Goal: Task Accomplishment & Management: Manage account settings

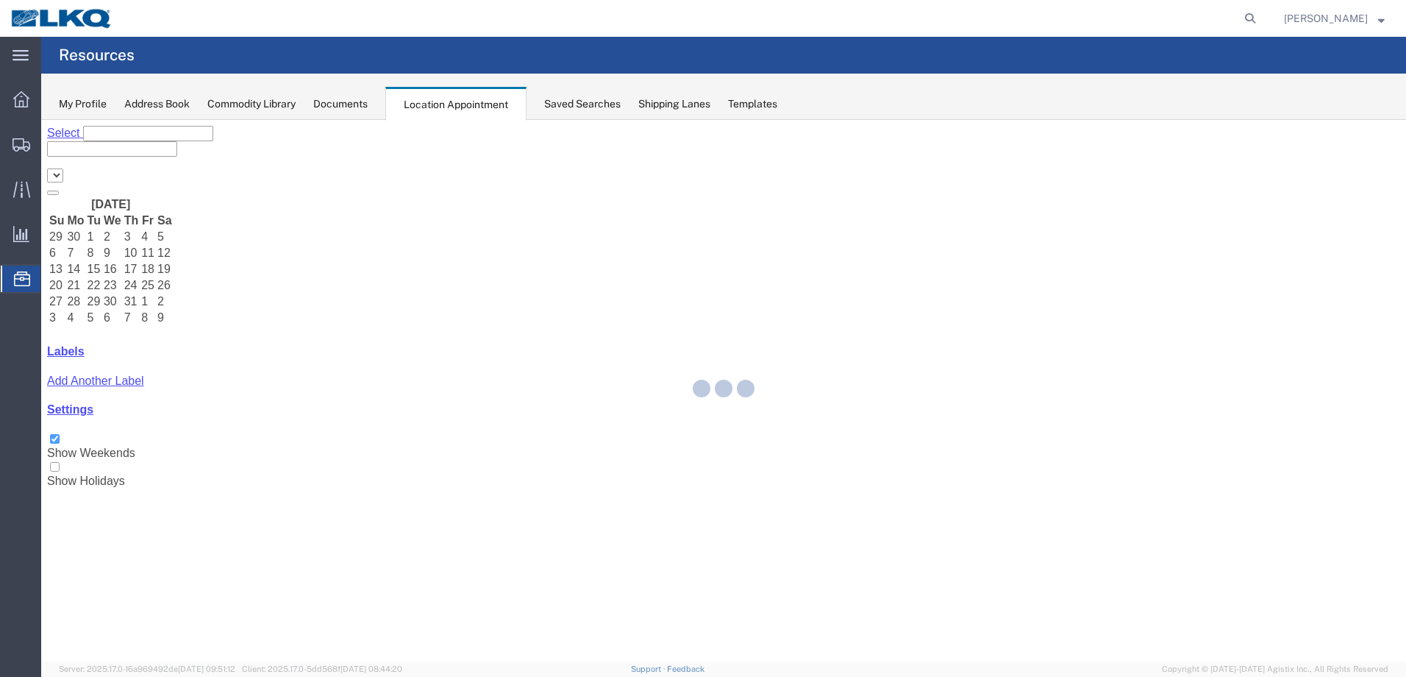
select select "28018"
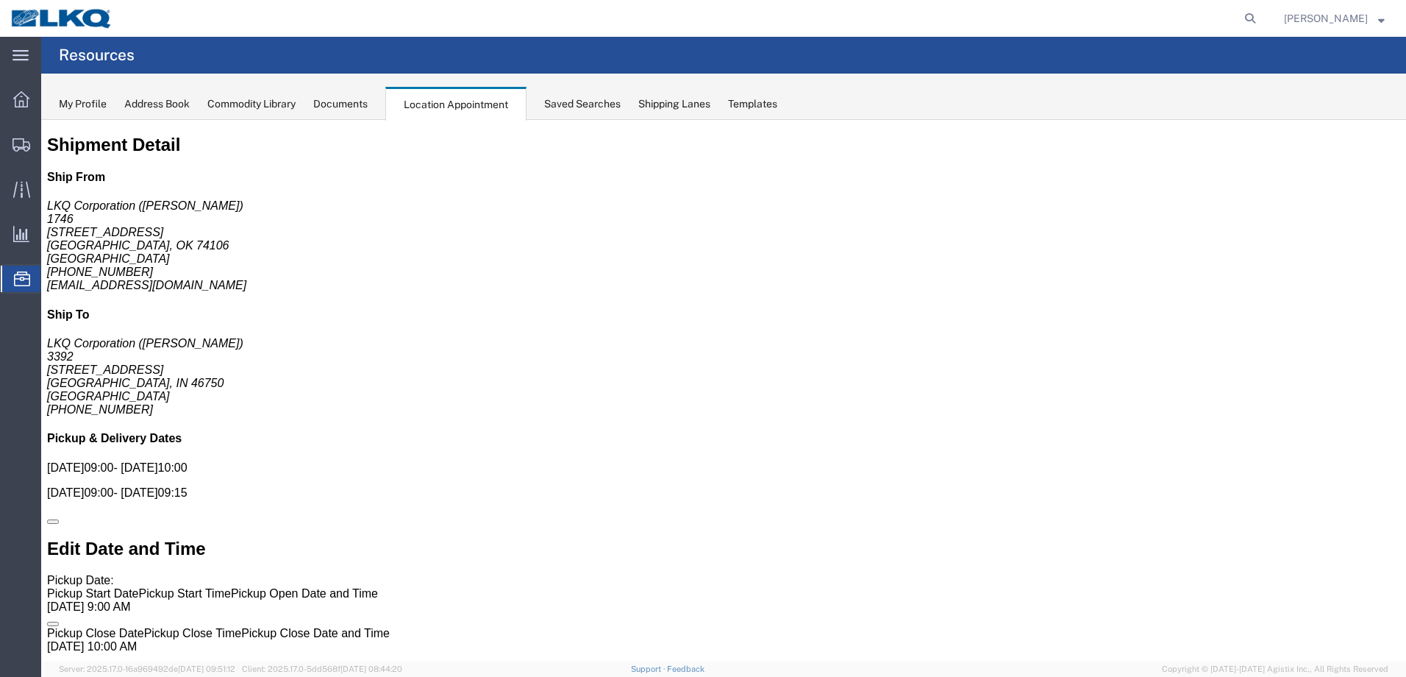
click at [93, 99] on div "My Profile" at bounding box center [83, 103] width 48 height 15
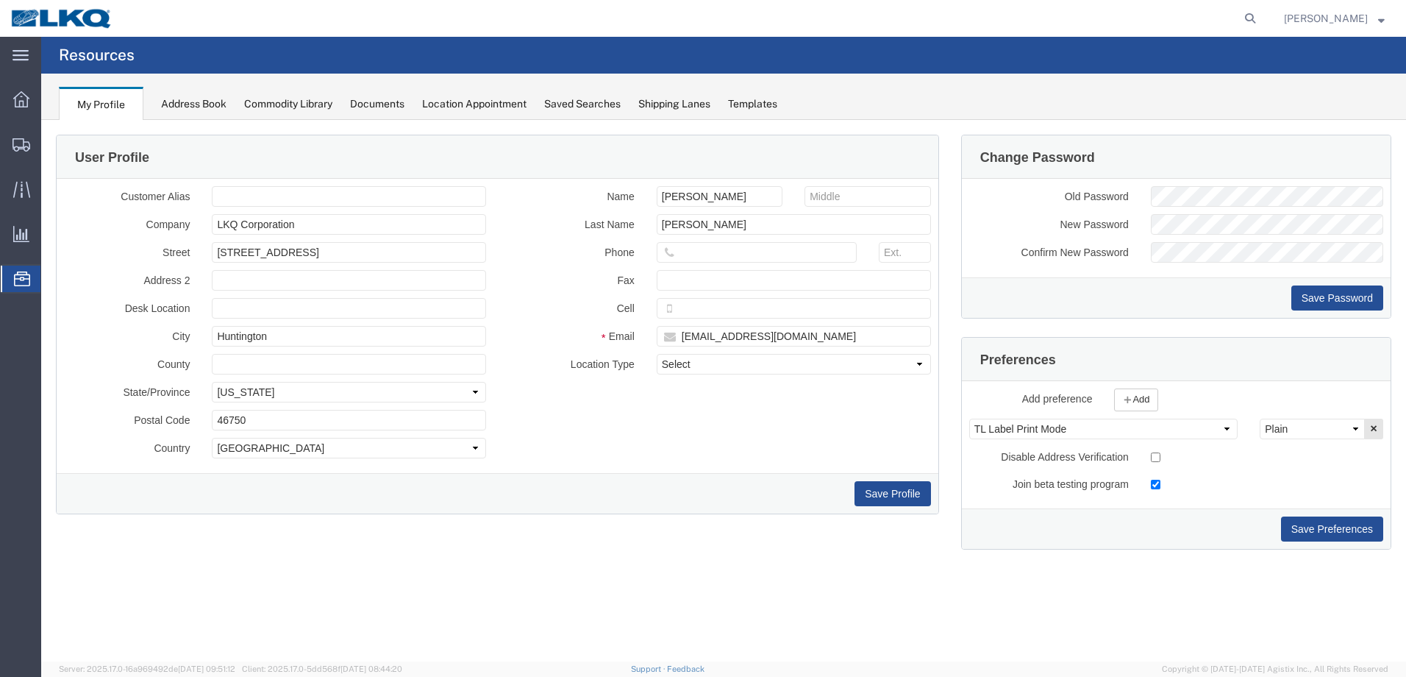
click at [24, 274] on icon at bounding box center [22, 278] width 16 height 15
click at [466, 96] on div "Location Appointment" at bounding box center [474, 103] width 104 height 15
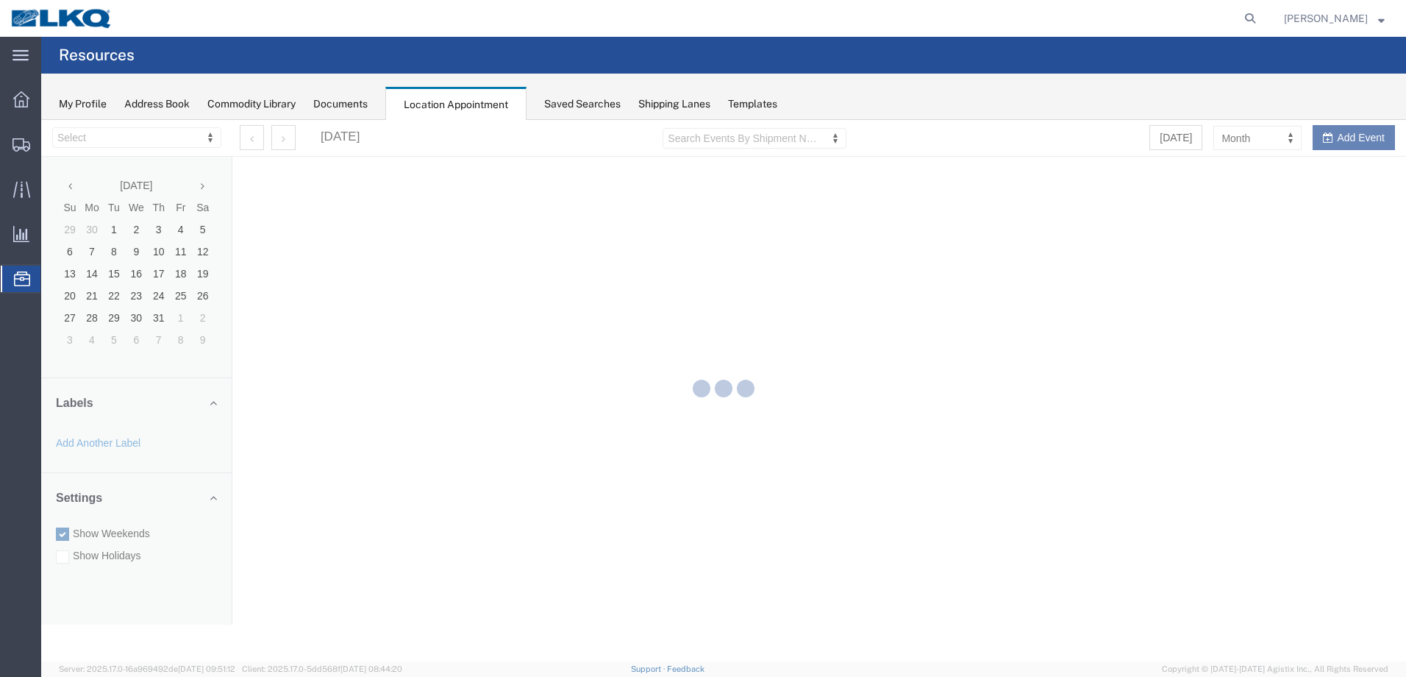
select select "28018"
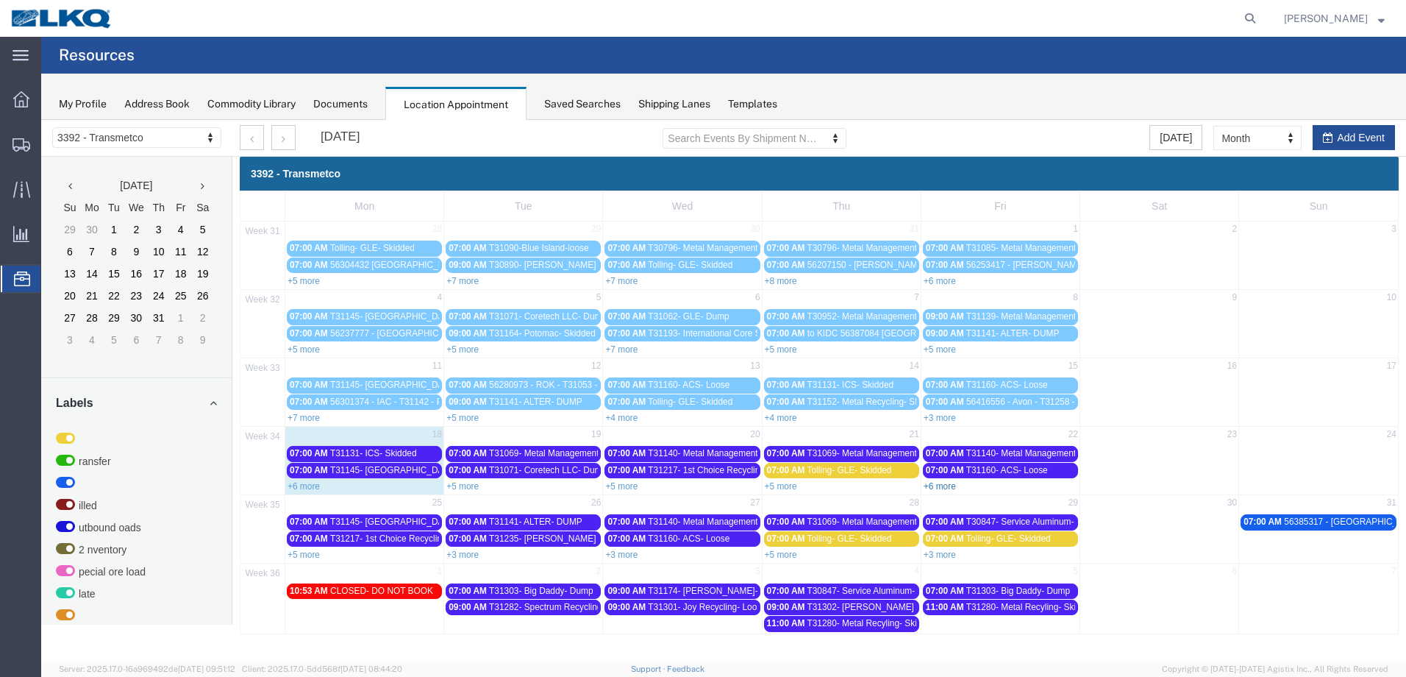
click at [942, 483] on link "+6 more" at bounding box center [940, 486] width 32 height 10
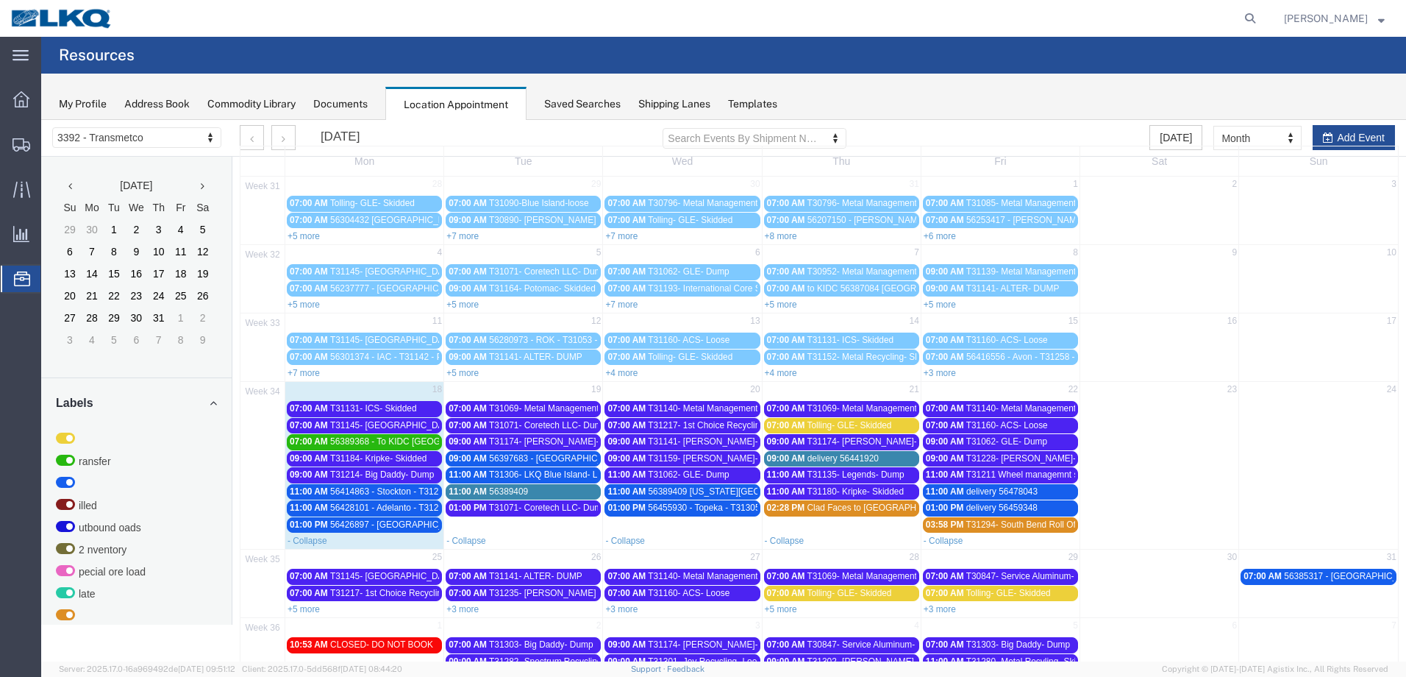
scroll to position [88, 0]
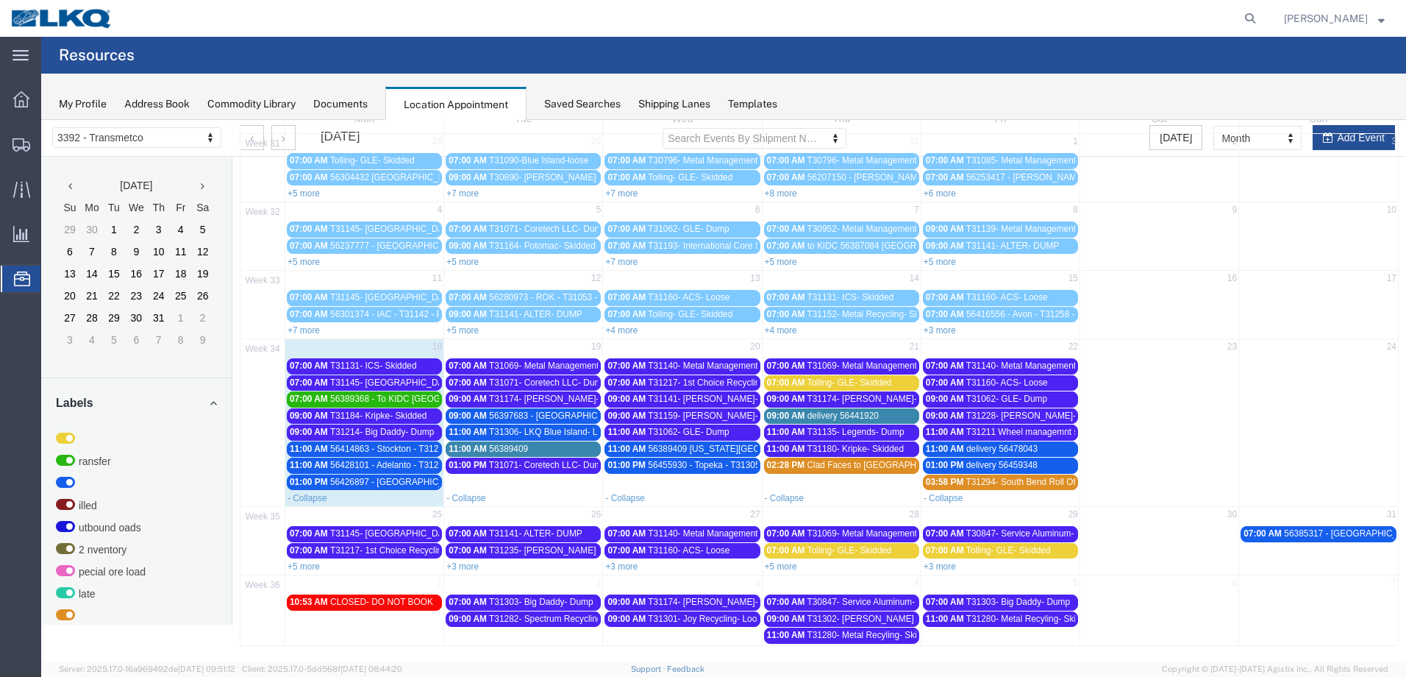
click at [686, 453] on span "56389409 Michigan City T31268 Skidded" at bounding box center [757, 449] width 216 height 10
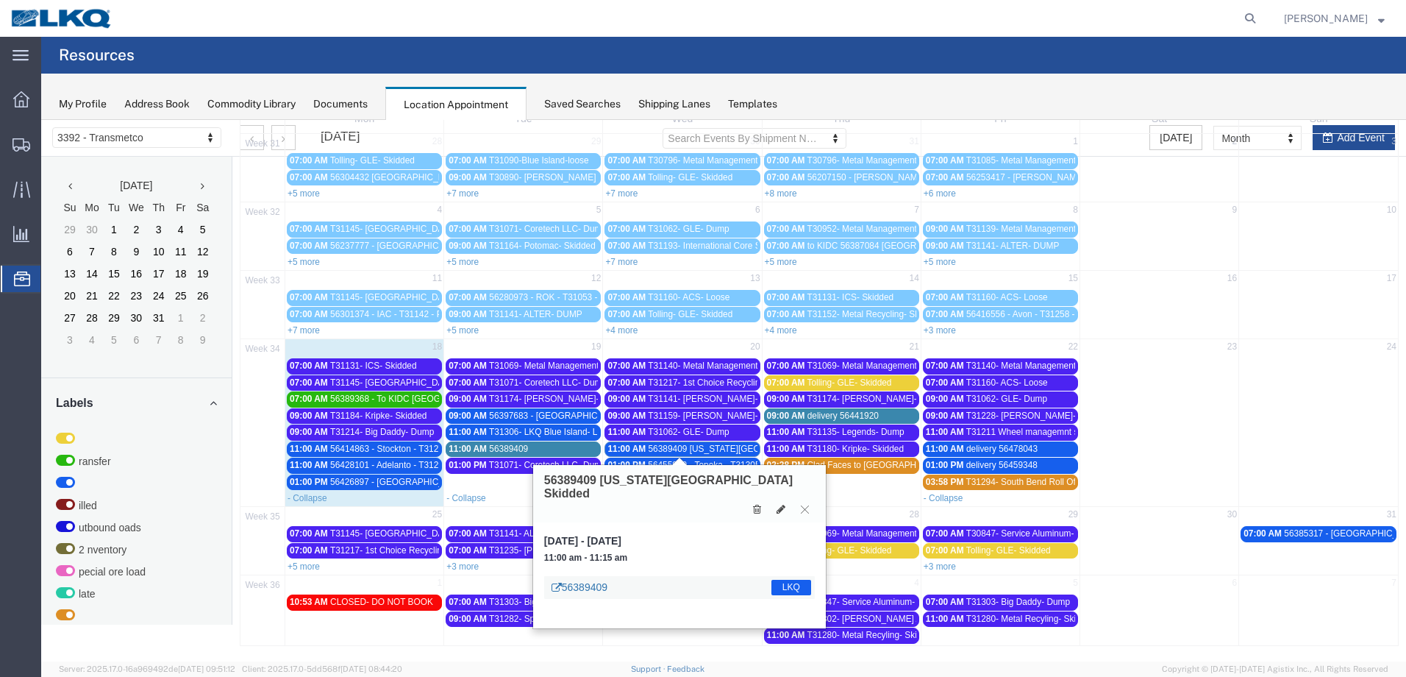
click at [583, 580] on link "56389409" at bounding box center [580, 587] width 56 height 15
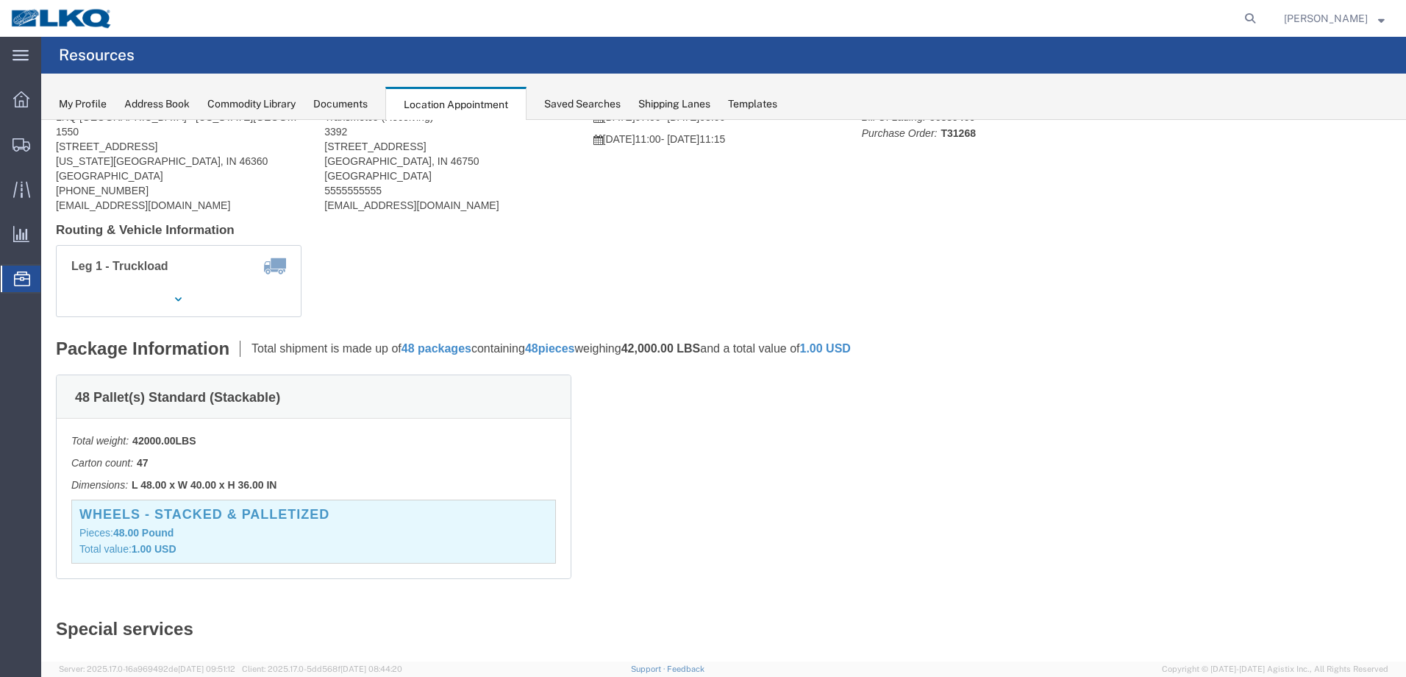
click at [8, 276] on div at bounding box center [21, 279] width 41 height 26
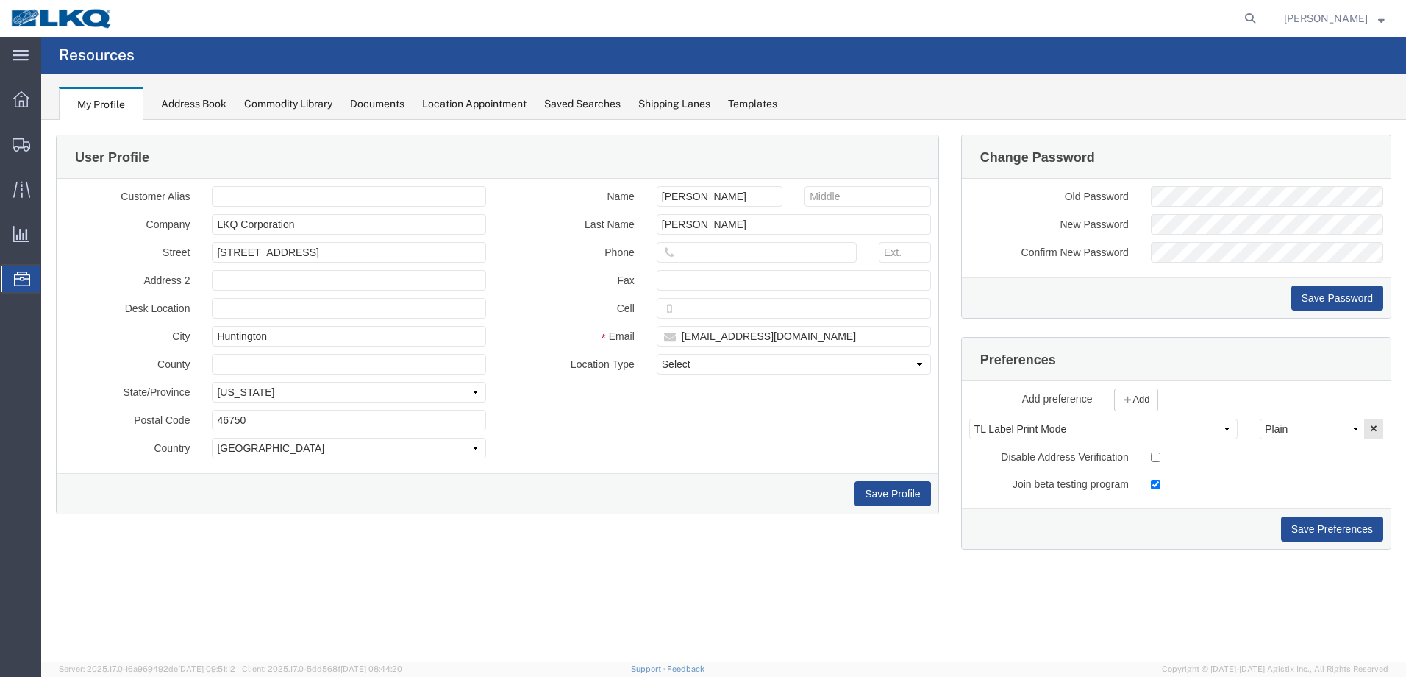
click at [480, 106] on div "Location Appointment" at bounding box center [474, 103] width 104 height 15
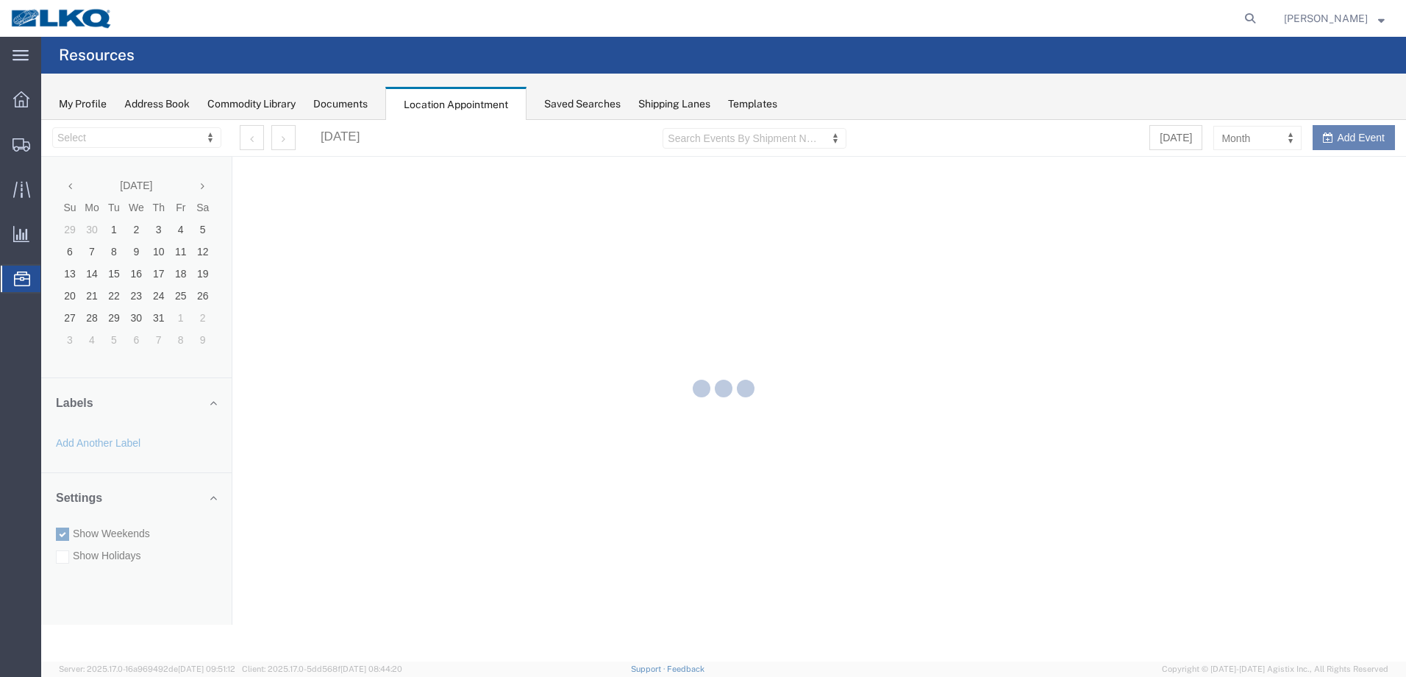
select select "28018"
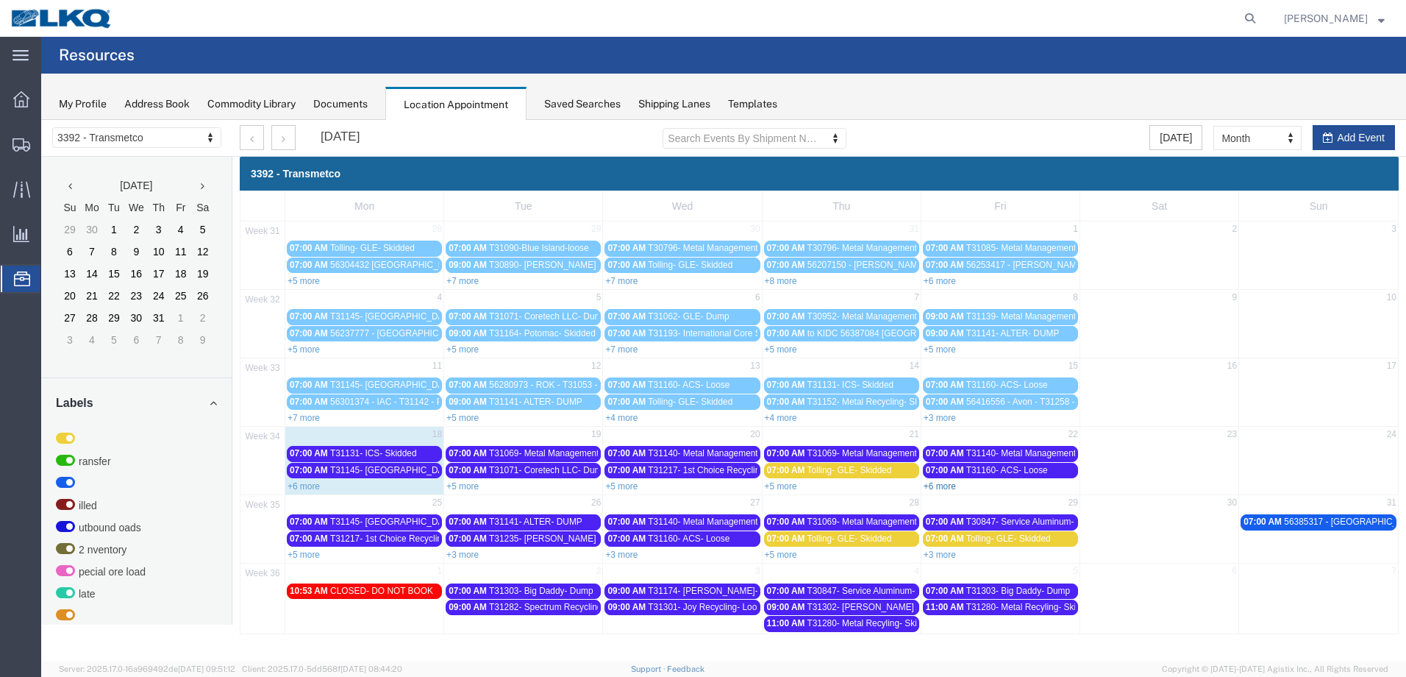
click at [950, 486] on link "+6 more" at bounding box center [940, 486] width 32 height 10
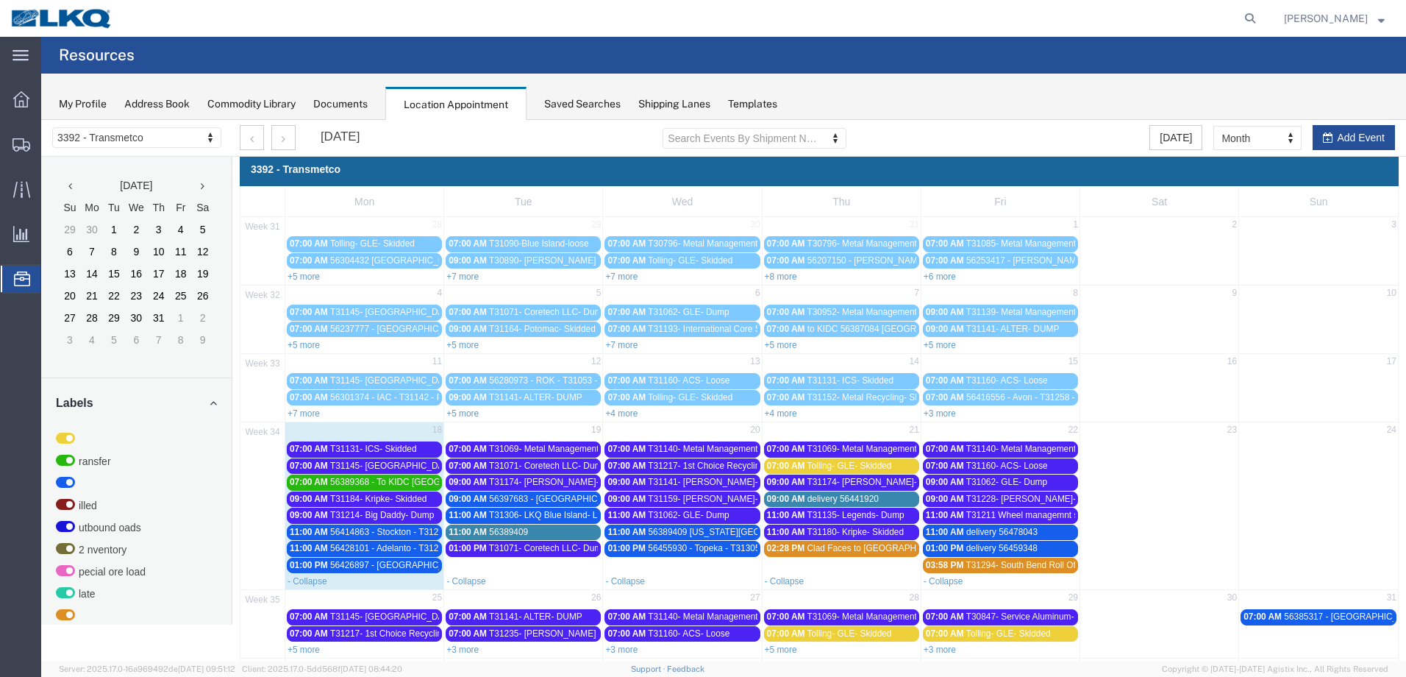
scroll to position [88, 0]
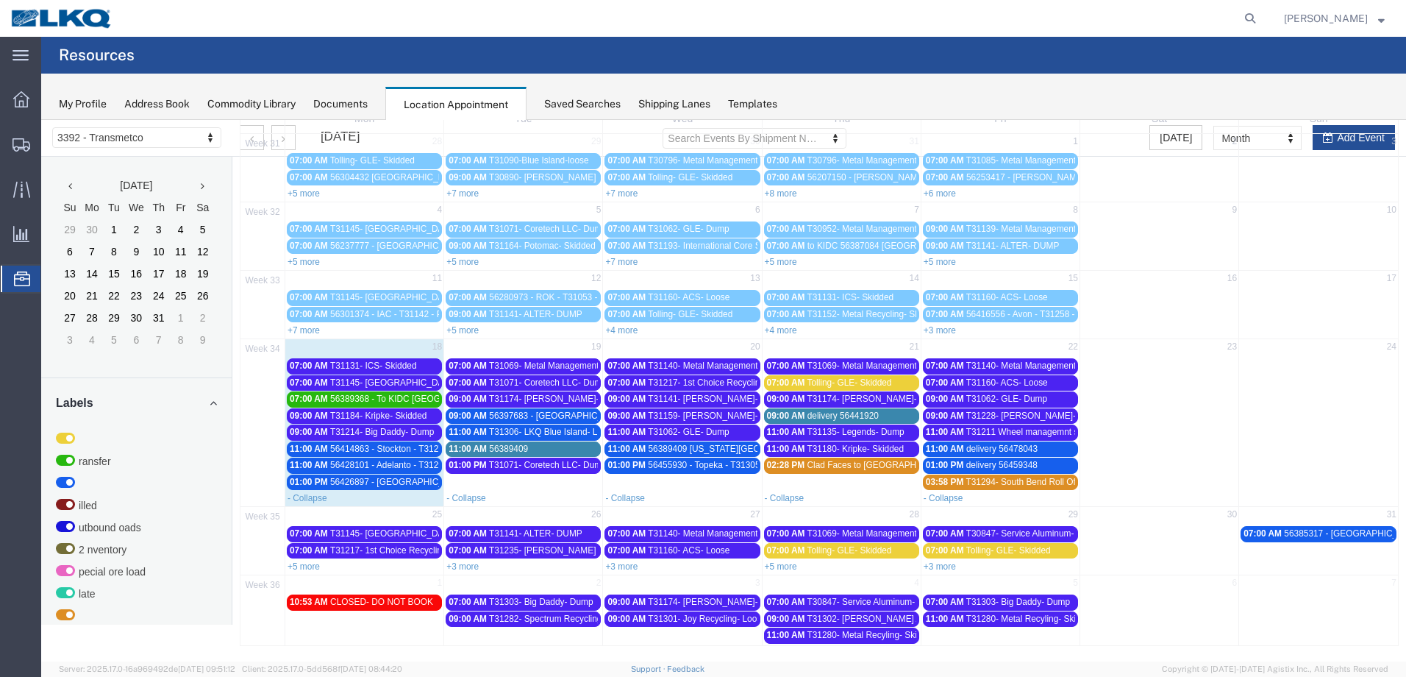
click at [1025, 448] on span "delivery 56478043" at bounding box center [1002, 449] width 71 height 10
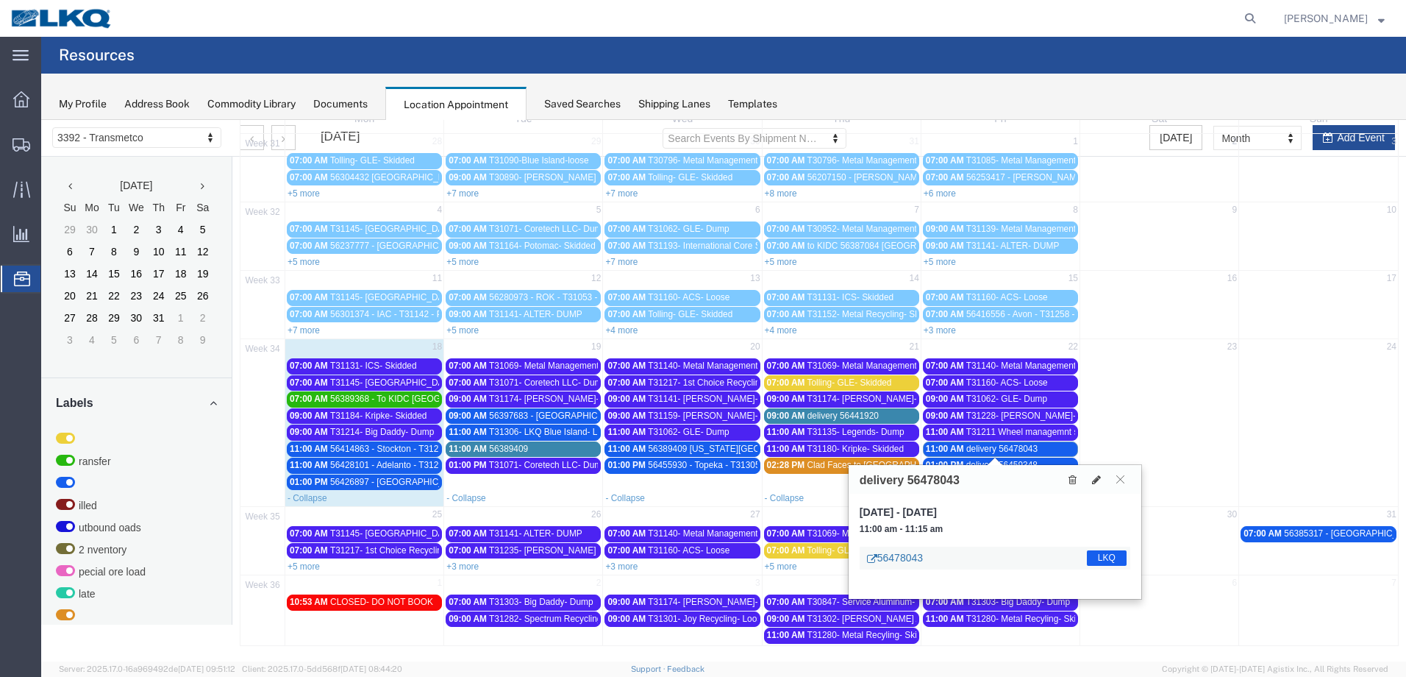
click at [901, 558] on link "56478043" at bounding box center [895, 557] width 56 height 15
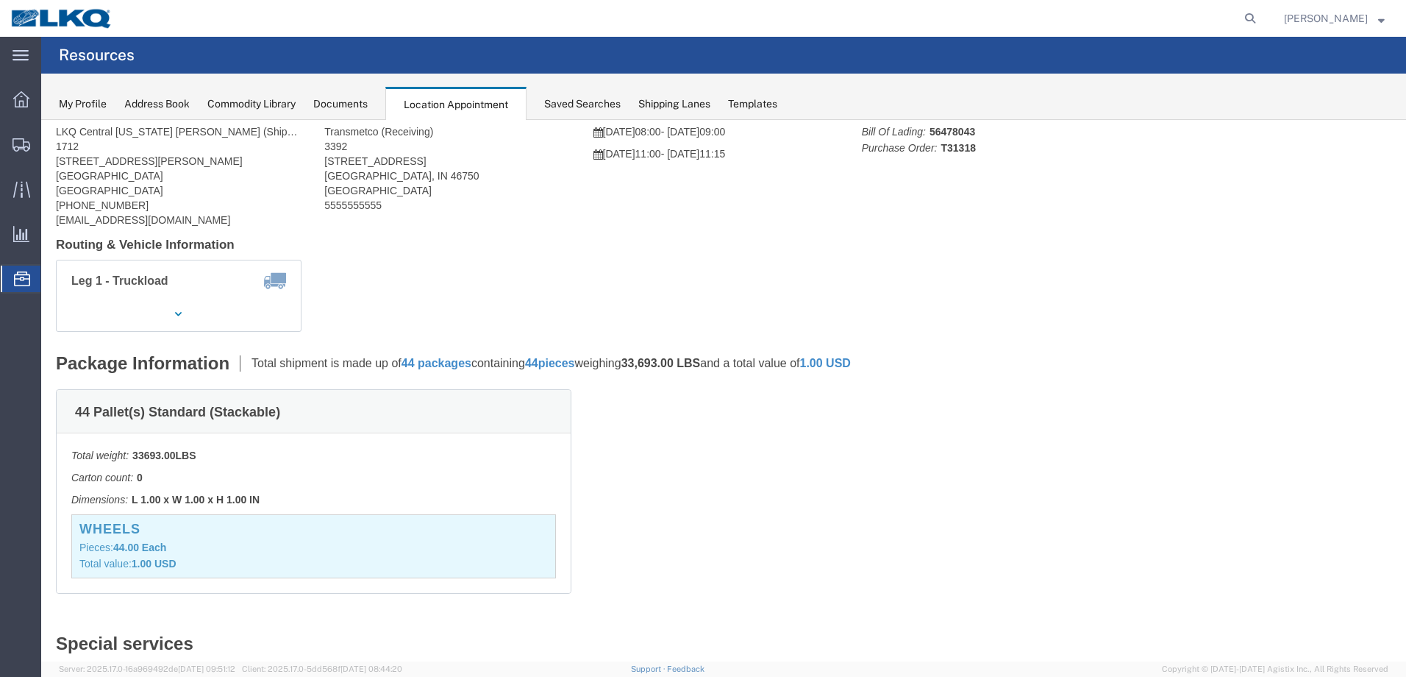
scroll to position [0, 0]
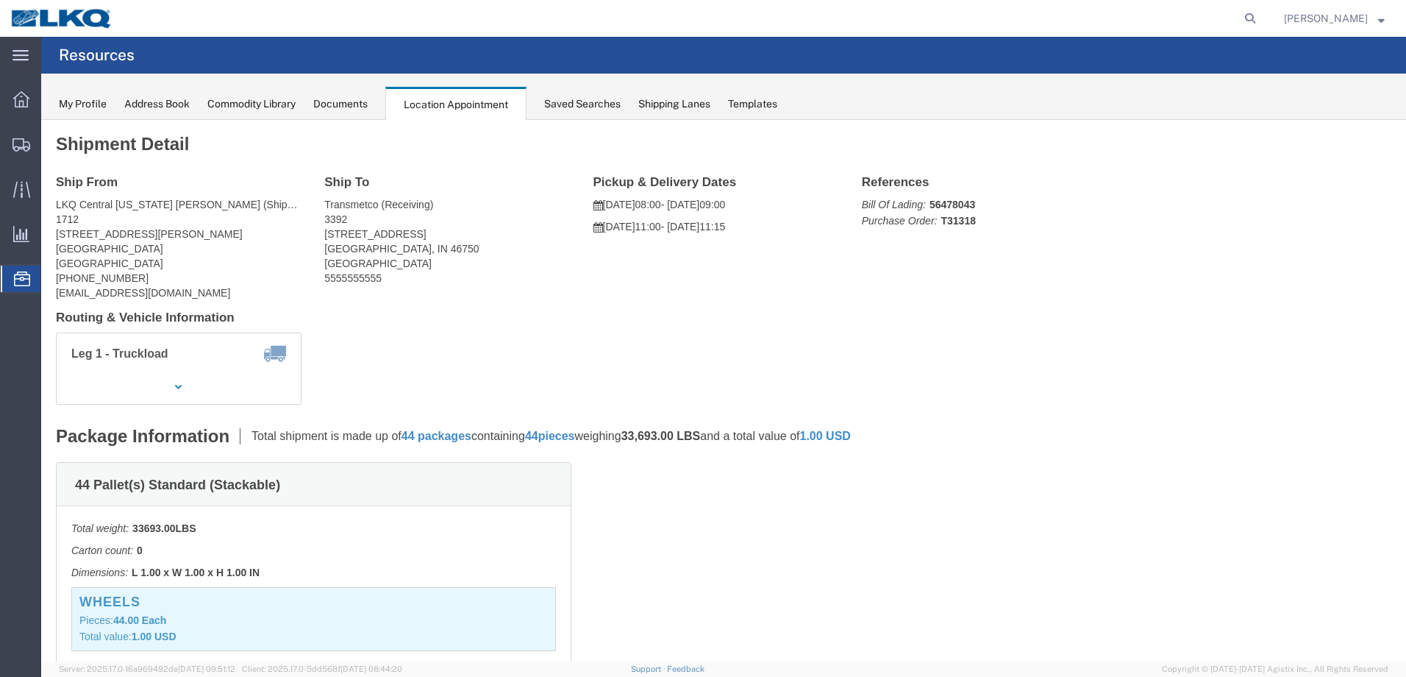
click at [442, 103] on div "Location Appointment" at bounding box center [455, 104] width 141 height 34
click at [26, 277] on icon at bounding box center [22, 278] width 16 height 15
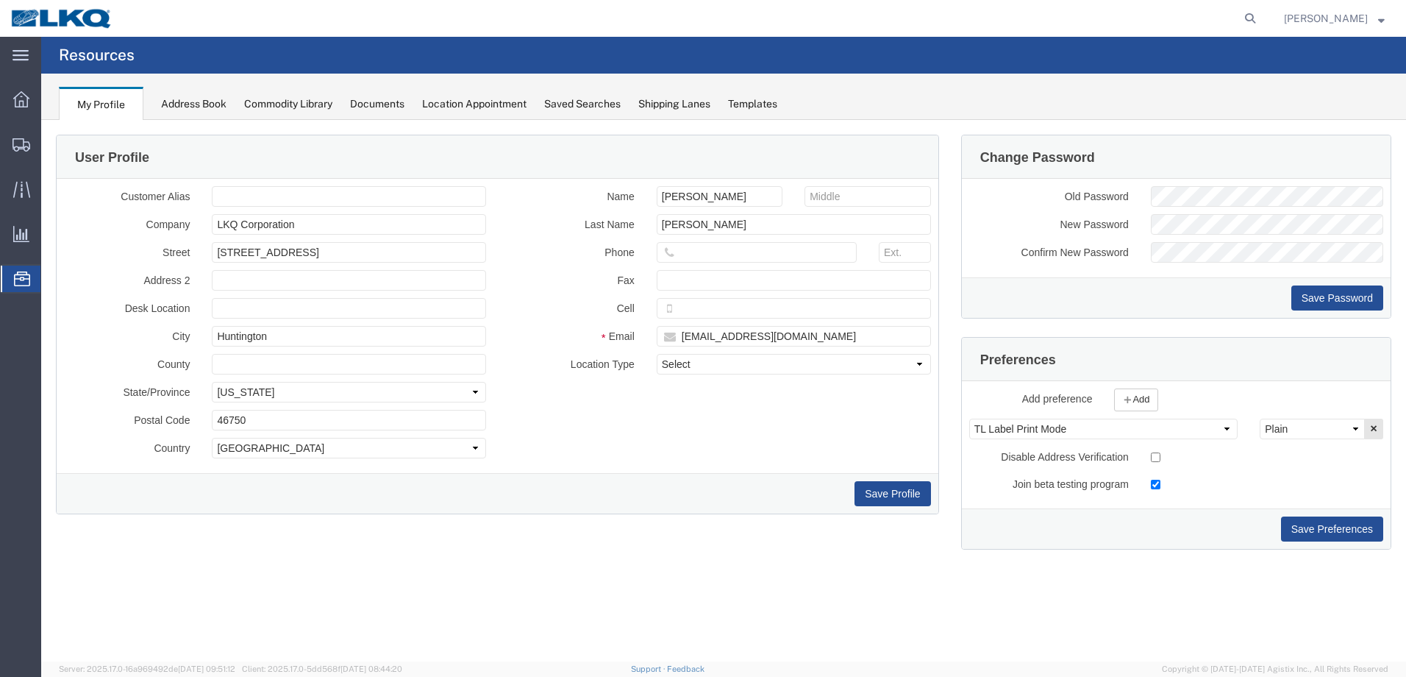
drag, startPoint x: 484, startPoint y: 115, endPoint x: 482, endPoint y: 101, distance: 14.9
click at [484, 105] on div "My Profile Address Book Commodity Library Documents Location Appointment Saved …" at bounding box center [723, 97] width 1365 height 46
click at [482, 101] on div "Location Appointment" at bounding box center [474, 103] width 104 height 15
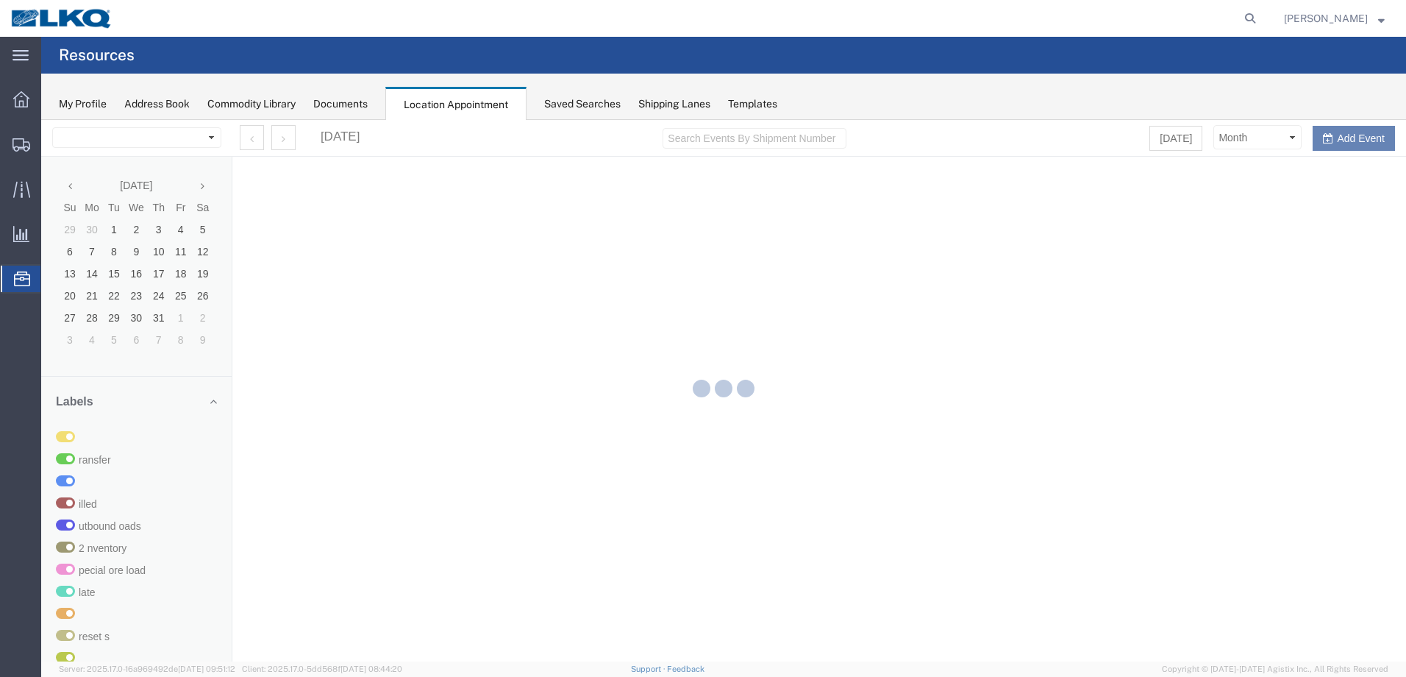
select select "28018"
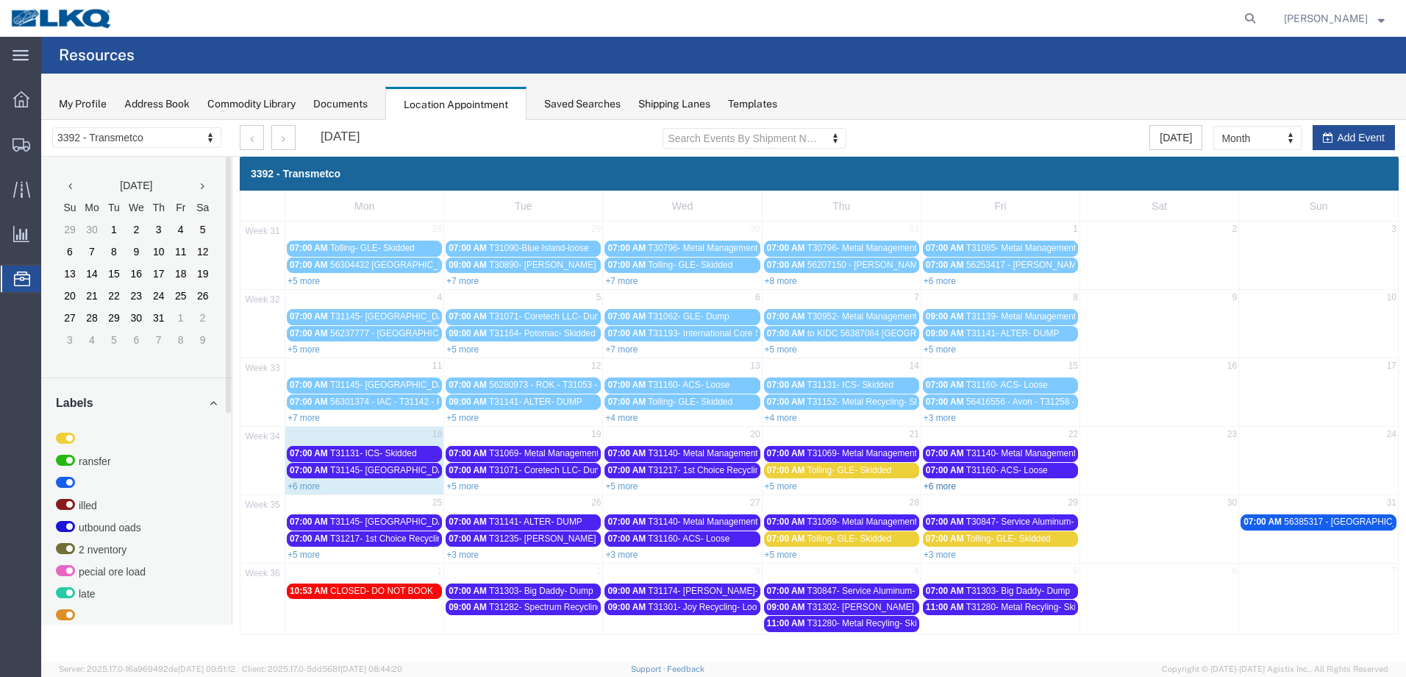
click at [950, 488] on link "+6 more" at bounding box center [940, 486] width 32 height 10
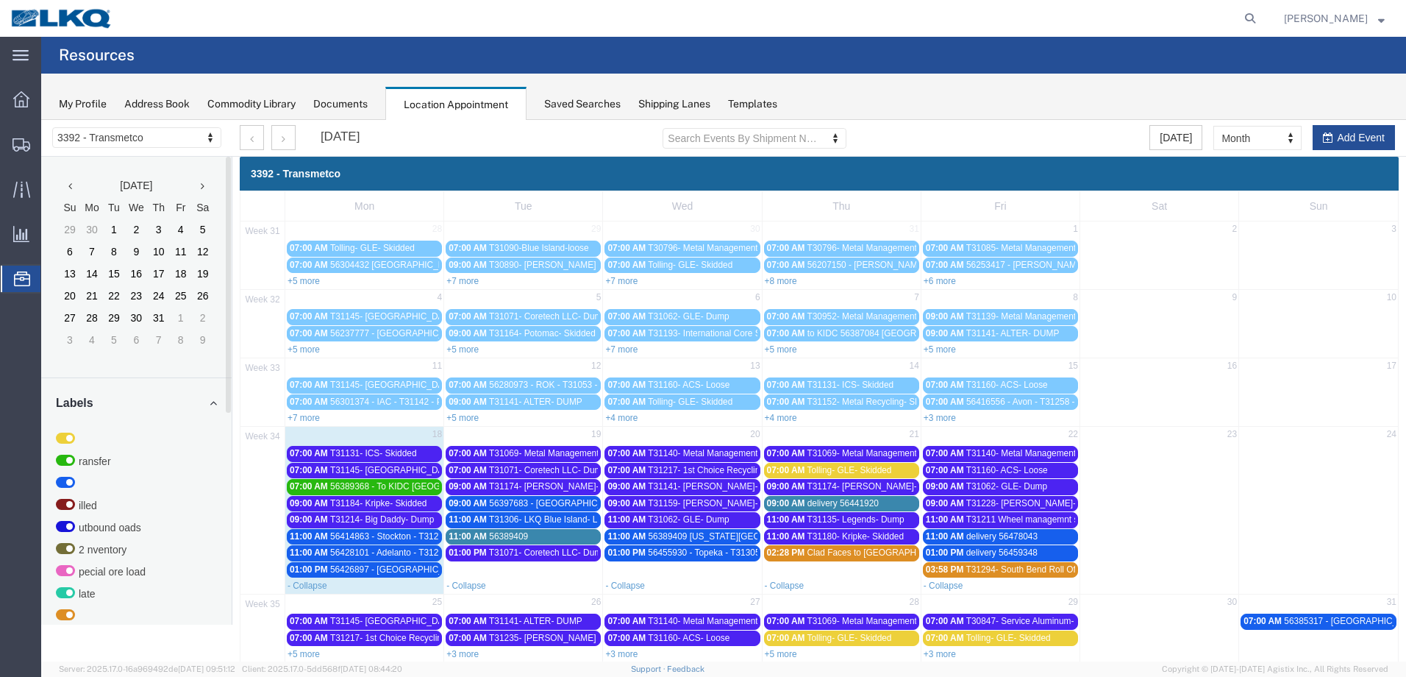
click at [1011, 550] on span "delivery 56459348" at bounding box center [1002, 552] width 71 height 10
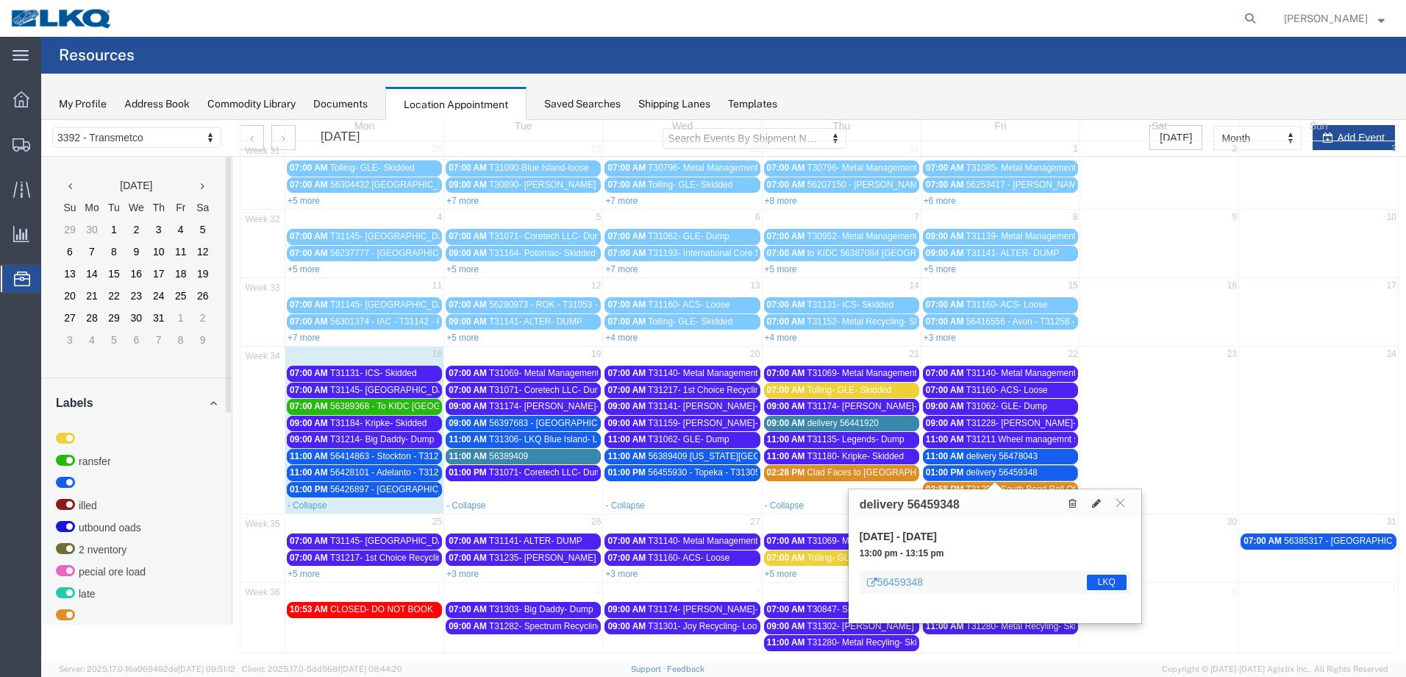
scroll to position [88, 0]
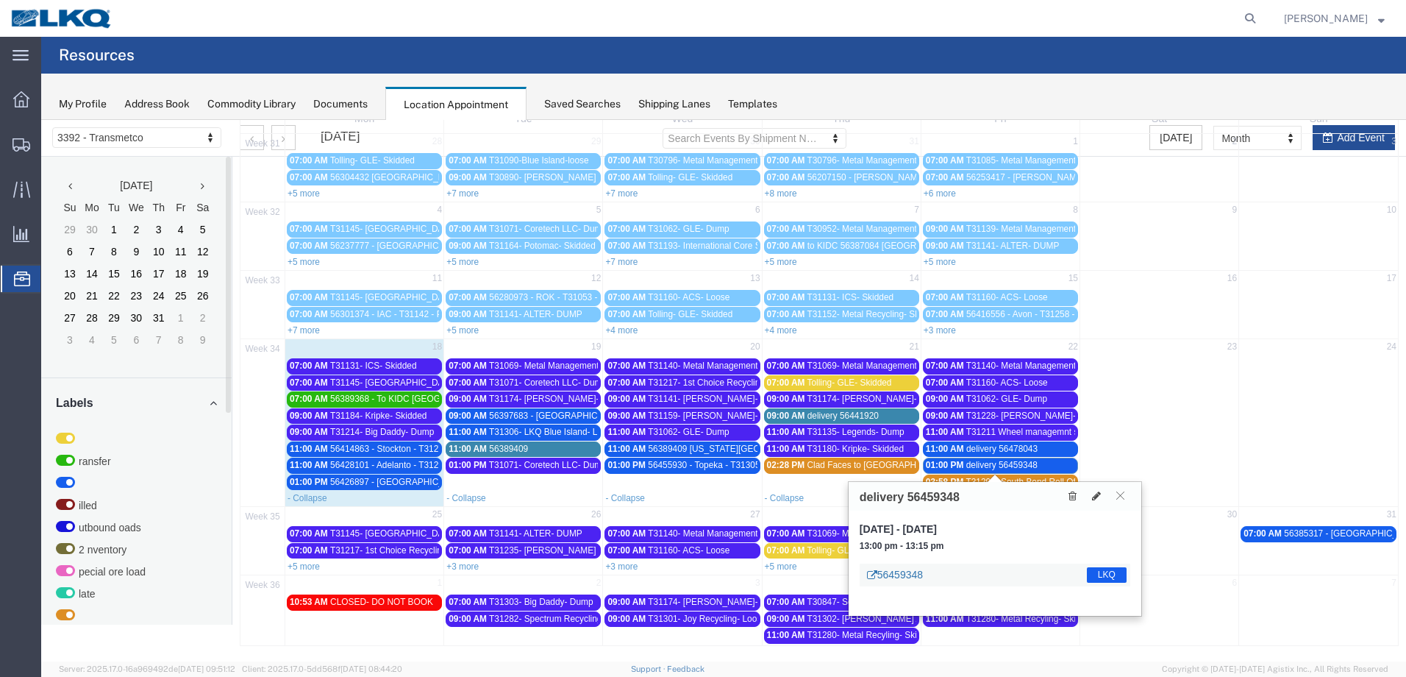
click at [897, 572] on link "56459348" at bounding box center [895, 574] width 56 height 15
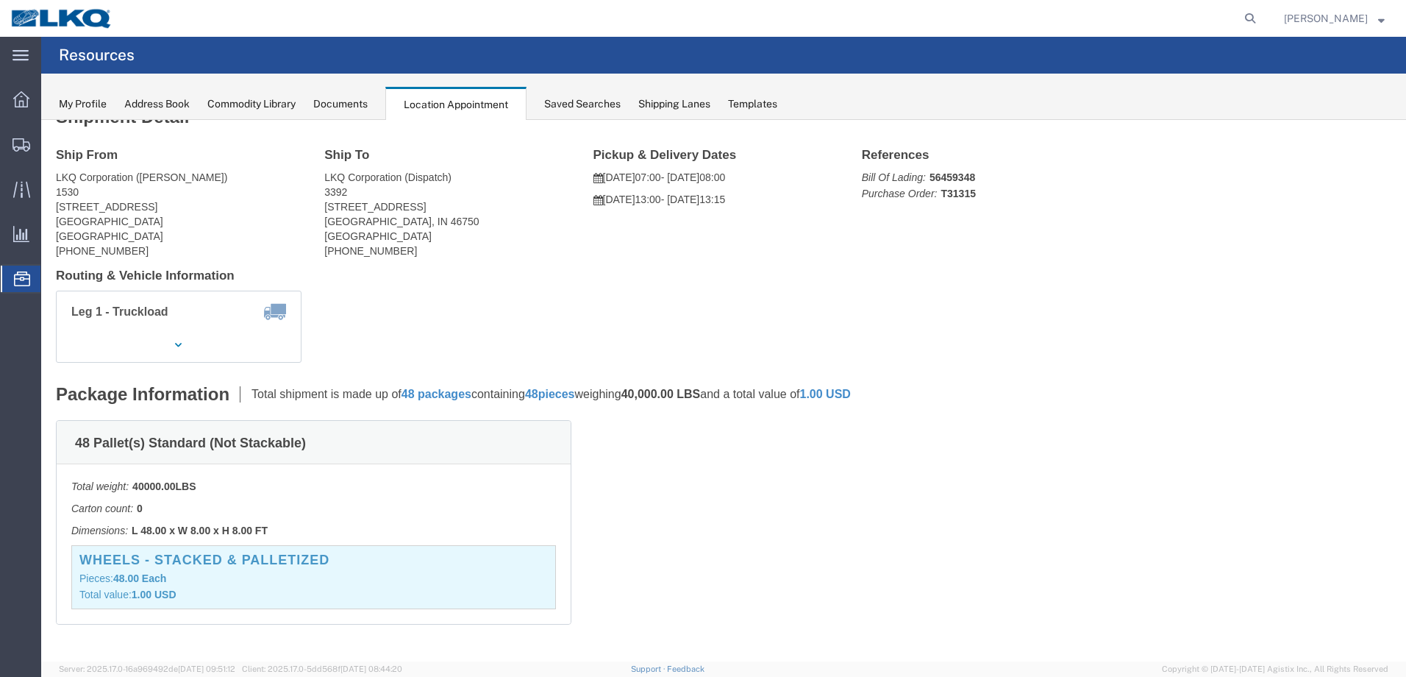
scroll to position [0, 0]
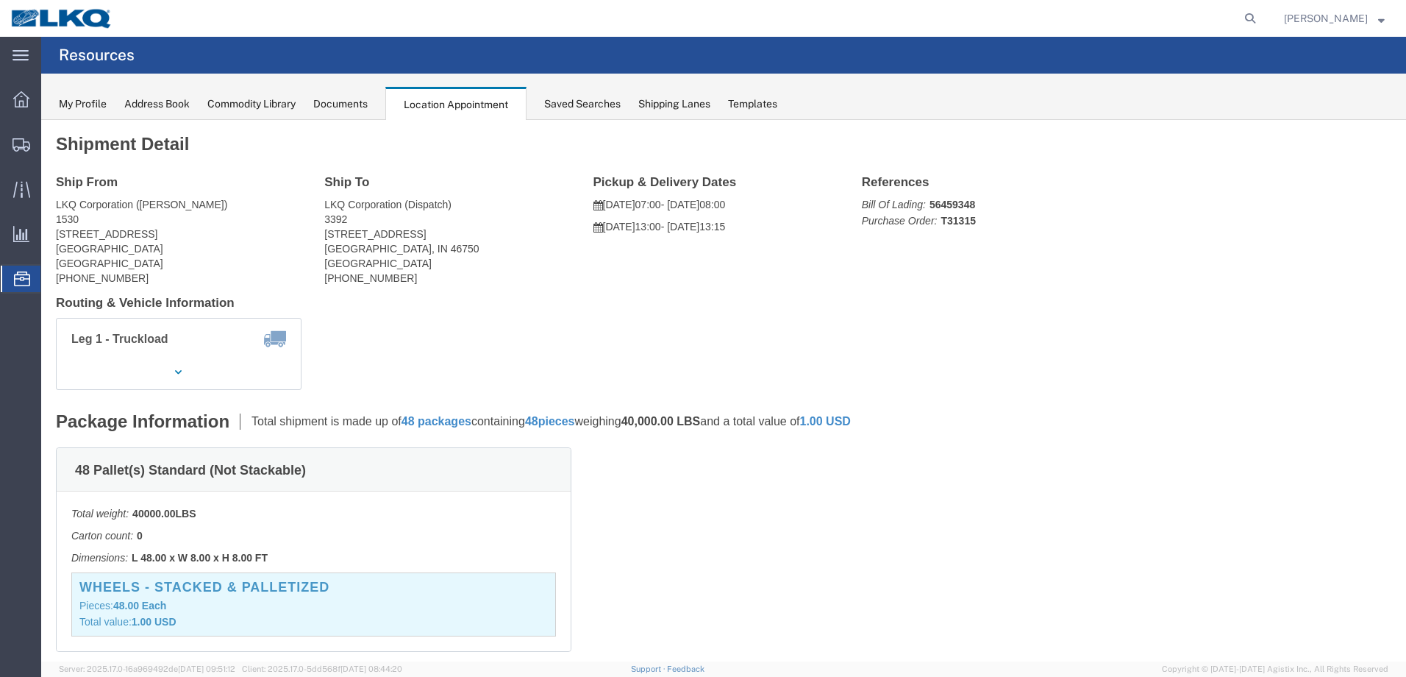
click at [447, 98] on div "Location Appointment" at bounding box center [455, 104] width 141 height 34
click at [447, 96] on div "Location Appointment" at bounding box center [455, 104] width 141 height 34
click at [478, 111] on div "Location Appointment" at bounding box center [455, 104] width 141 height 34
click at [52, 272] on span "Resources" at bounding box center [46, 278] width 12 height 29
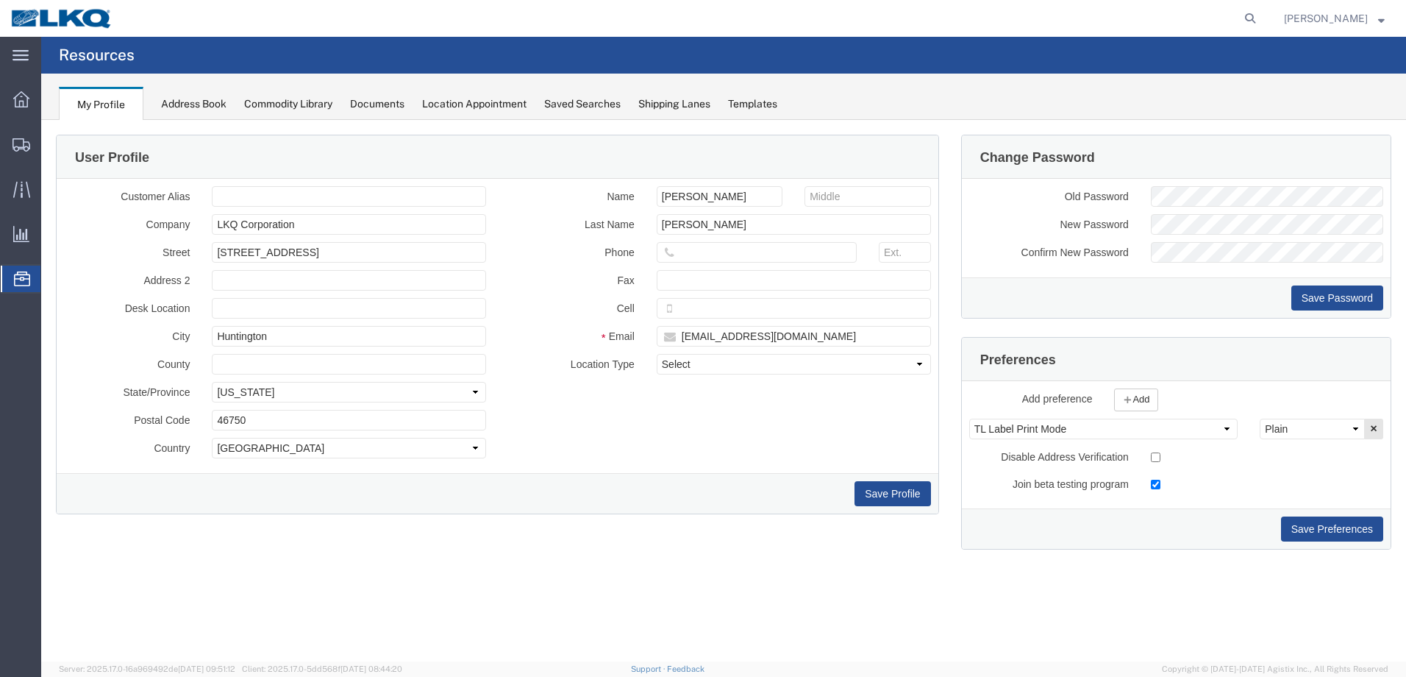
click at [501, 102] on div "Location Appointment" at bounding box center [474, 103] width 104 height 15
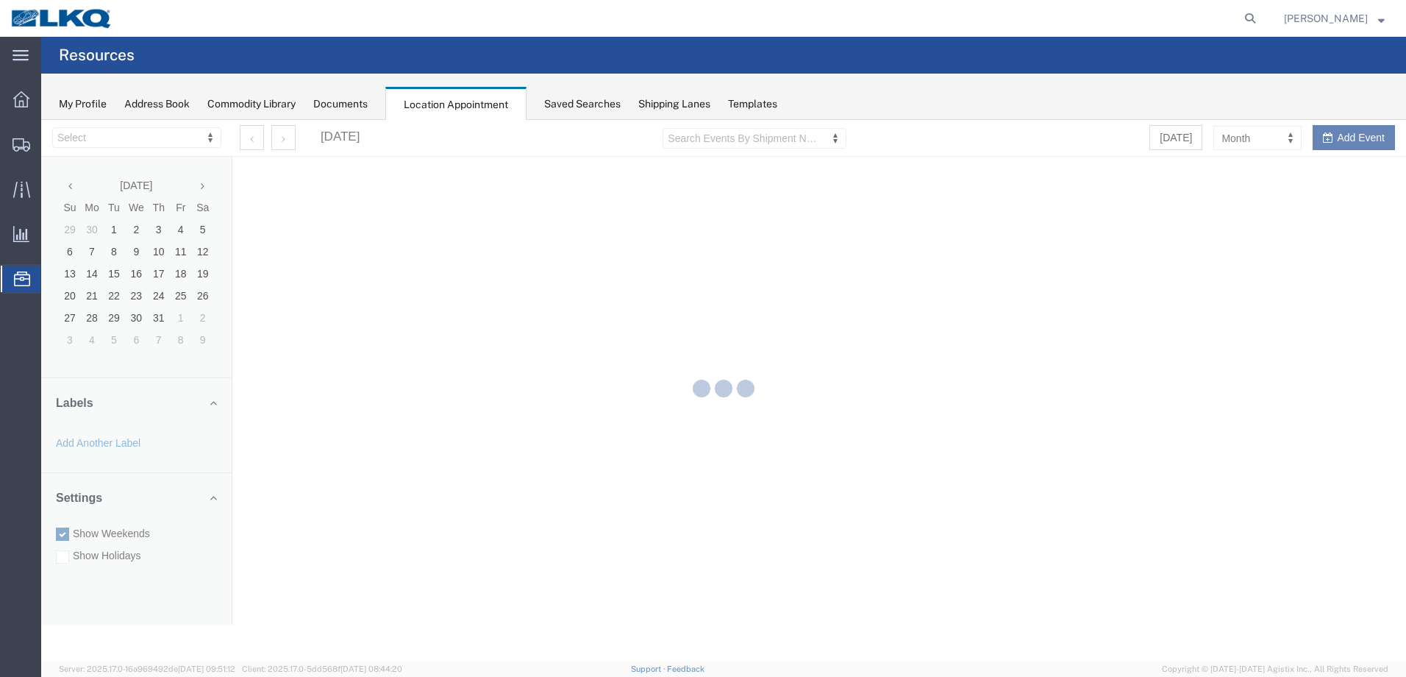
select select "28018"
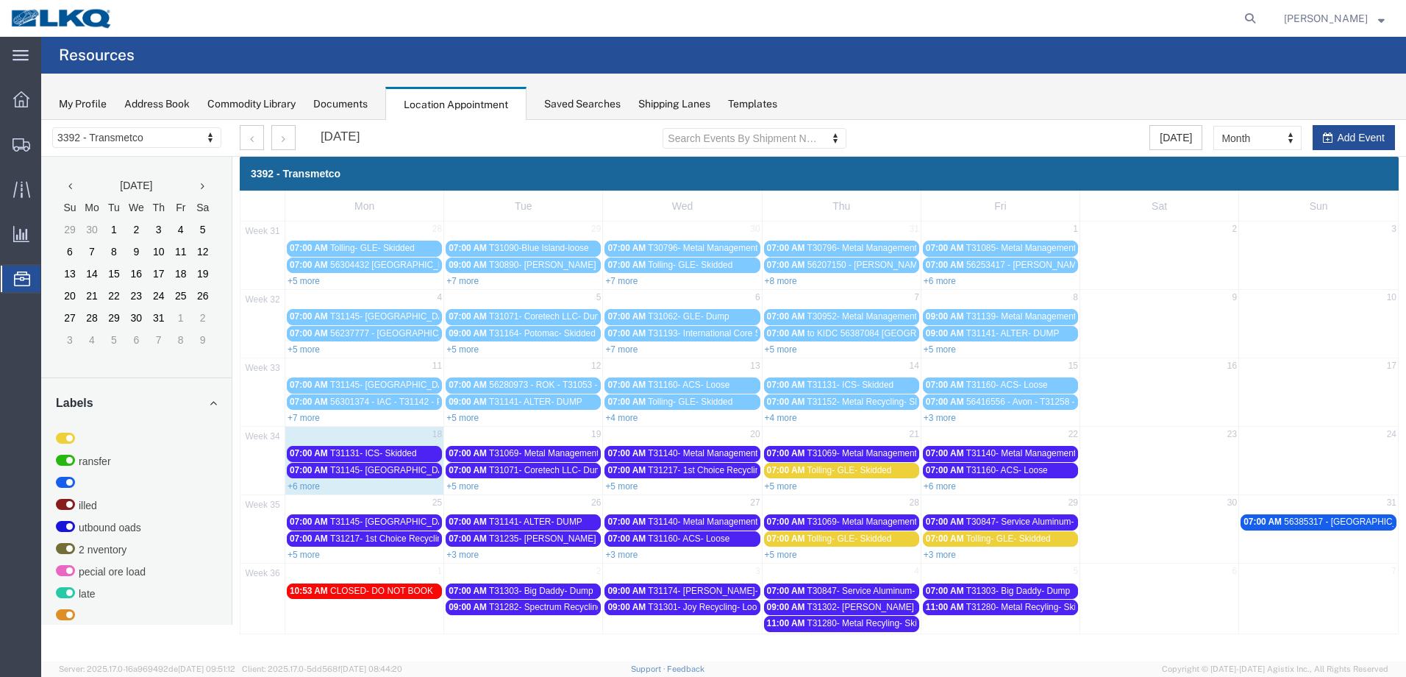
click at [316, 550] on link "+5 more" at bounding box center [304, 554] width 32 height 10
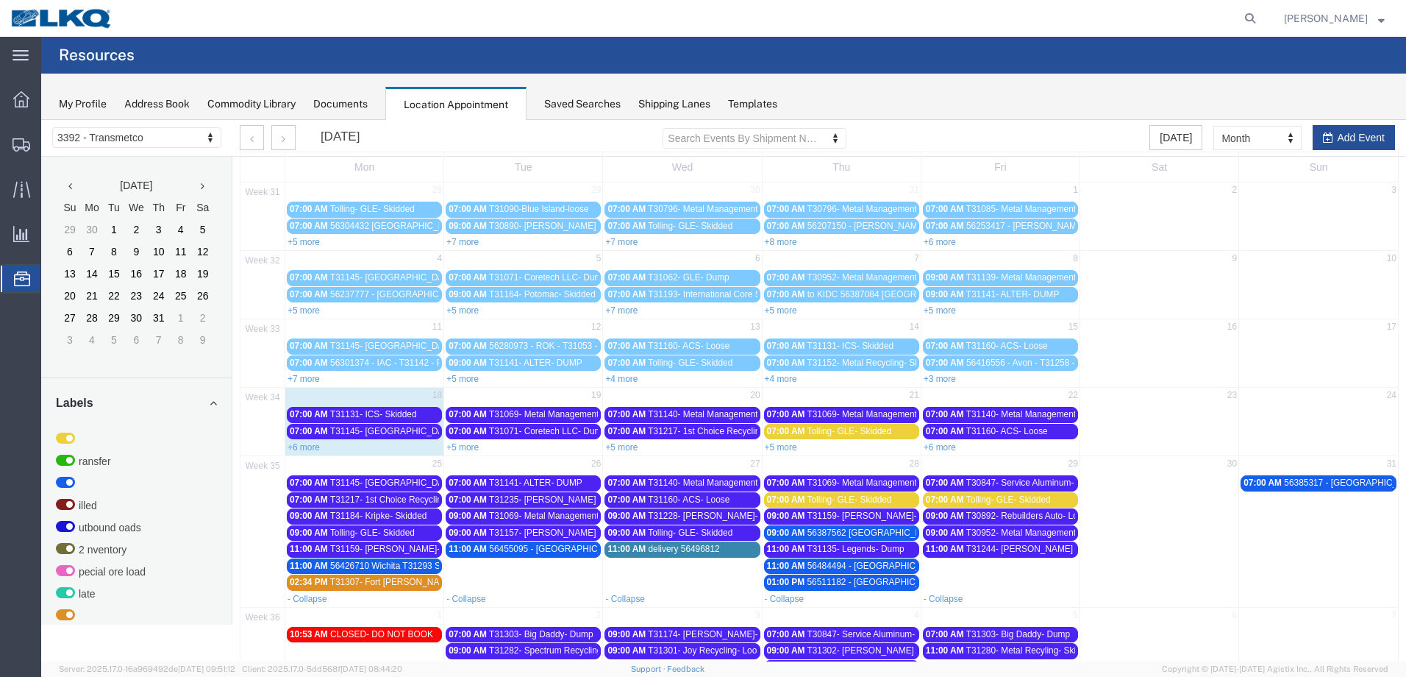
scroll to position [71, 0]
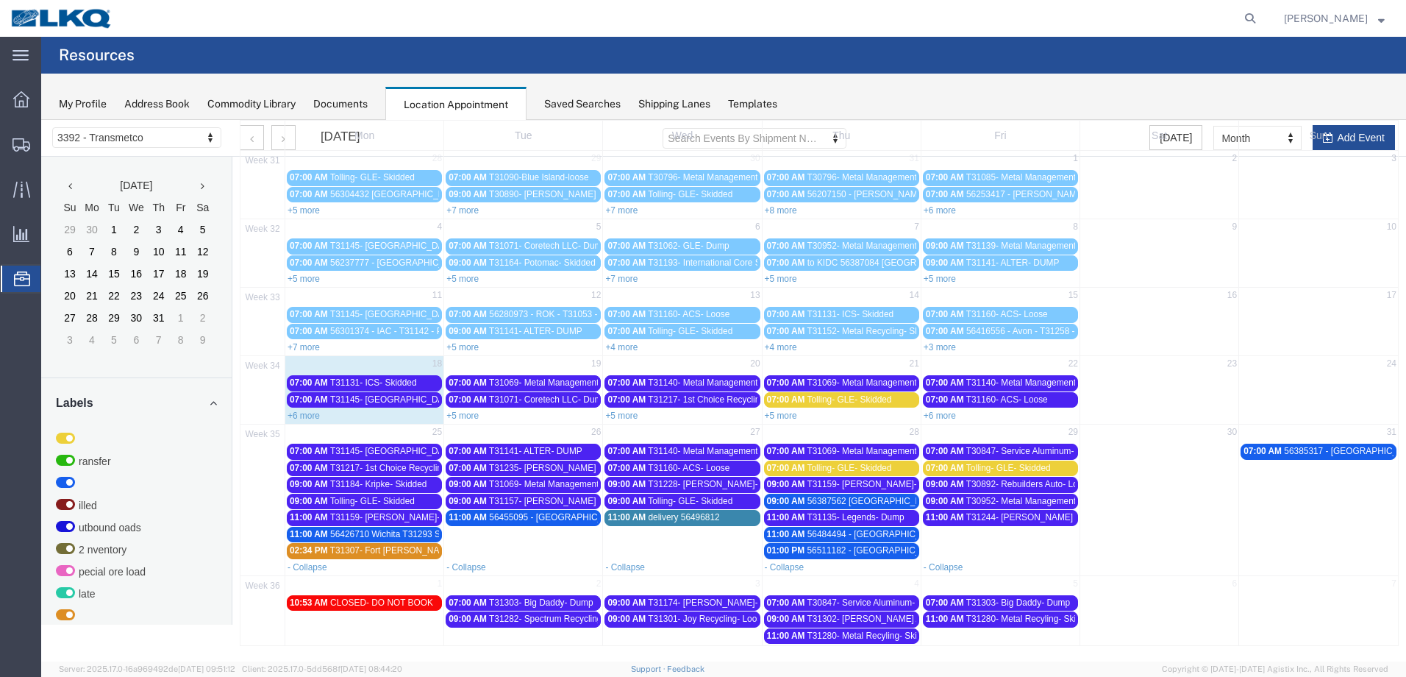
click at [412, 535] on span "56426710 Wichita T31293 Skidded" at bounding box center [398, 534] width 136 height 10
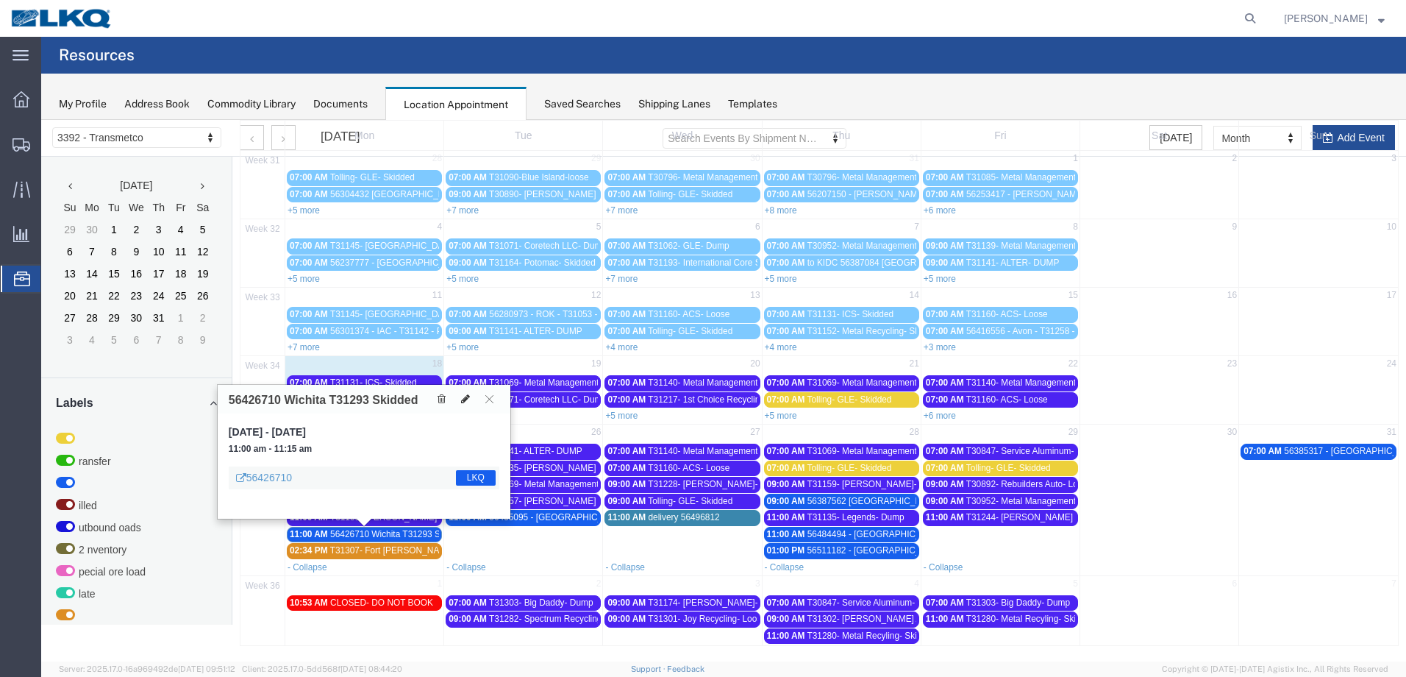
click at [469, 395] on icon at bounding box center [465, 399] width 9 height 10
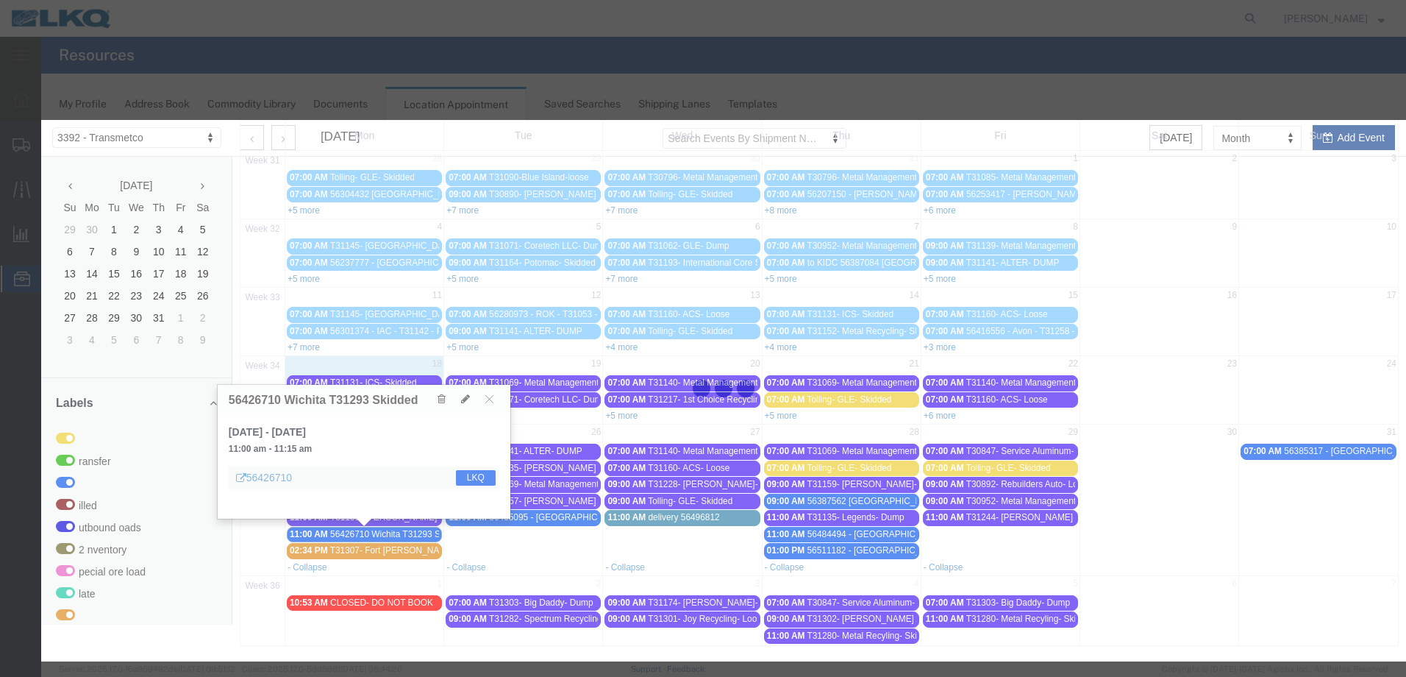
select select "1"
select select "22"
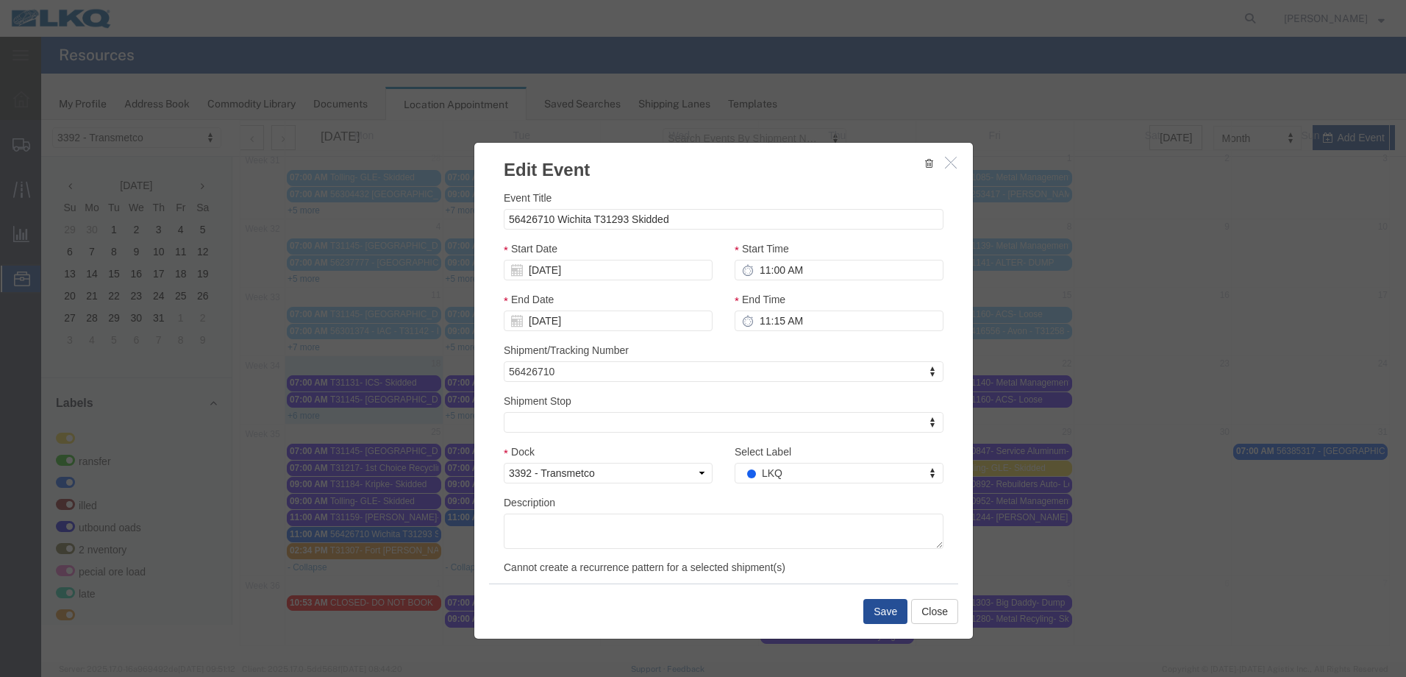
select select
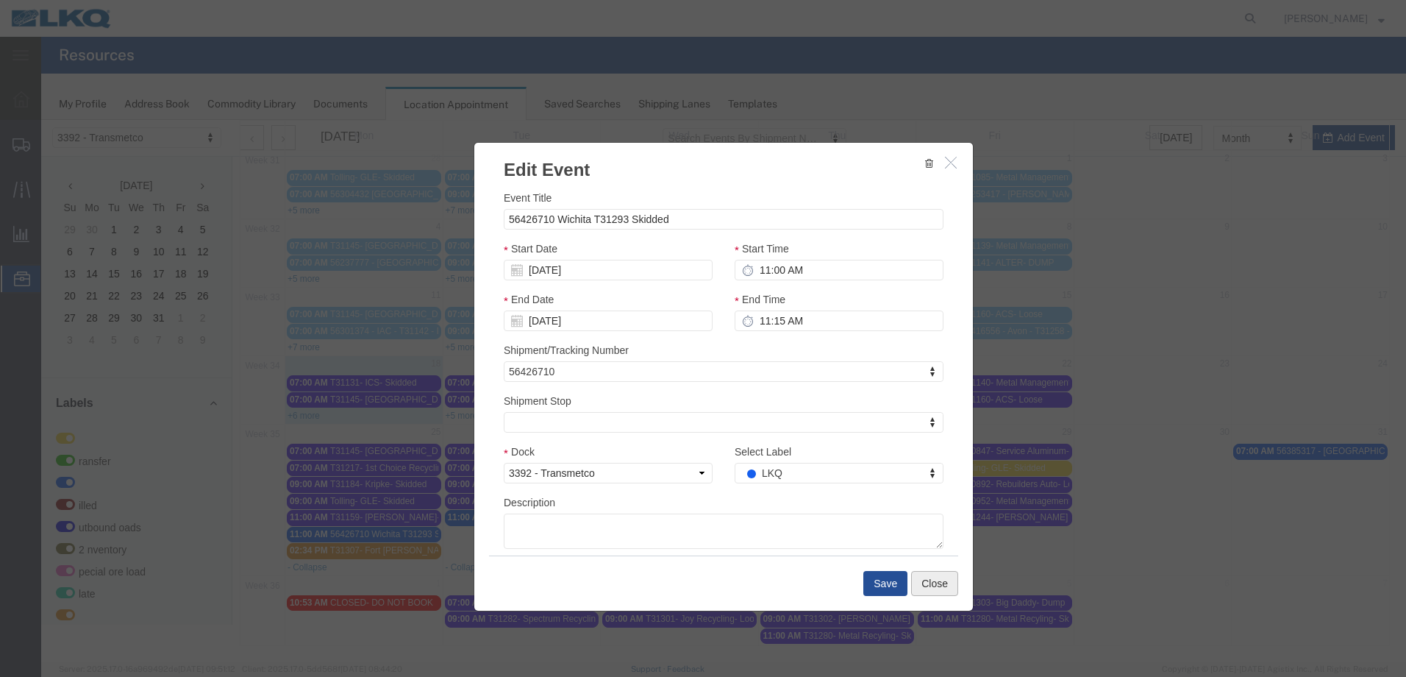
click at [932, 583] on button "Close" at bounding box center [934, 583] width 47 height 25
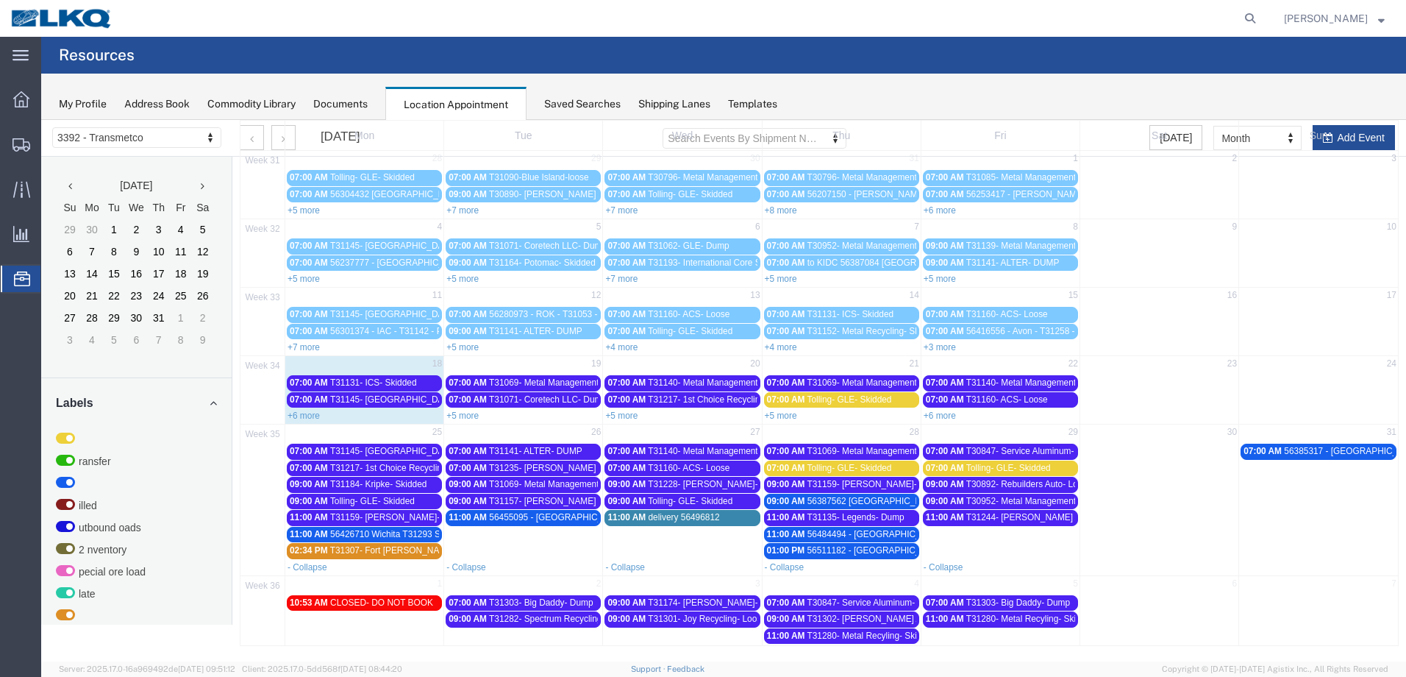
click at [403, 532] on span "56426710 Wichita T31293 Skidded" at bounding box center [398, 534] width 136 height 10
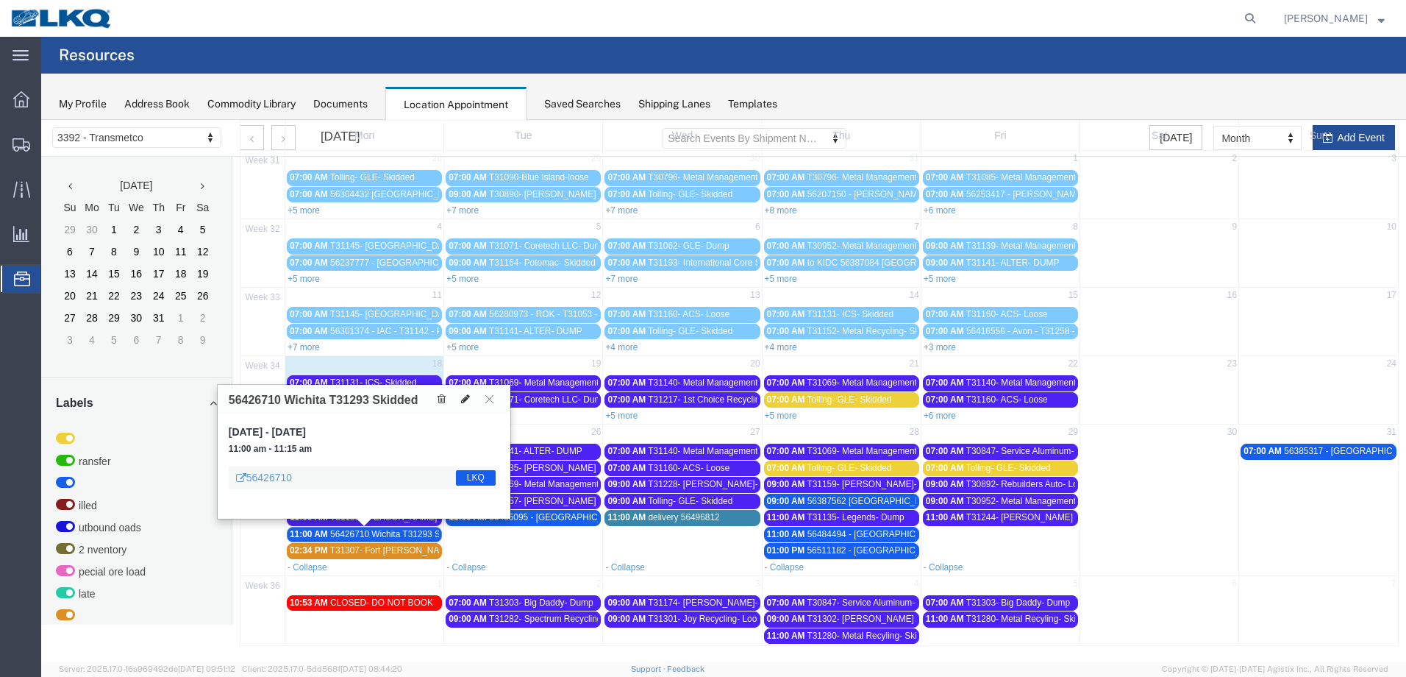
click at [464, 398] on icon at bounding box center [465, 399] width 9 height 10
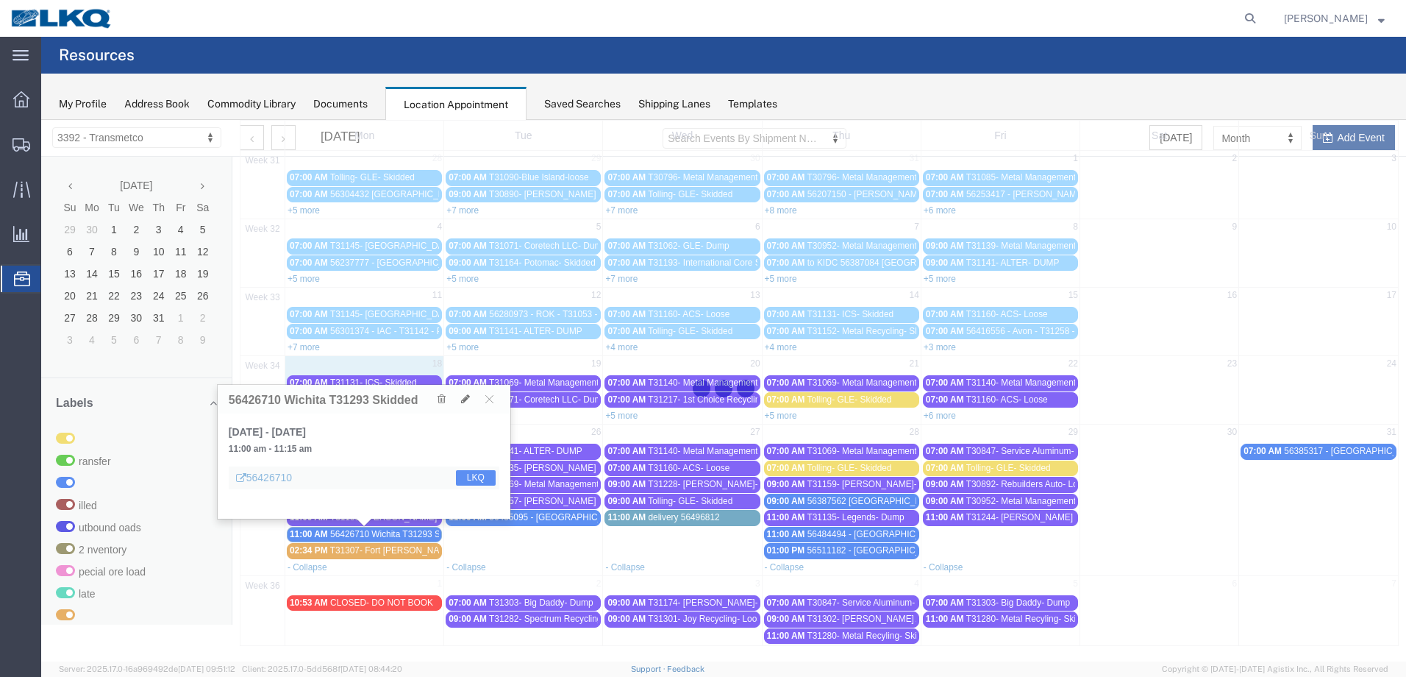
select select "100"
select select "1"
select select "22"
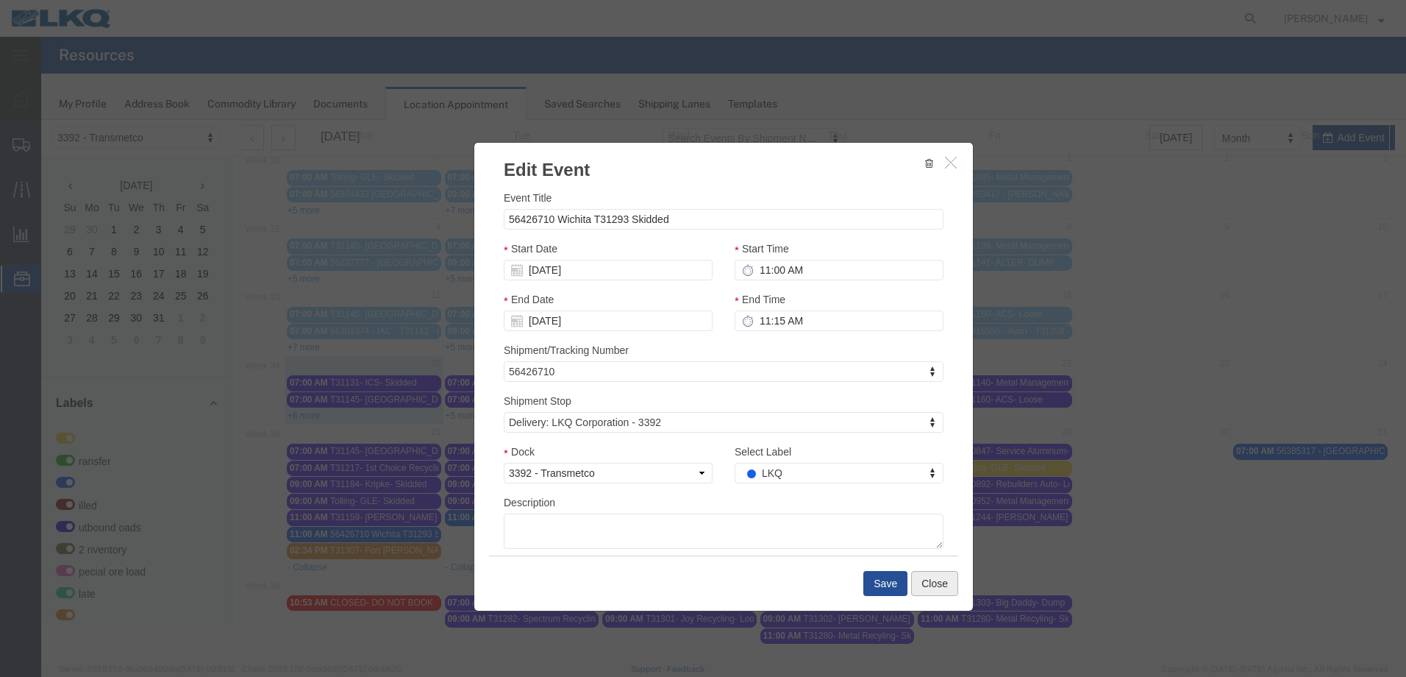
click at [922, 580] on button "Close" at bounding box center [934, 583] width 47 height 25
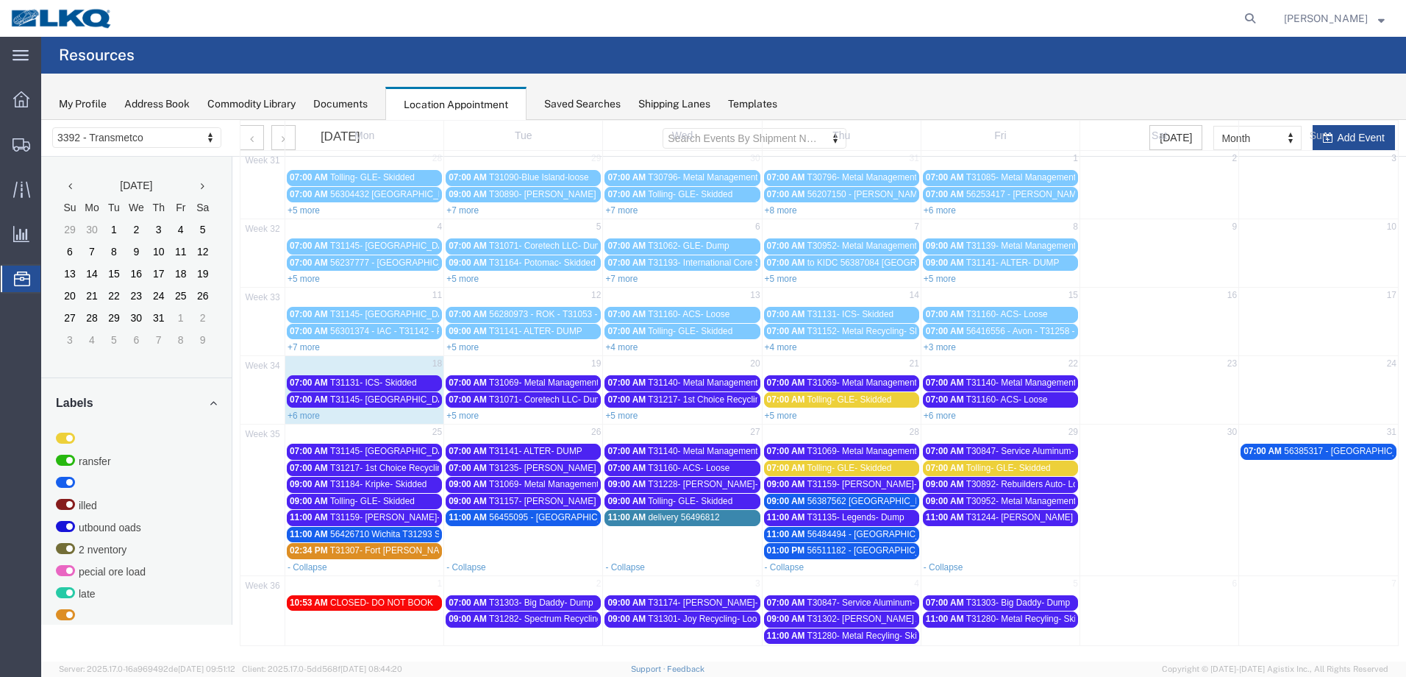
click at [376, 533] on span "56426710 Wichita T31293 Skidded" at bounding box center [398, 534] width 136 height 10
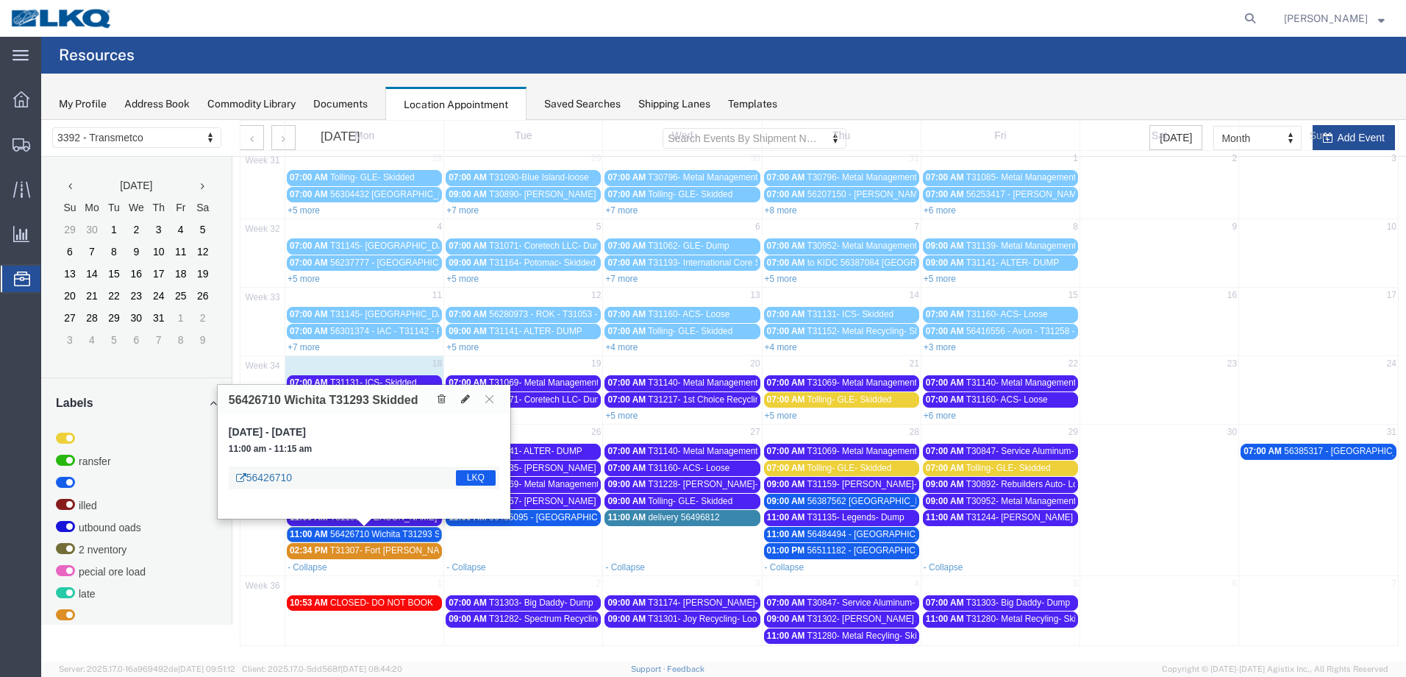
click at [280, 479] on link "56426710" at bounding box center [264, 477] width 56 height 15
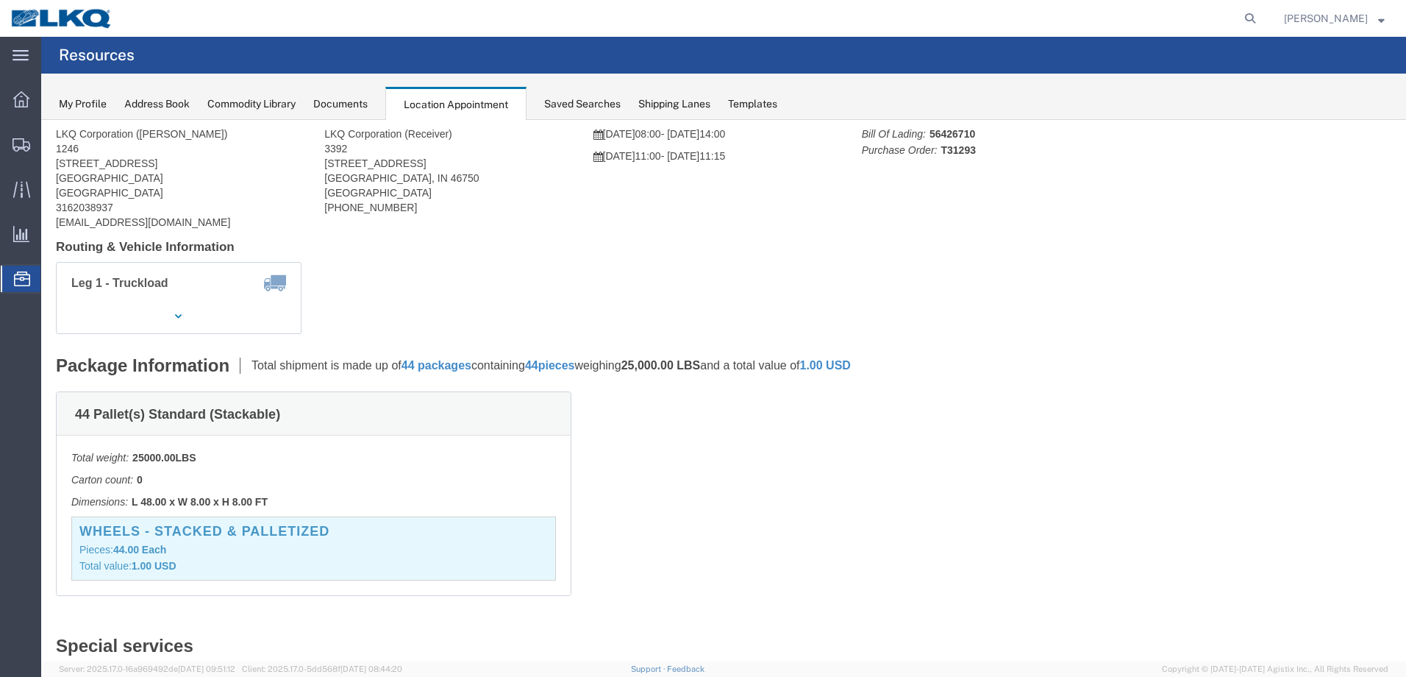
click at [474, 95] on div "Location Appointment" at bounding box center [455, 104] width 141 height 34
click at [19, 280] on icon at bounding box center [22, 278] width 16 height 15
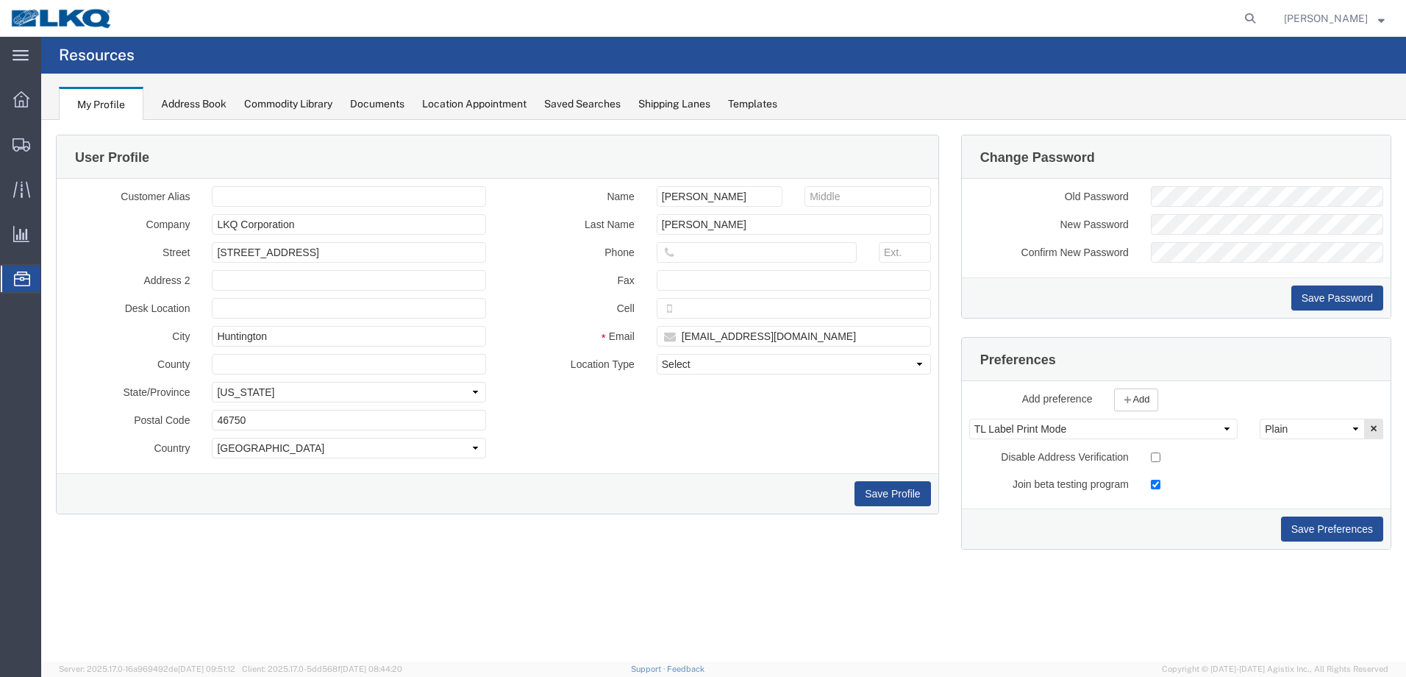
click at [473, 103] on div "Location Appointment" at bounding box center [474, 103] width 104 height 15
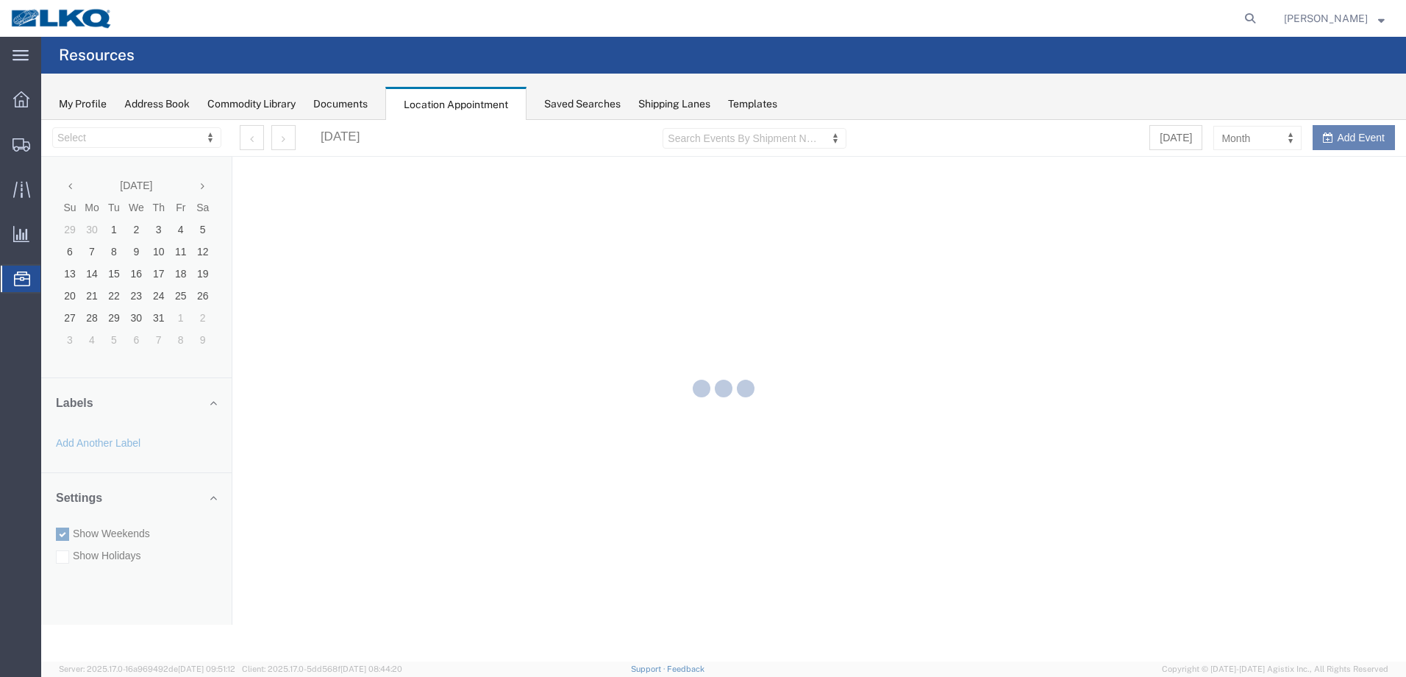
select select "28018"
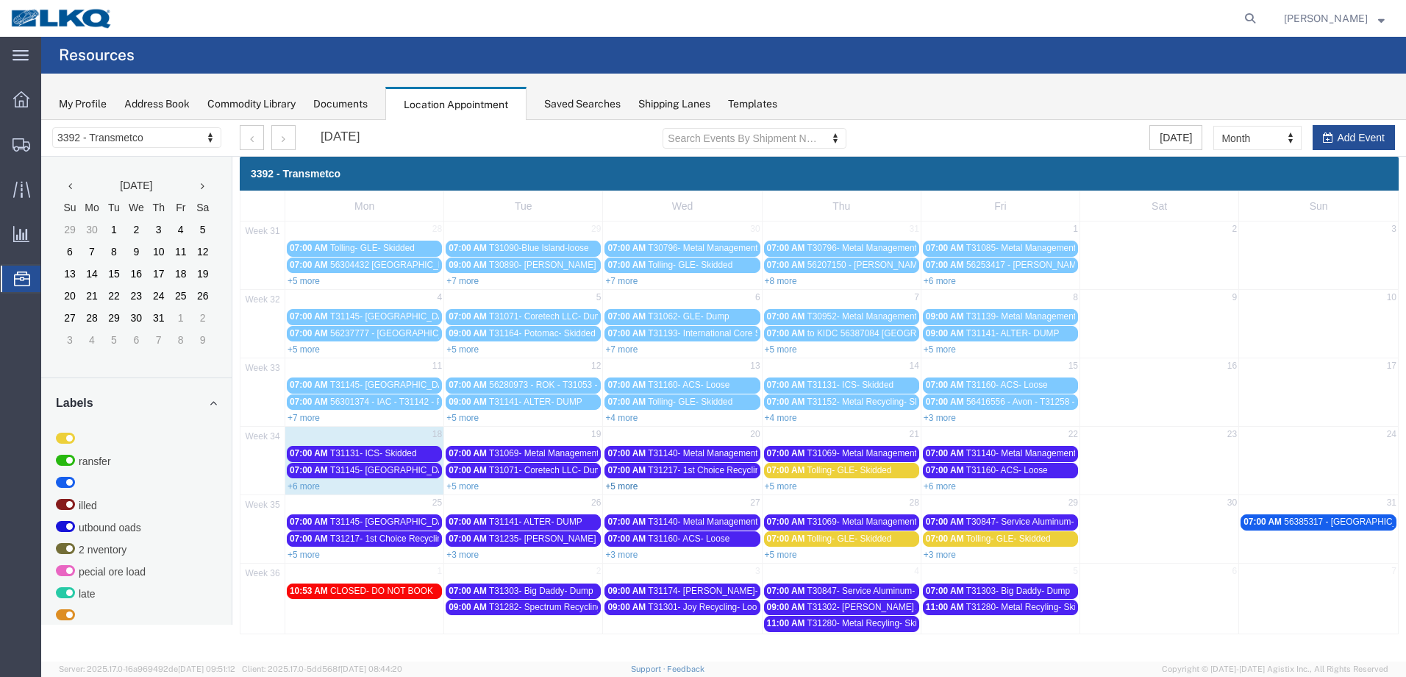
click at [629, 484] on link "+5 more" at bounding box center [621, 486] width 32 height 10
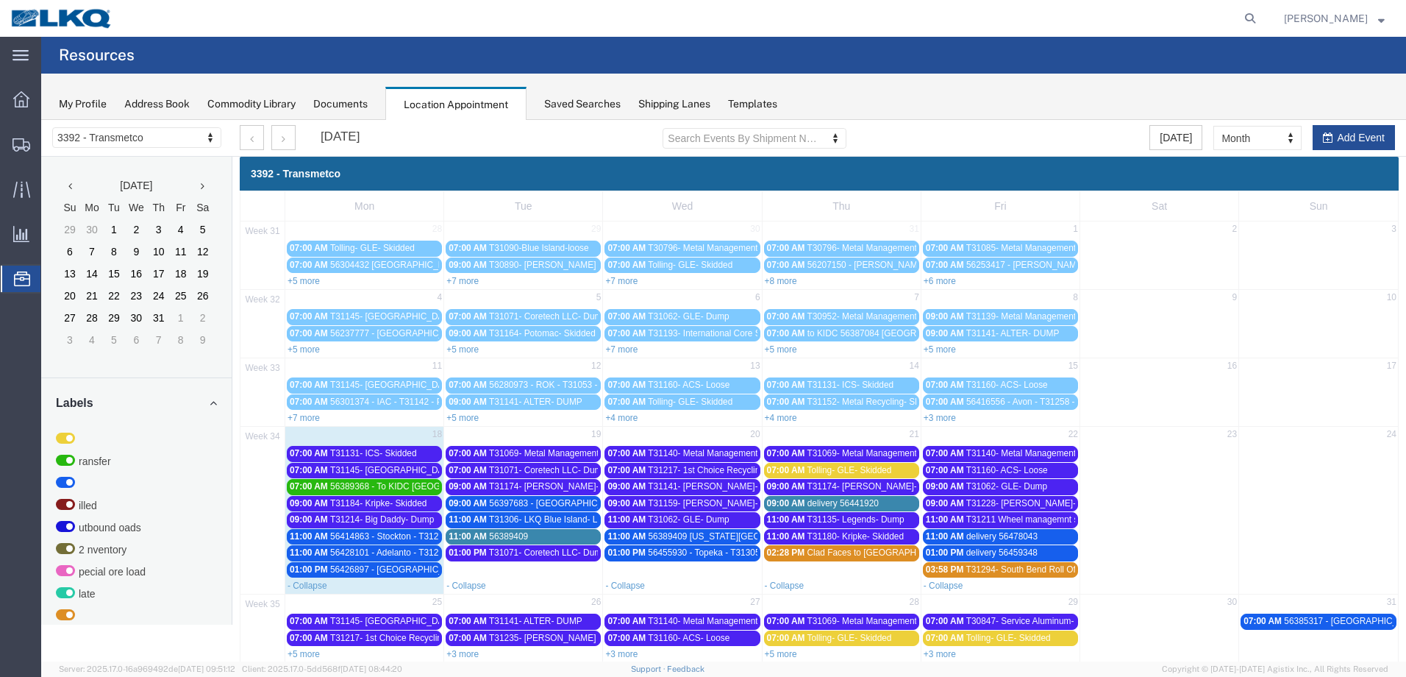
click at [732, 540] on span "56389409 Michigan City T31268 Skidded" at bounding box center [757, 536] width 216 height 10
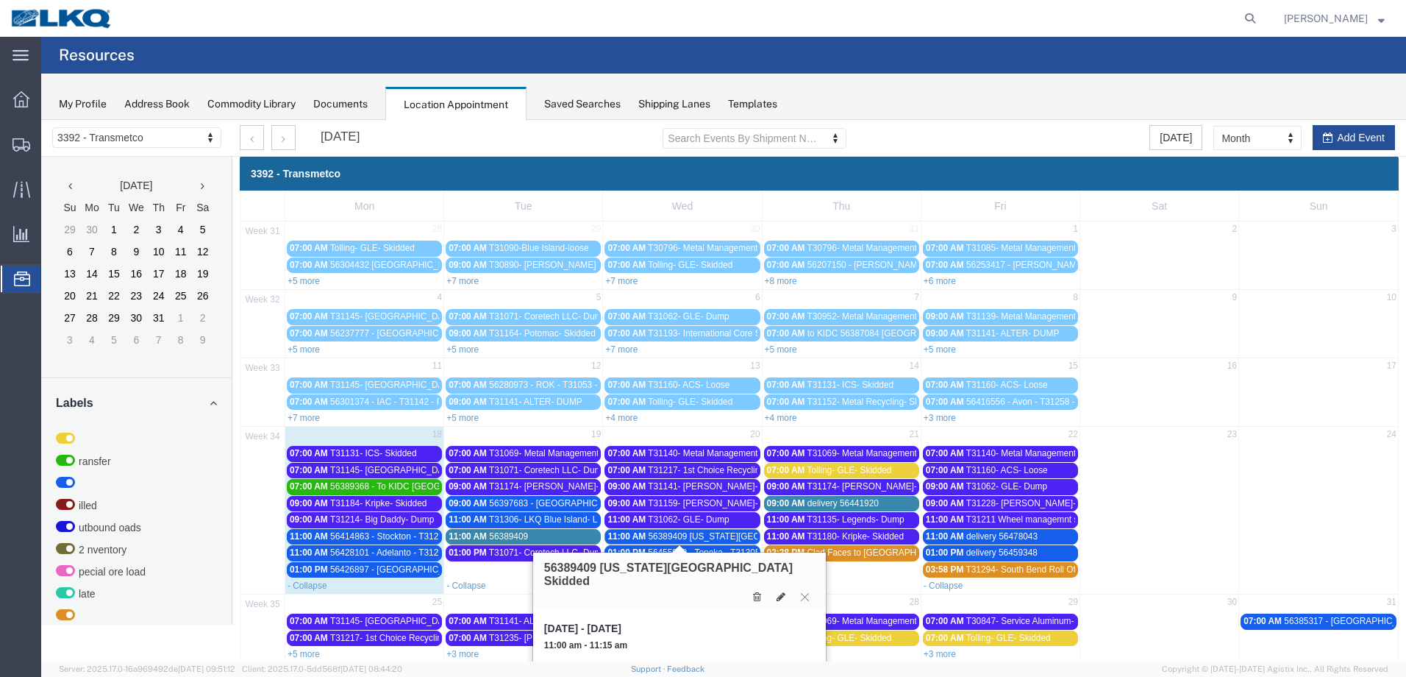
click at [1025, 552] on span "delivery 56459348" at bounding box center [1002, 552] width 71 height 10
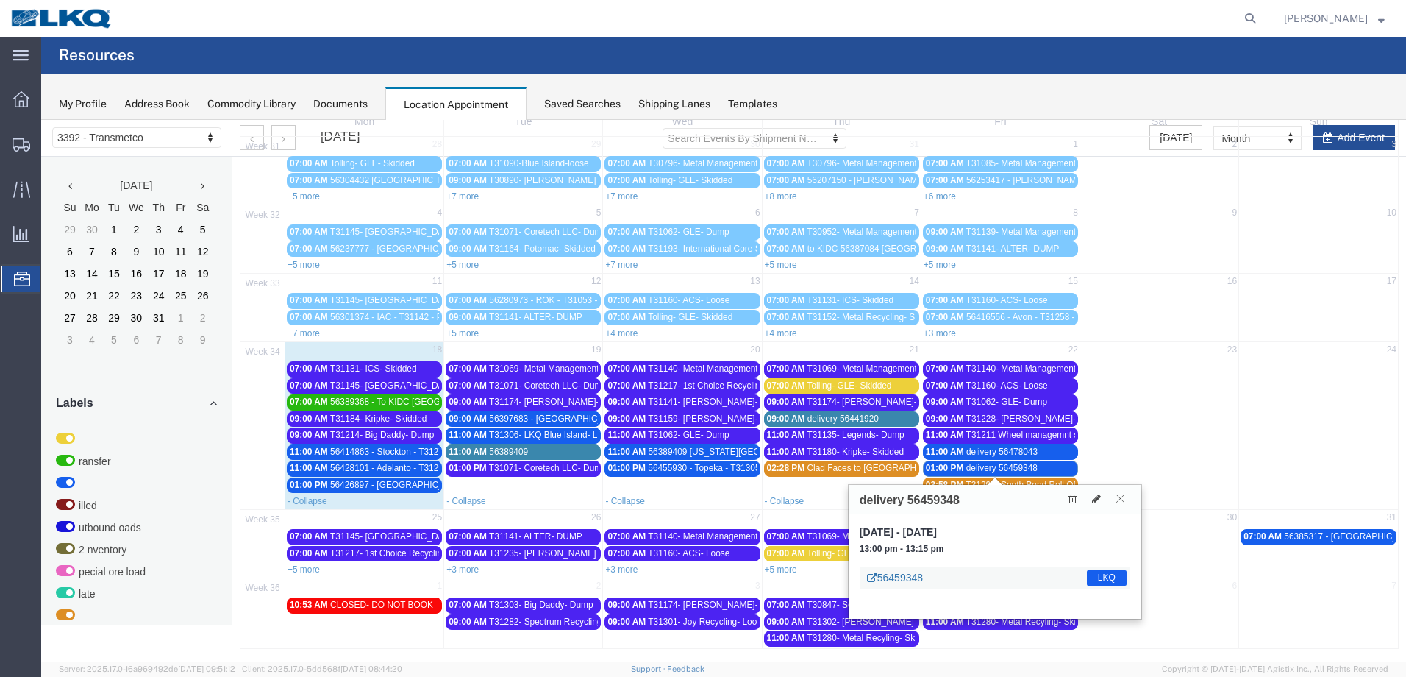
scroll to position [88, 0]
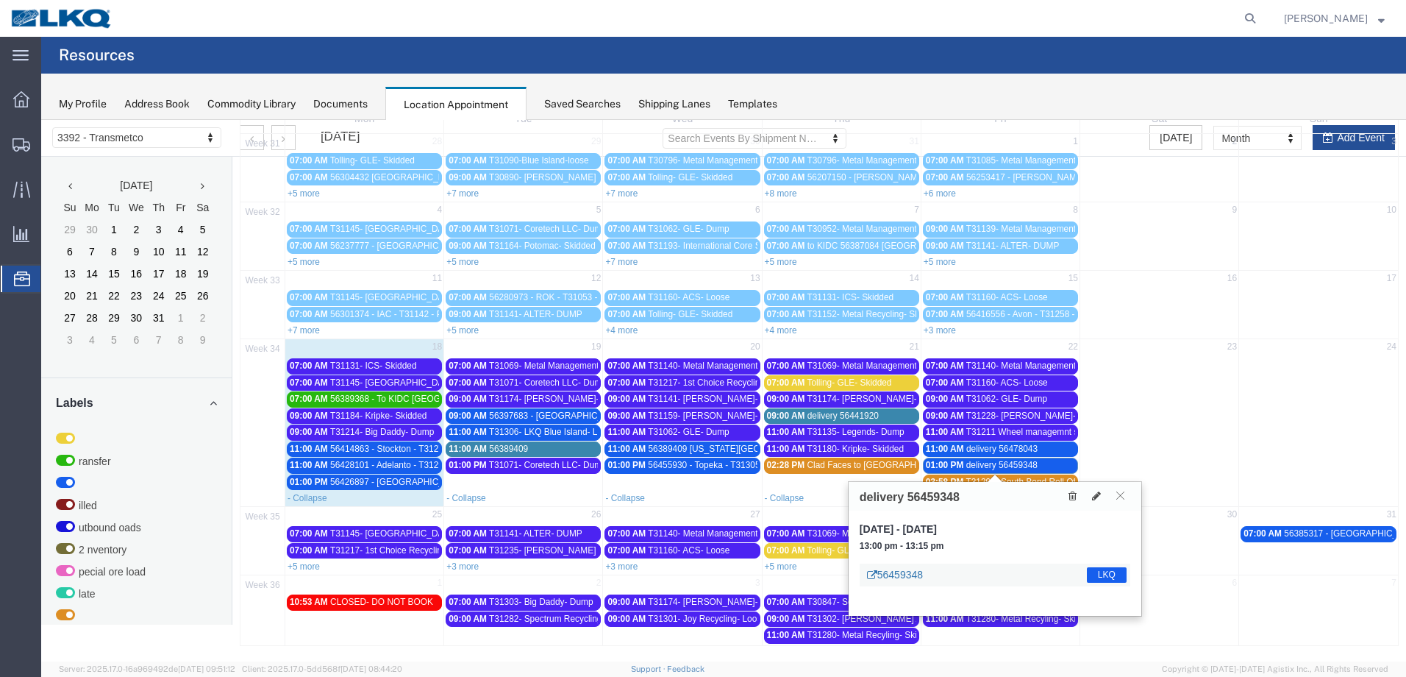
click at [916, 571] on link "56459348" at bounding box center [895, 574] width 56 height 15
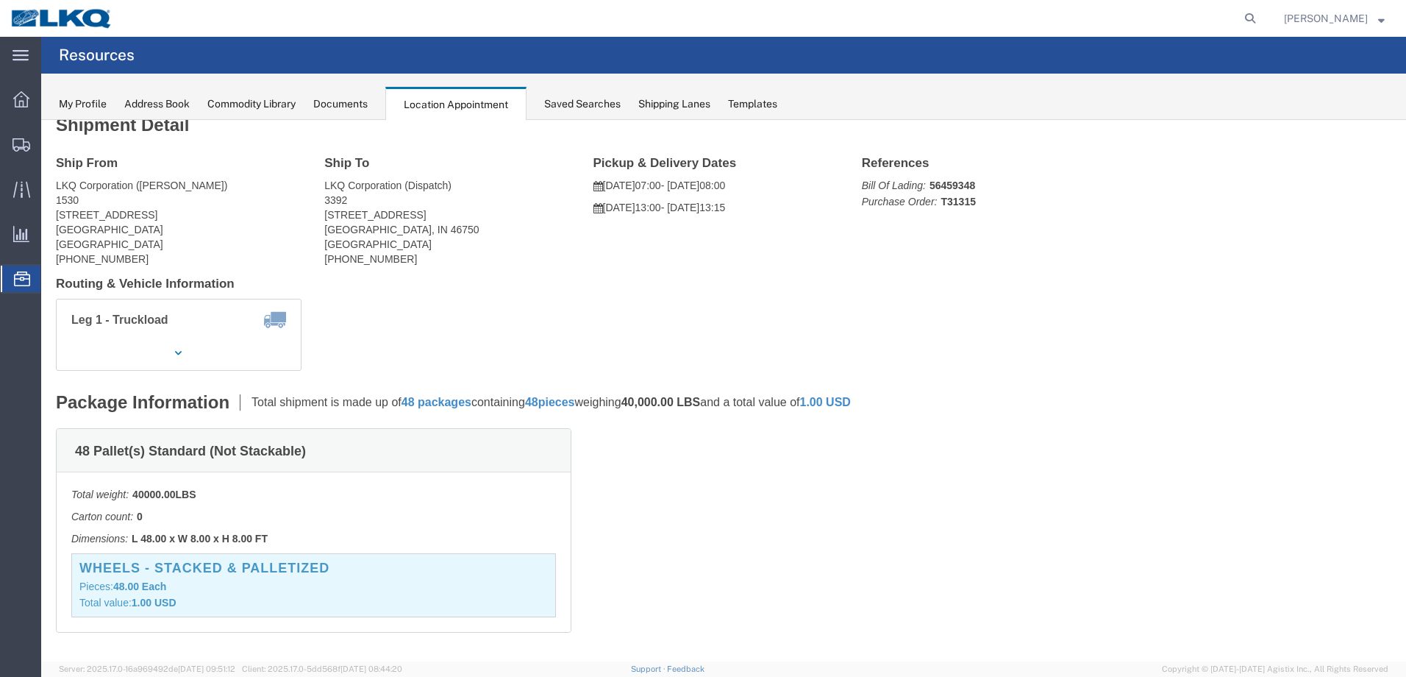
scroll to position [0, 0]
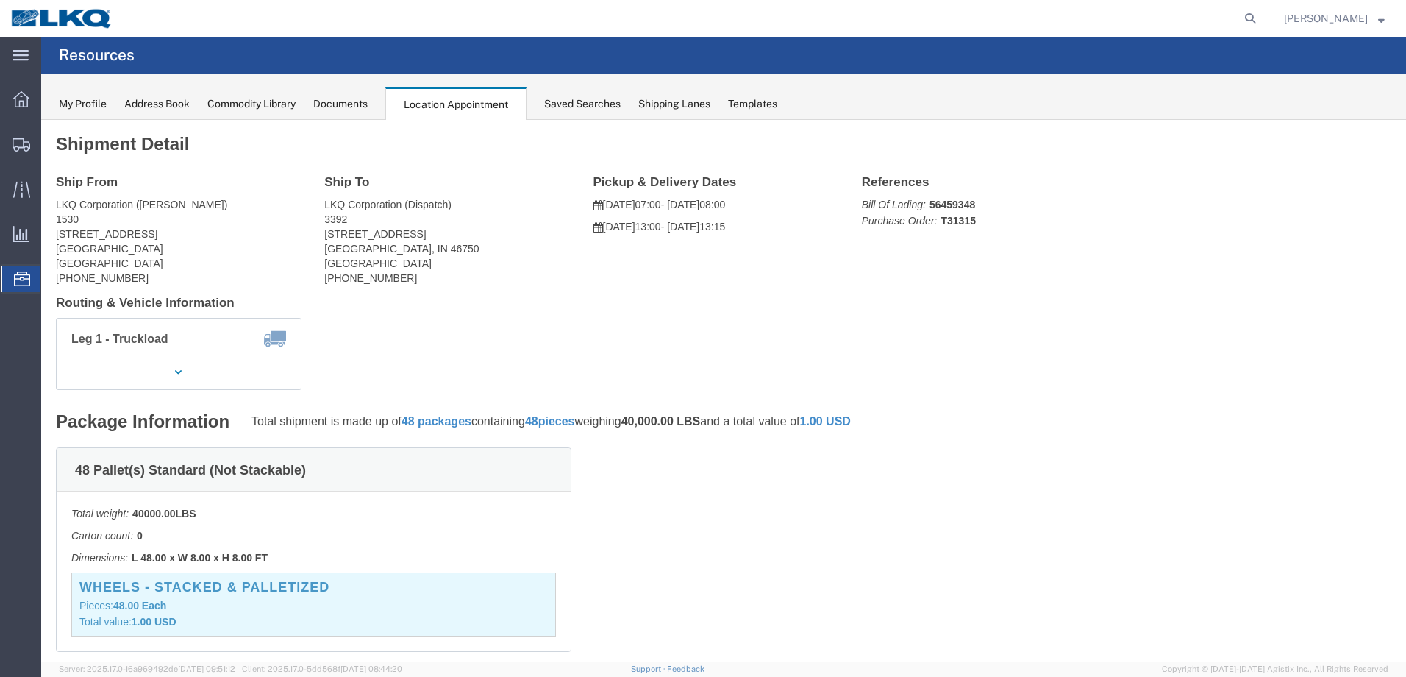
click at [24, 284] on icon at bounding box center [22, 278] width 16 height 15
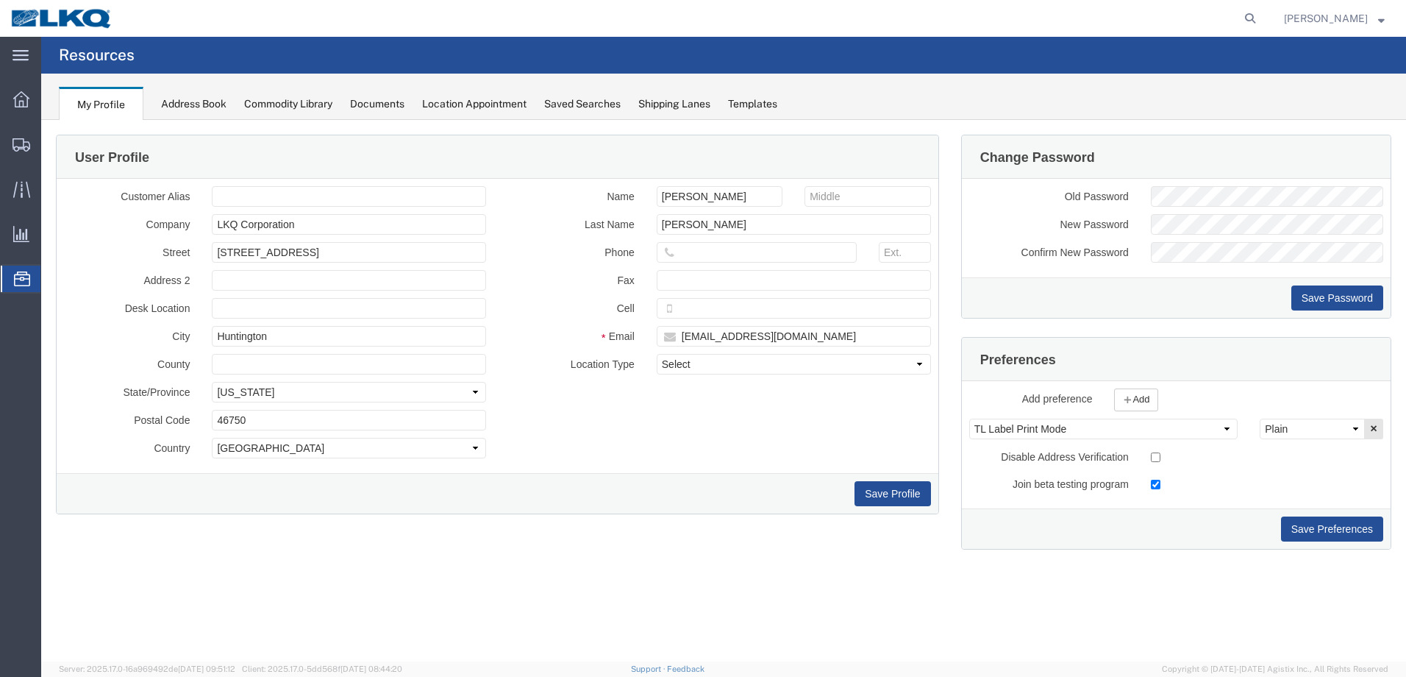
click at [502, 110] on div "Location Appointment" at bounding box center [474, 103] width 104 height 15
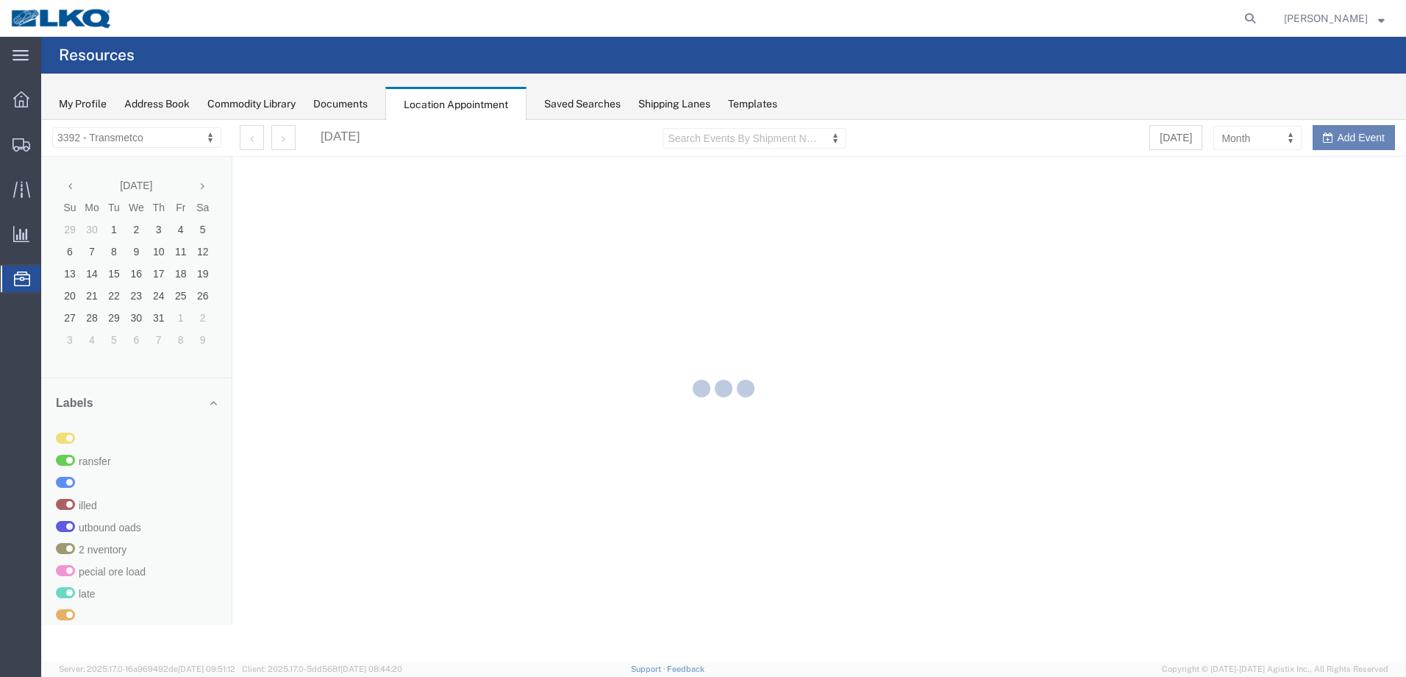
select select "28018"
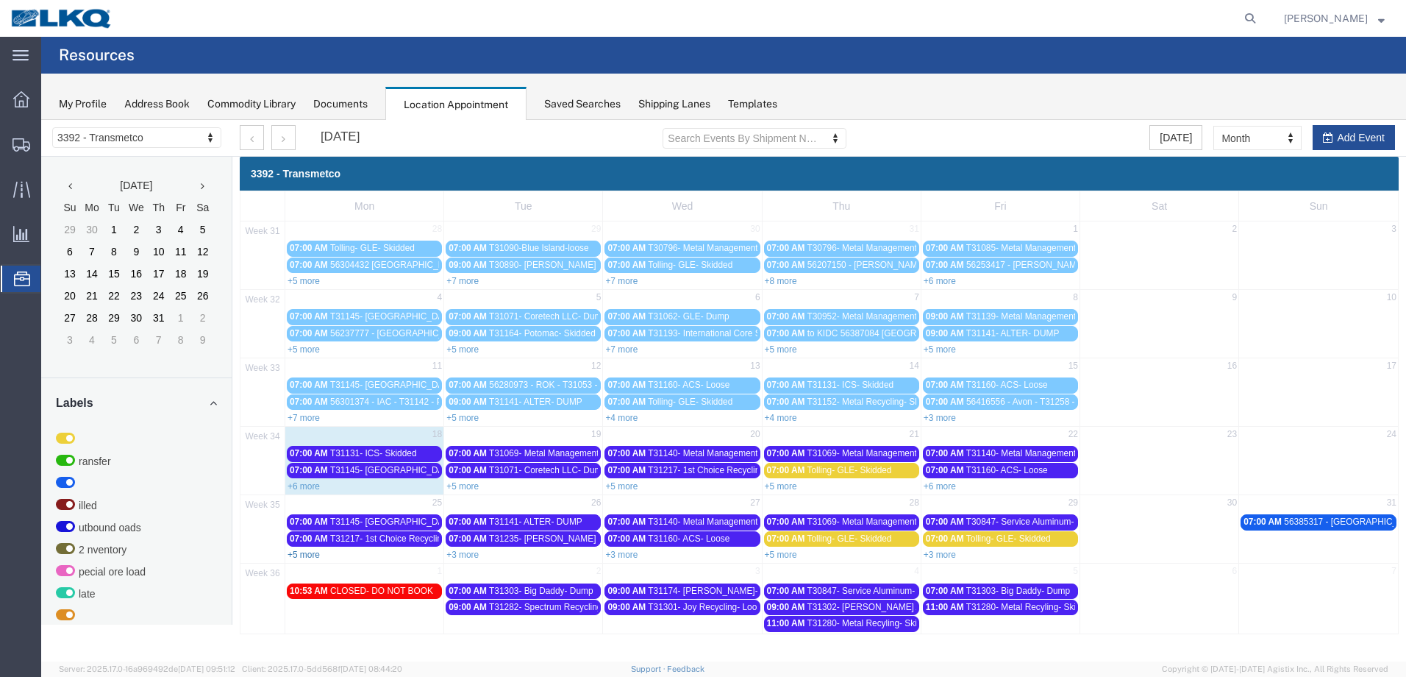
click at [306, 555] on link "+5 more" at bounding box center [304, 554] width 32 height 10
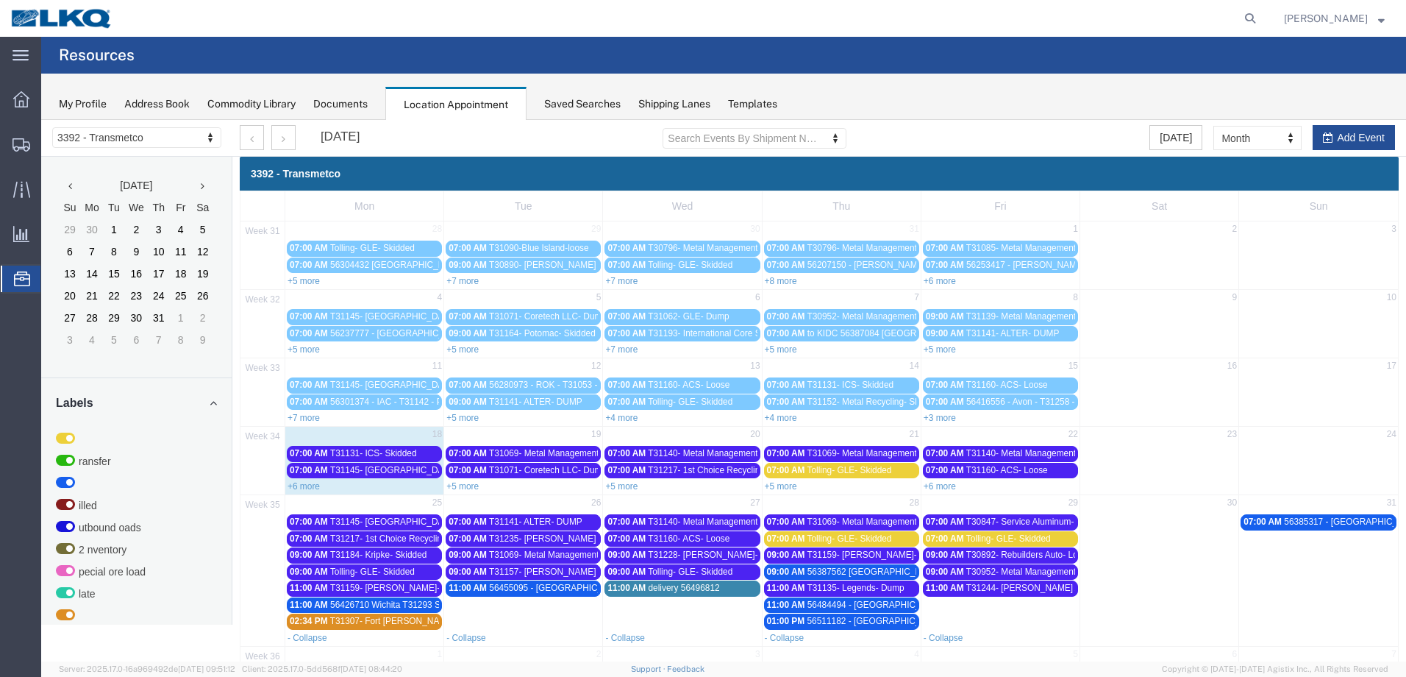
click at [532, 591] on span "56455095 - Janesville - T31312 - Palletized" at bounding box center [599, 588] width 221 height 10
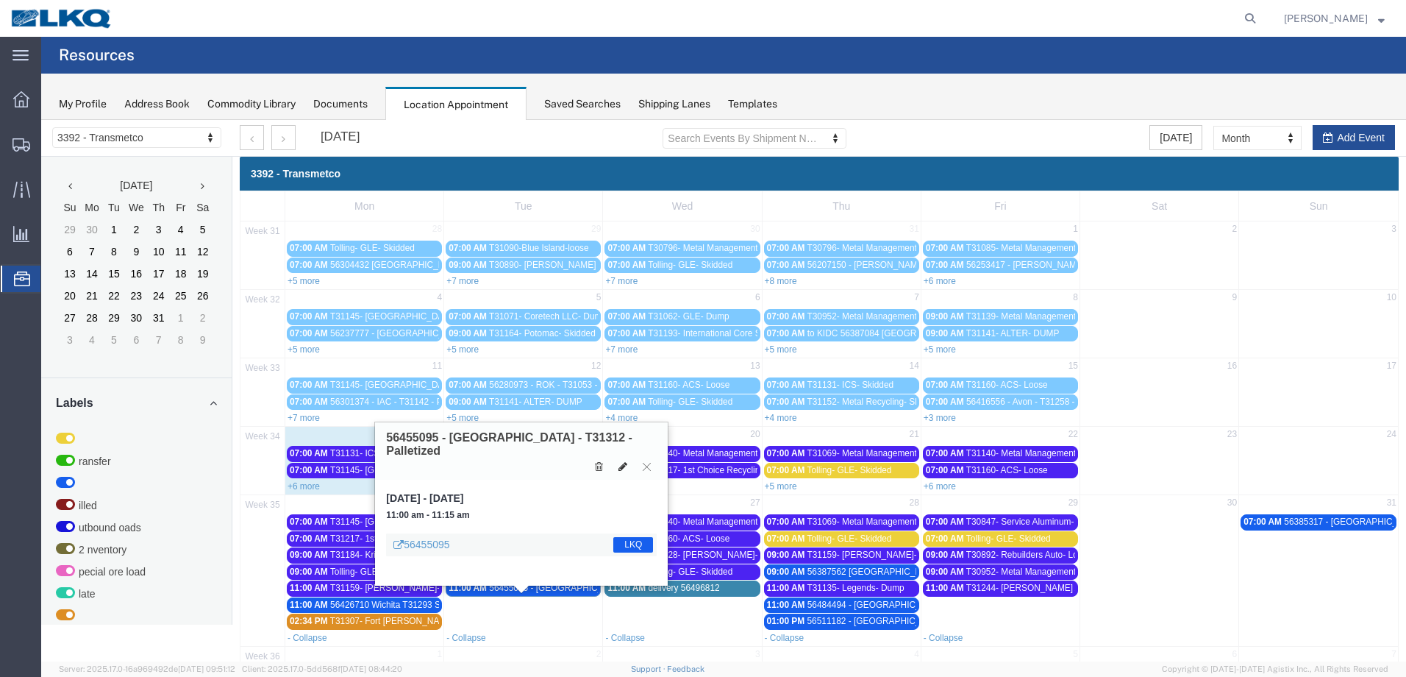
click at [625, 461] on icon at bounding box center [623, 466] width 9 height 10
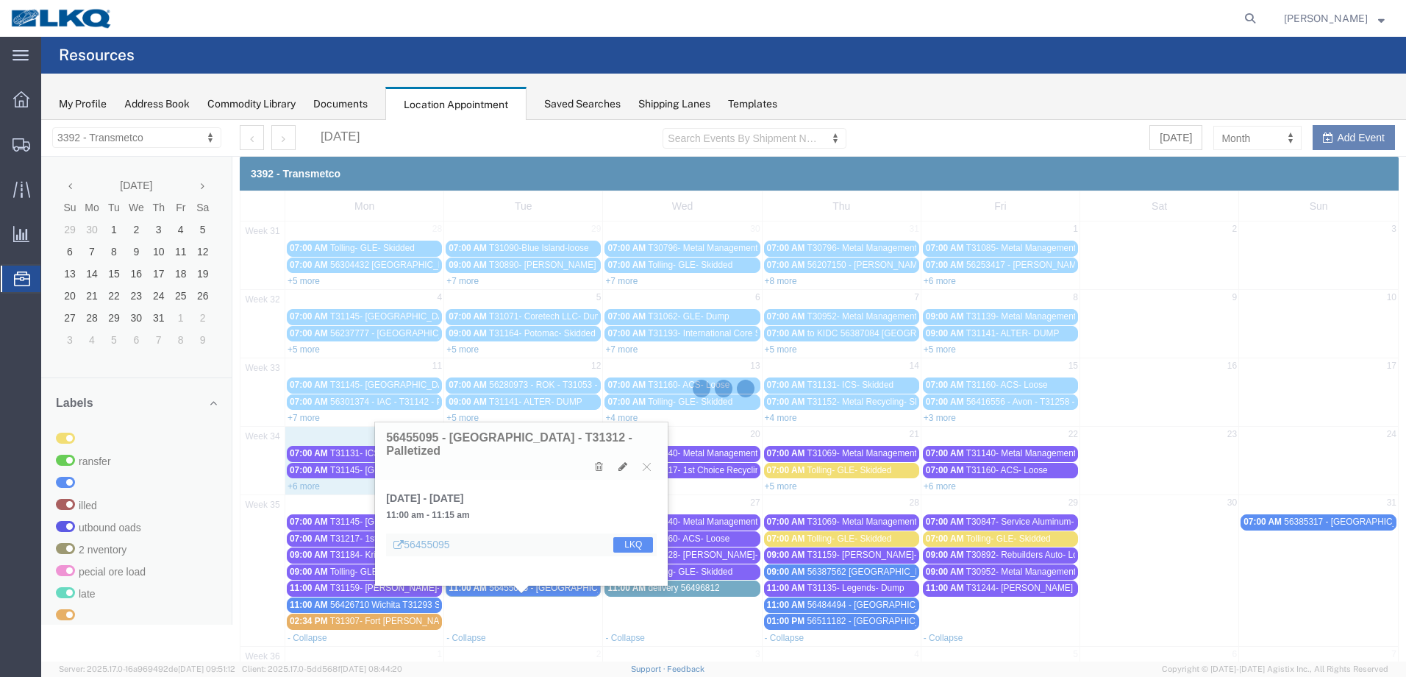
select select "1"
select select "22"
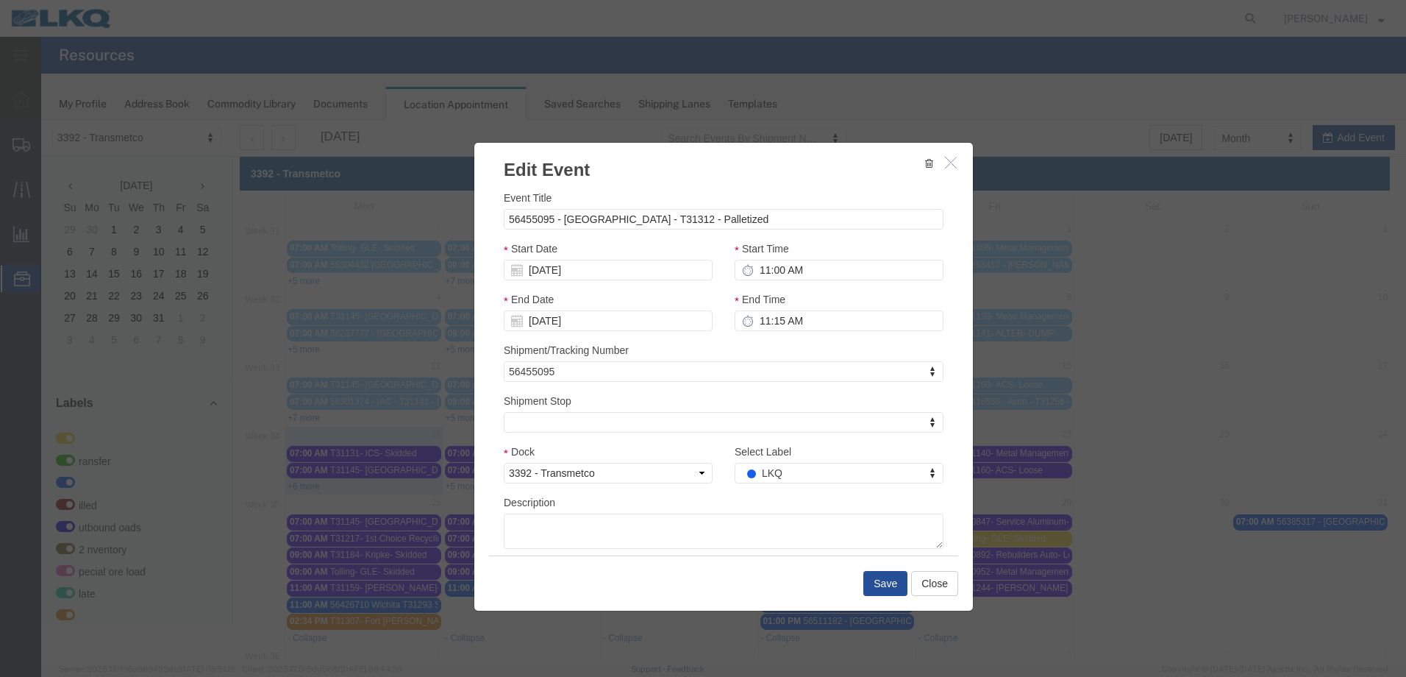
select select
click at [951, 160] on icon "button" at bounding box center [951, 162] width 12 height 13
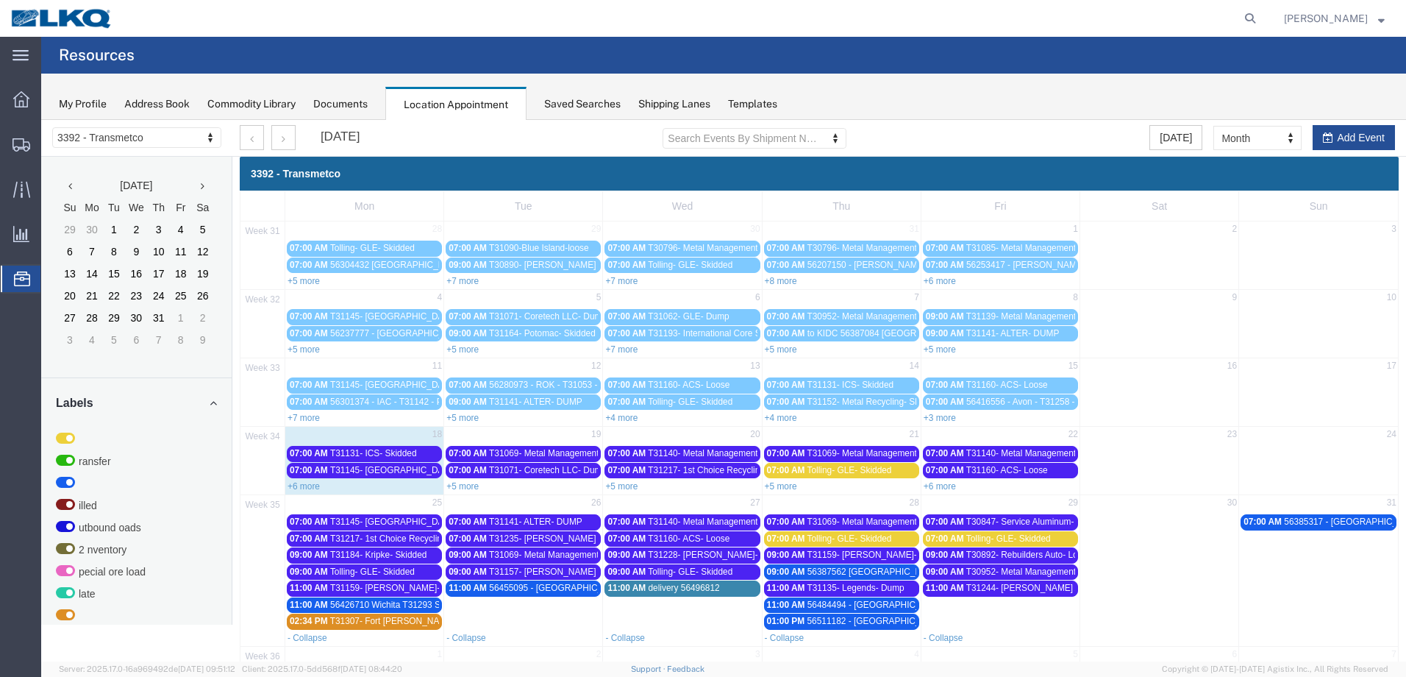
click at [548, 591] on span "56455095 - Janesville - T31312 - Palletized" at bounding box center [599, 588] width 221 height 10
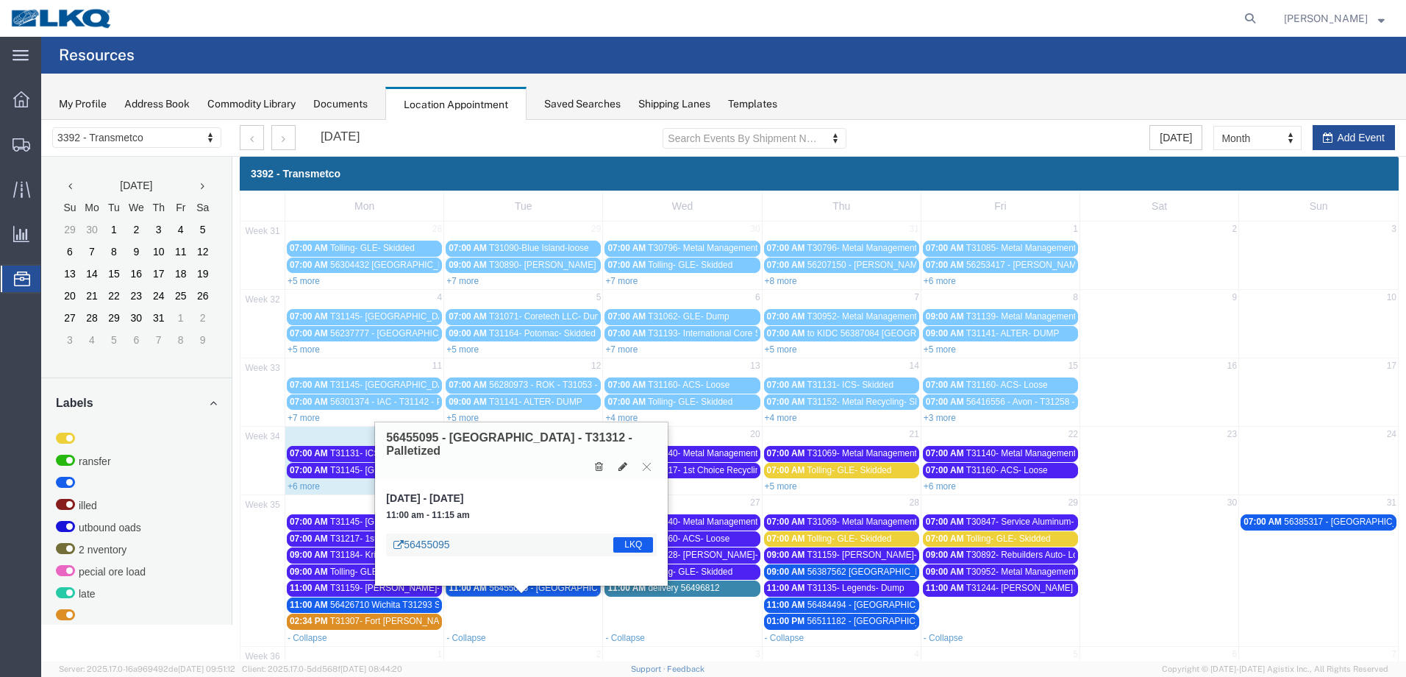
click at [437, 537] on link "56455095" at bounding box center [422, 544] width 56 height 15
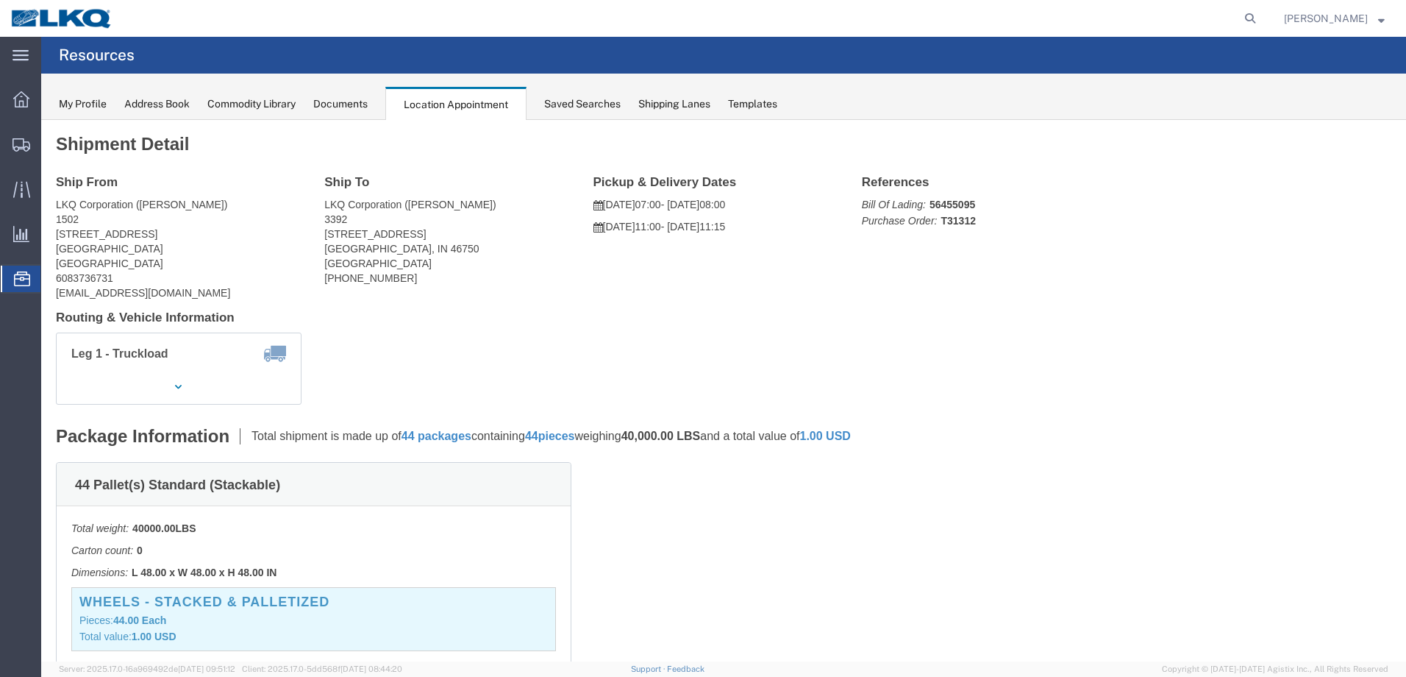
click at [19, 280] on icon at bounding box center [22, 278] width 16 height 15
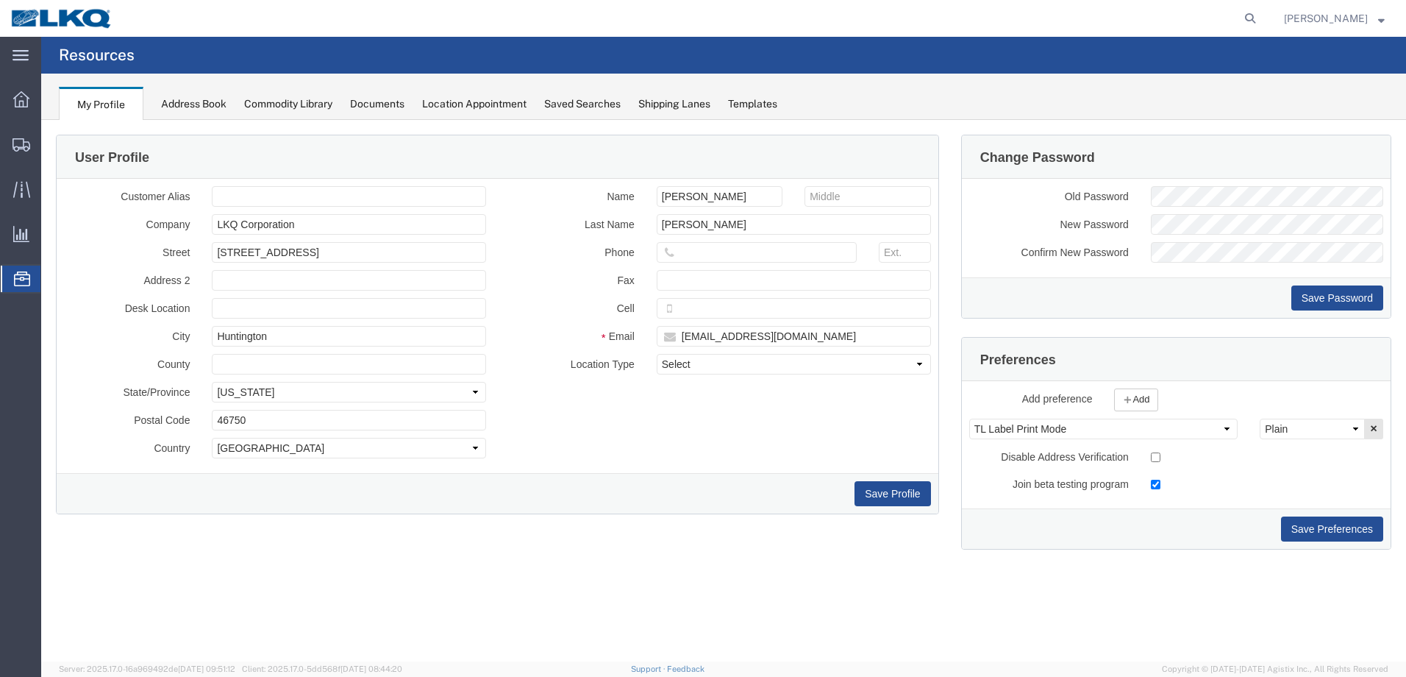
click at [455, 107] on div "Location Appointment" at bounding box center [474, 103] width 104 height 15
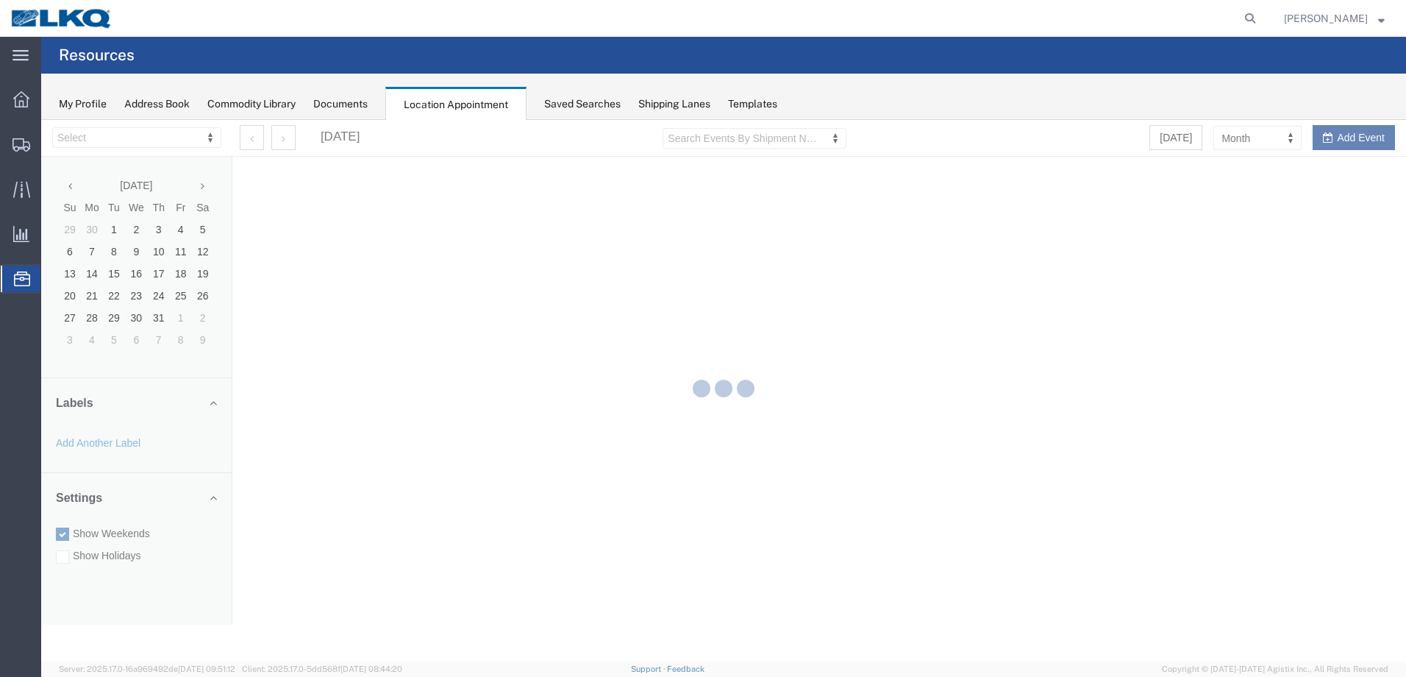
select select "28018"
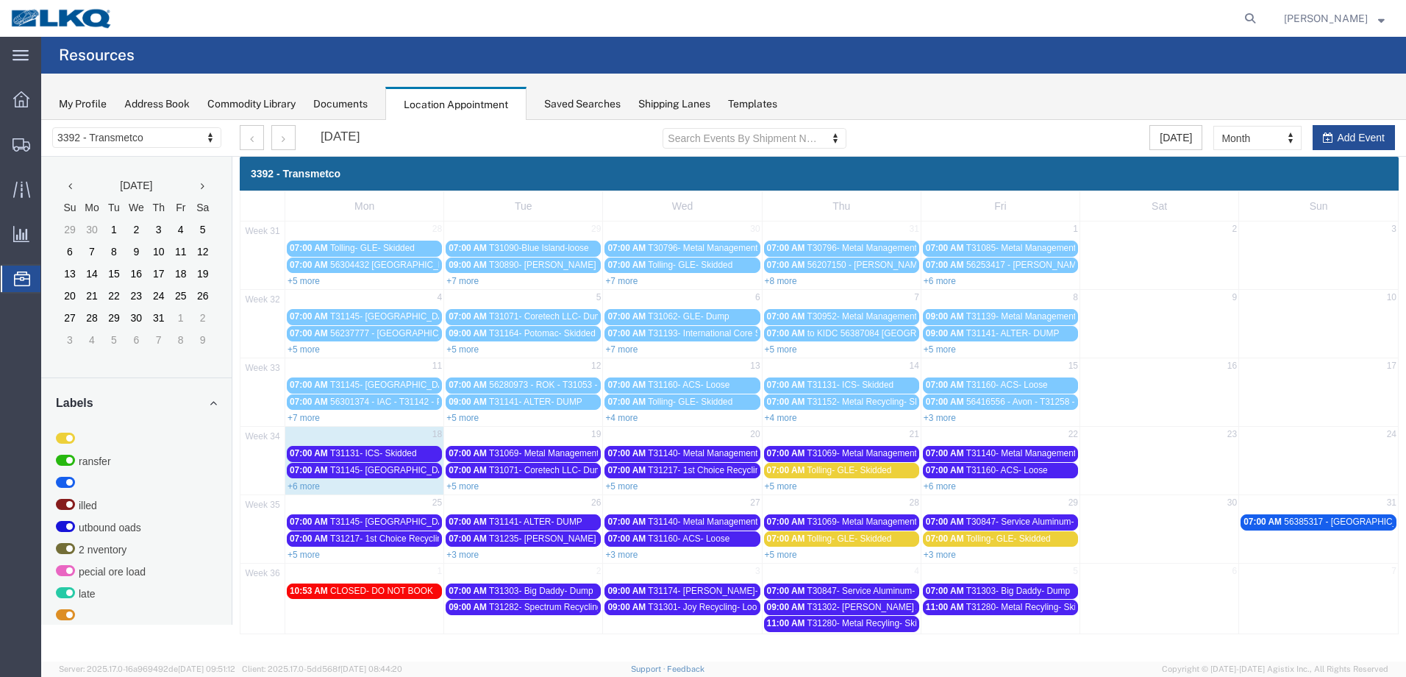
click at [627, 552] on link "+3 more" at bounding box center [621, 554] width 32 height 10
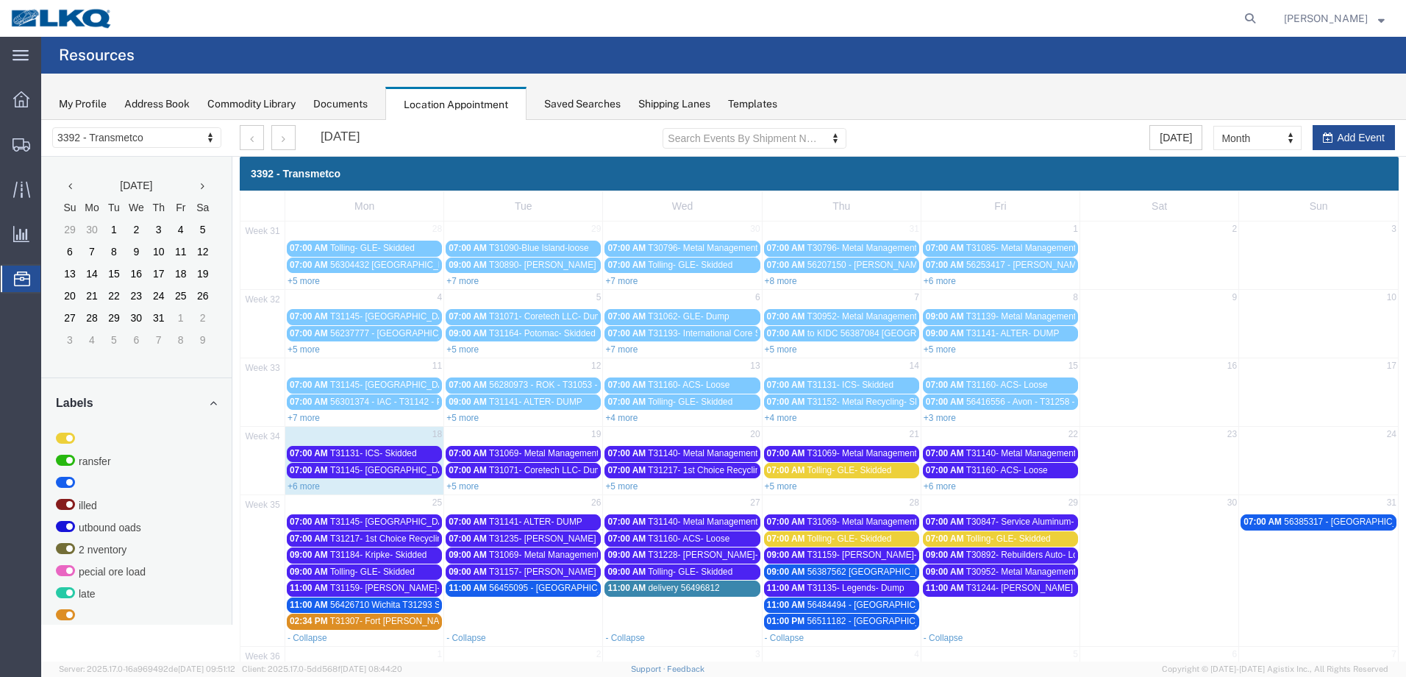
click at [719, 588] on div "11:00 AM delivery 56496812" at bounding box center [682, 588] width 149 height 11
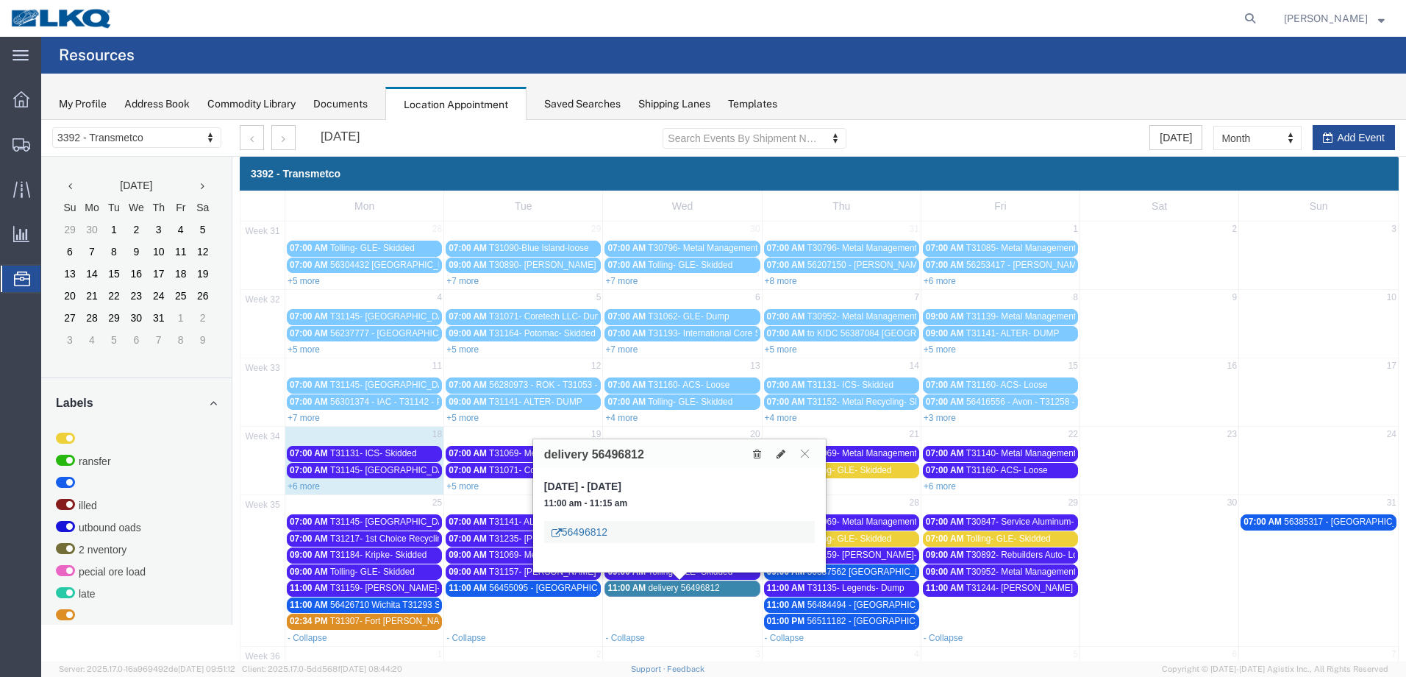
click at [600, 530] on link "56496812" at bounding box center [580, 531] width 56 height 15
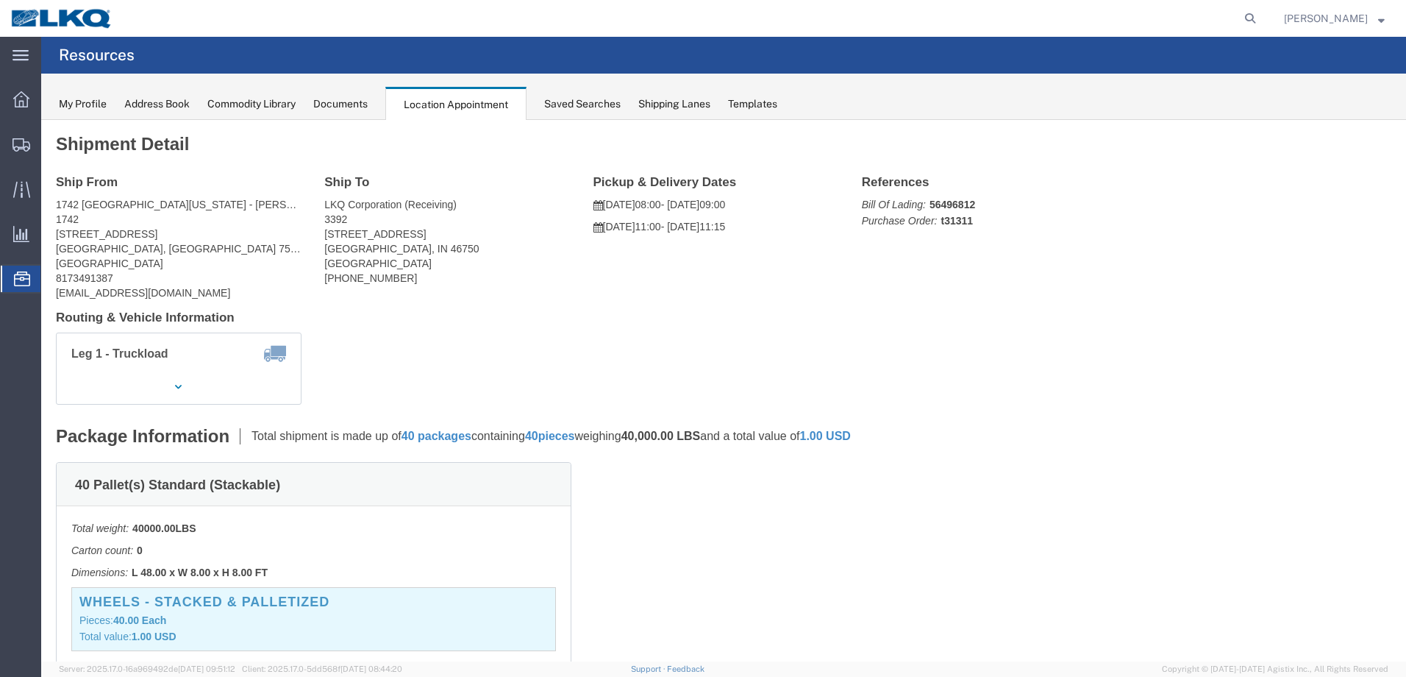
click at [444, 97] on div "Location Appointment" at bounding box center [455, 104] width 141 height 34
click at [482, 106] on div "Location Appointment" at bounding box center [455, 104] width 141 height 34
click at [435, 102] on div "Location Appointment" at bounding box center [455, 104] width 141 height 34
click at [23, 278] on icon at bounding box center [22, 278] width 16 height 15
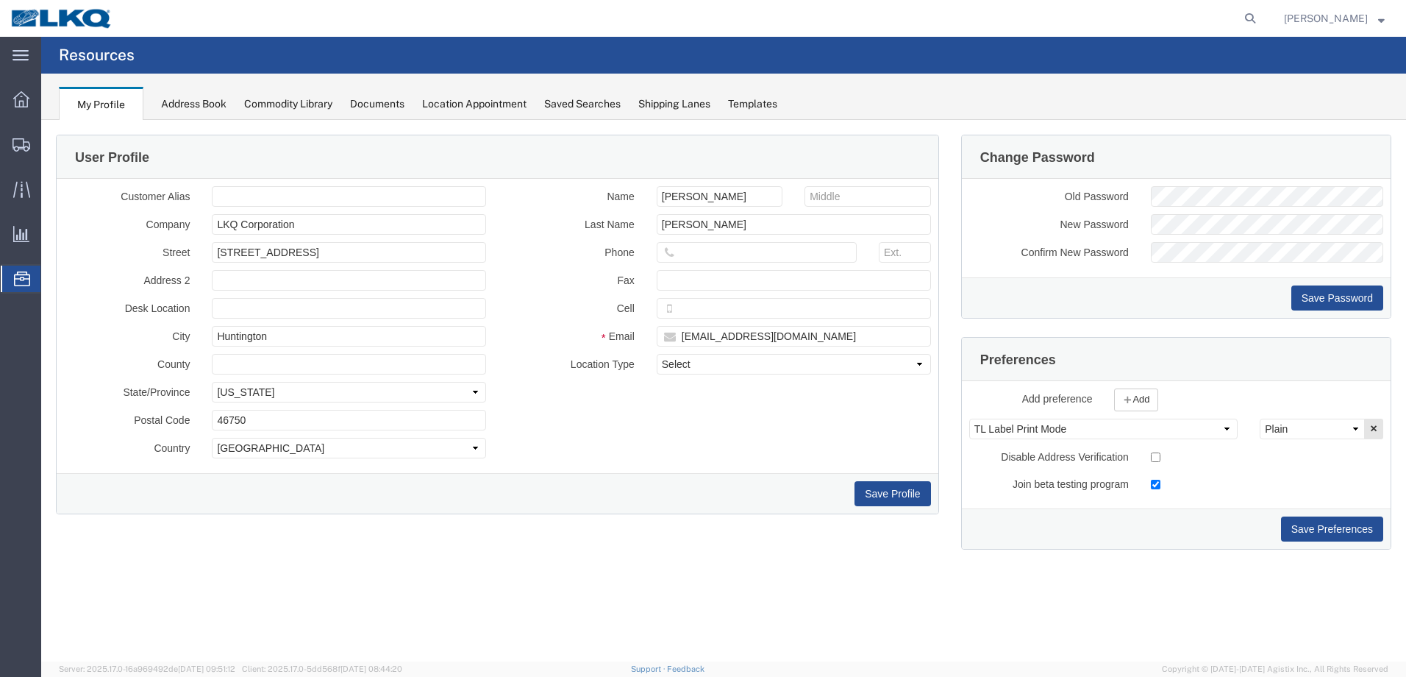
click at [467, 102] on div "Location Appointment" at bounding box center [474, 103] width 104 height 15
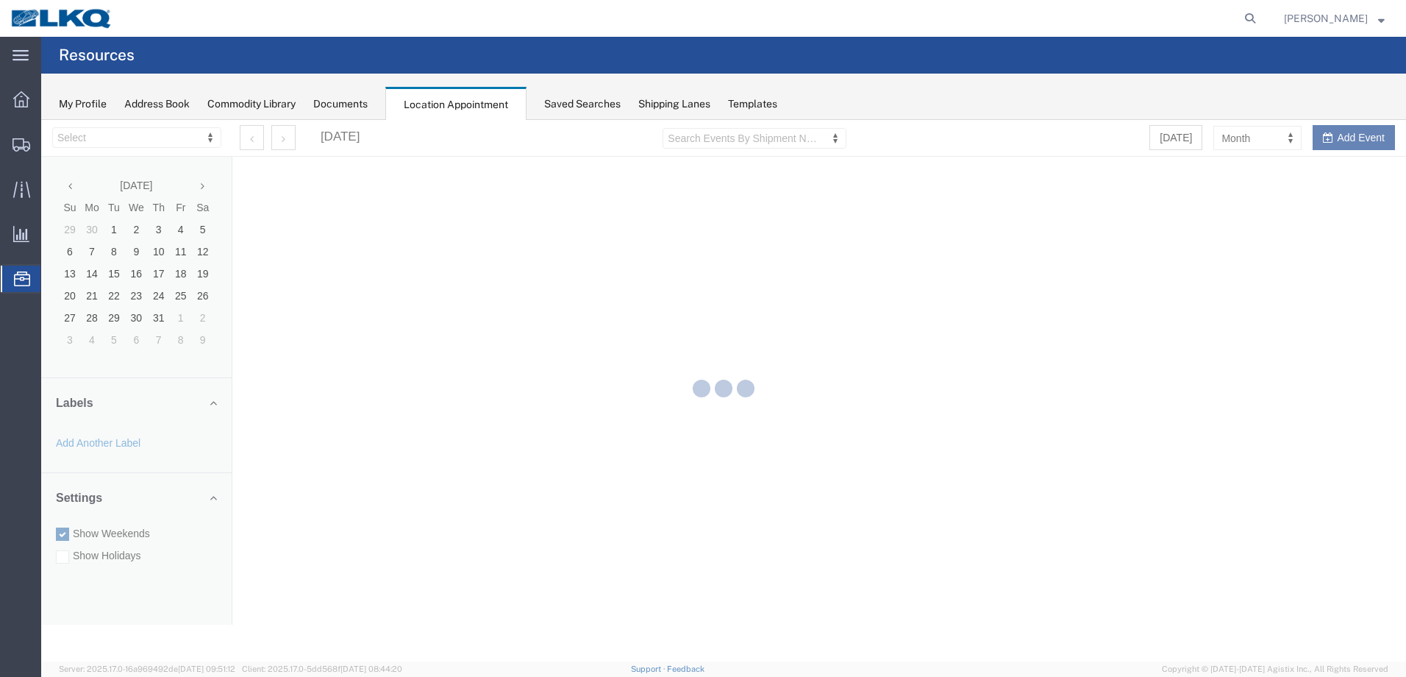
select select "28018"
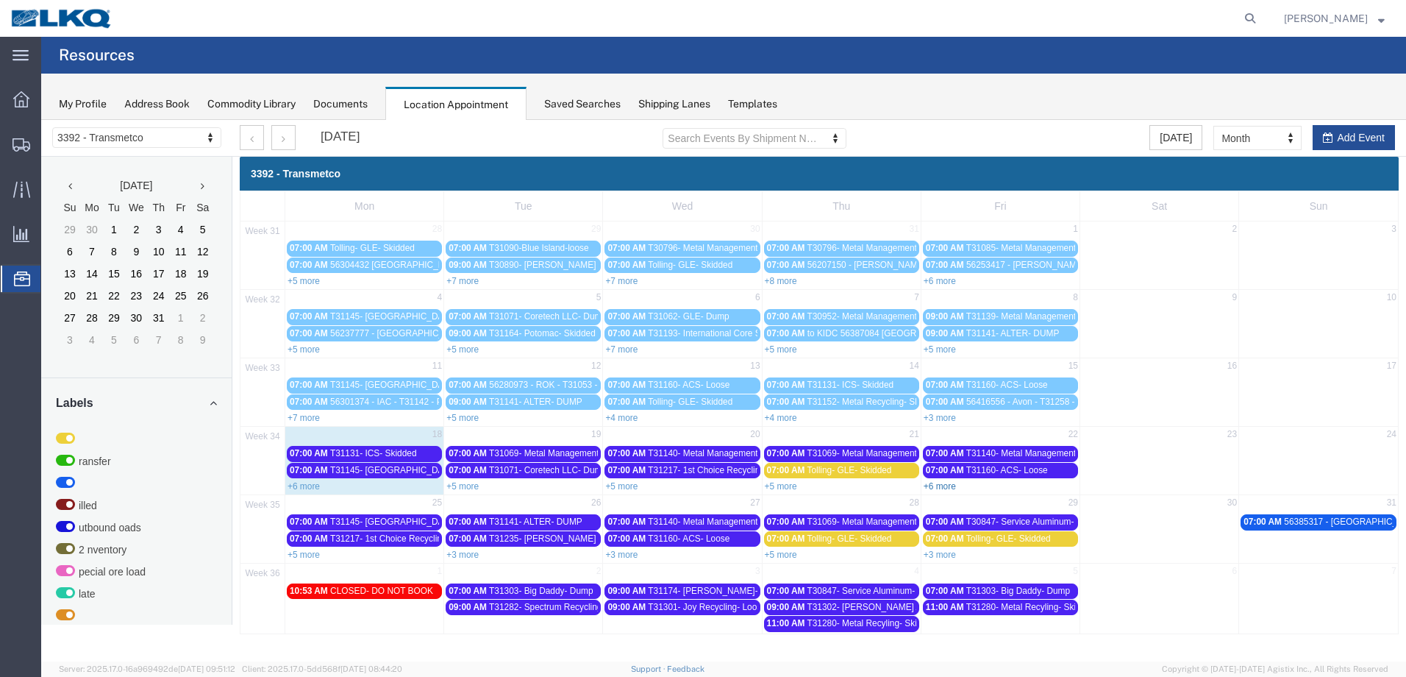
click at [952, 482] on link "+6 more" at bounding box center [940, 486] width 32 height 10
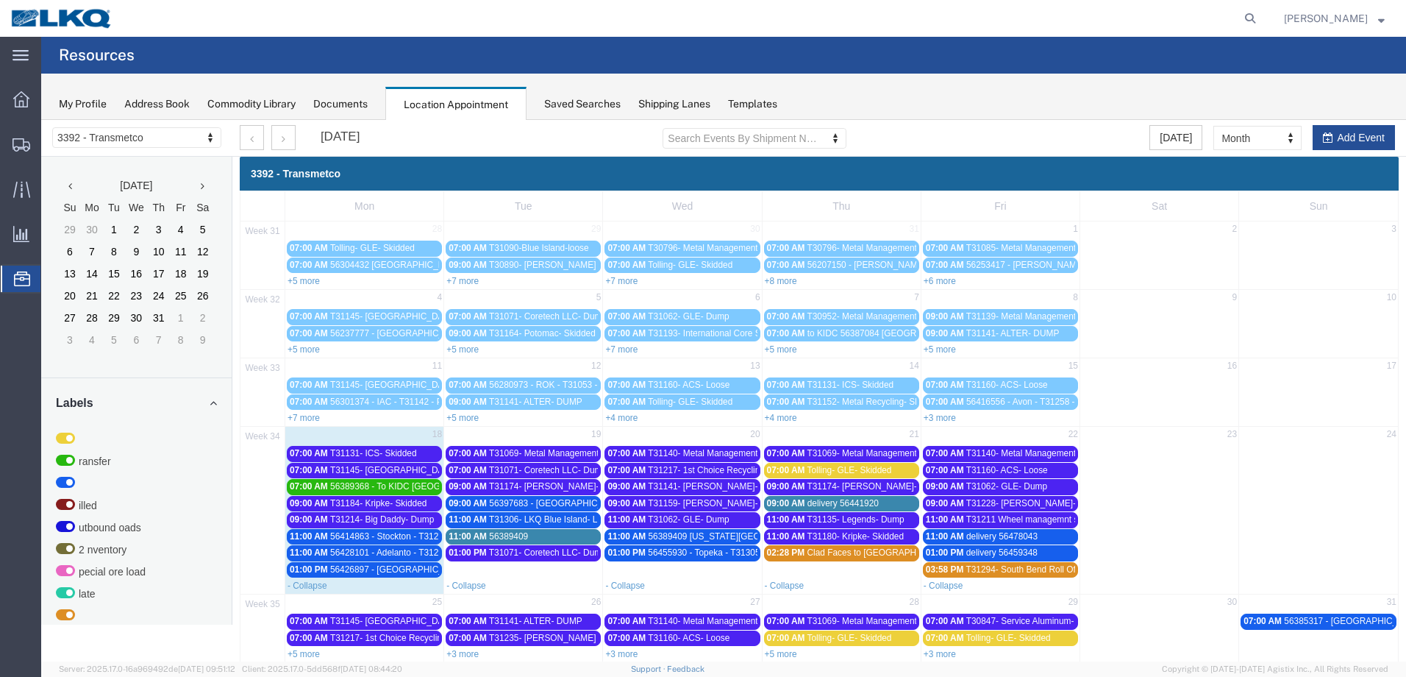
scroll to position [74, 0]
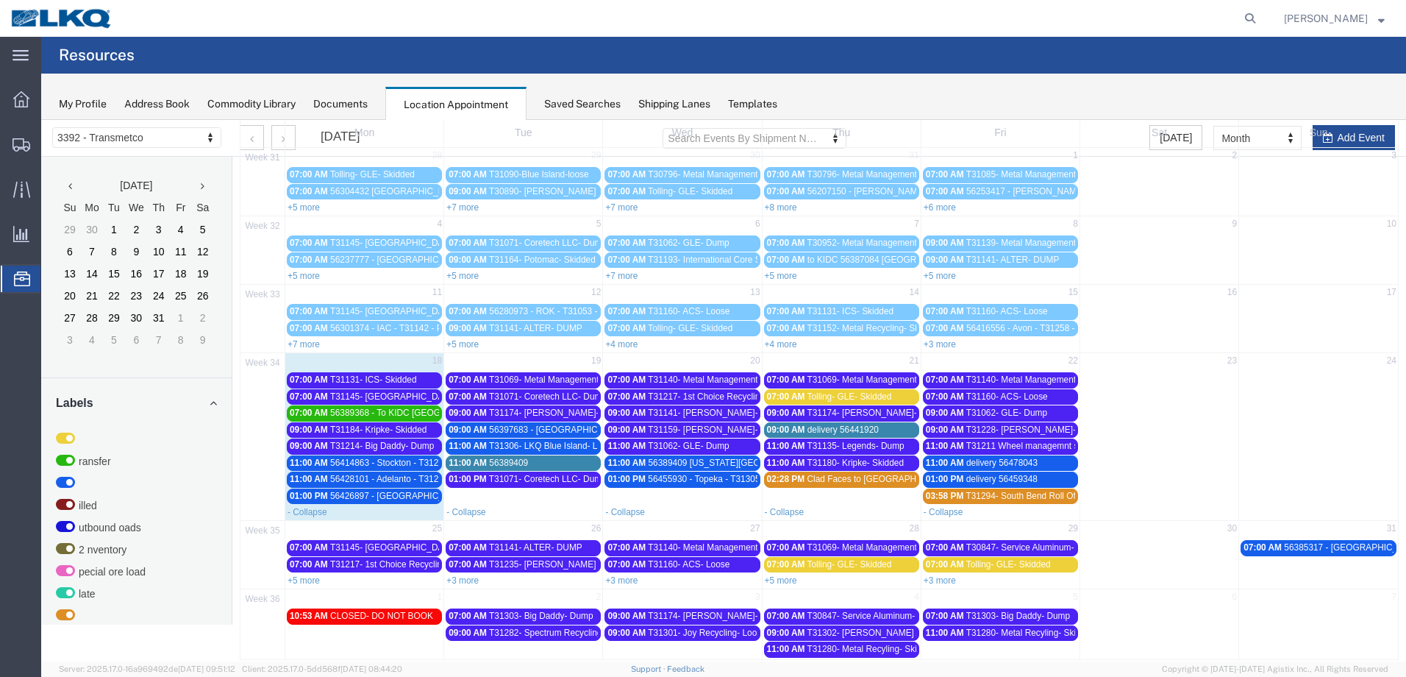
click at [719, 463] on span "56389409 Michigan City T31268 Skidded" at bounding box center [757, 463] width 216 height 10
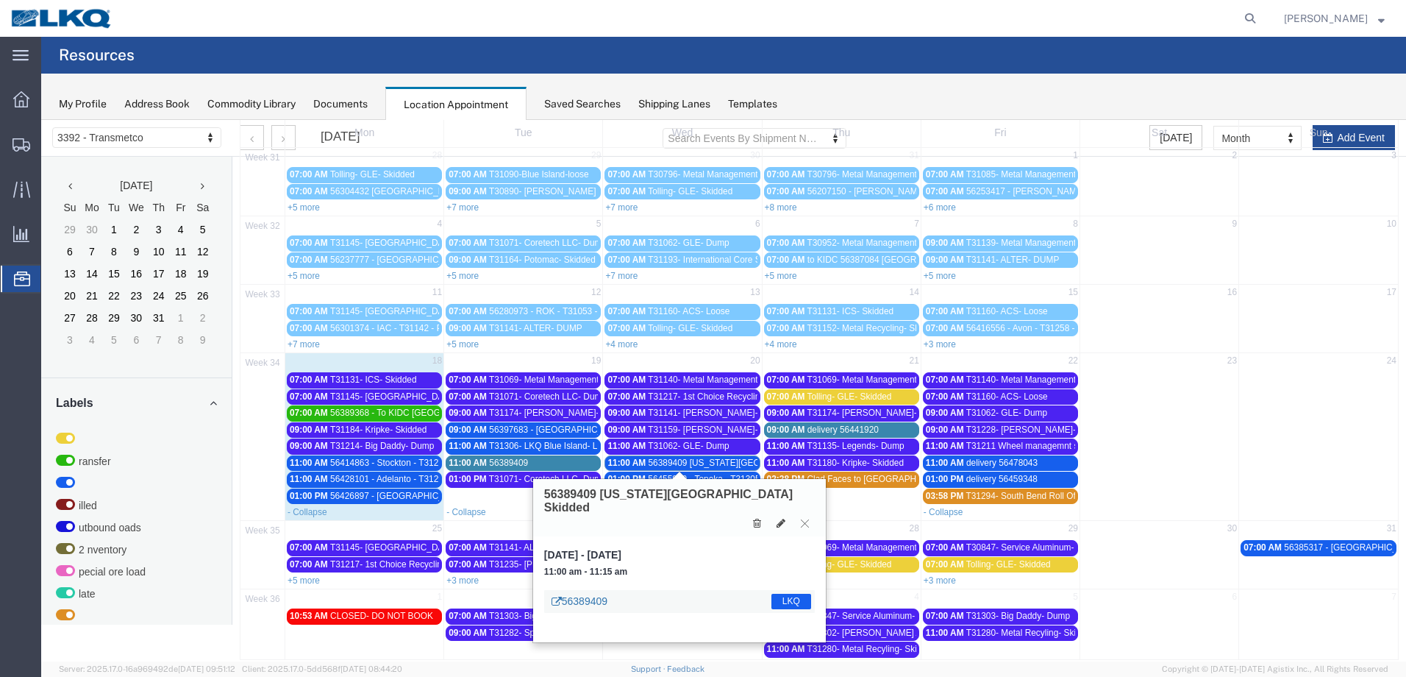
click at [577, 594] on link "56389409" at bounding box center [580, 601] width 56 height 15
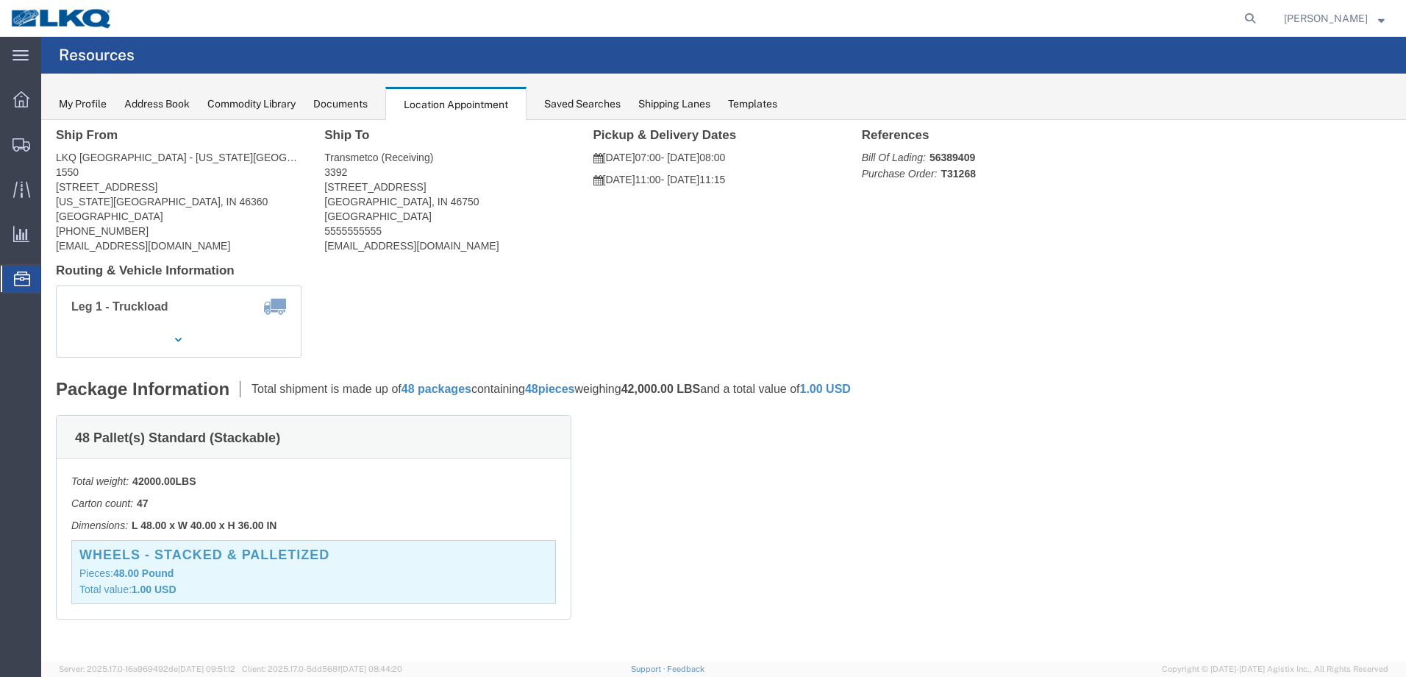
scroll to position [0, 0]
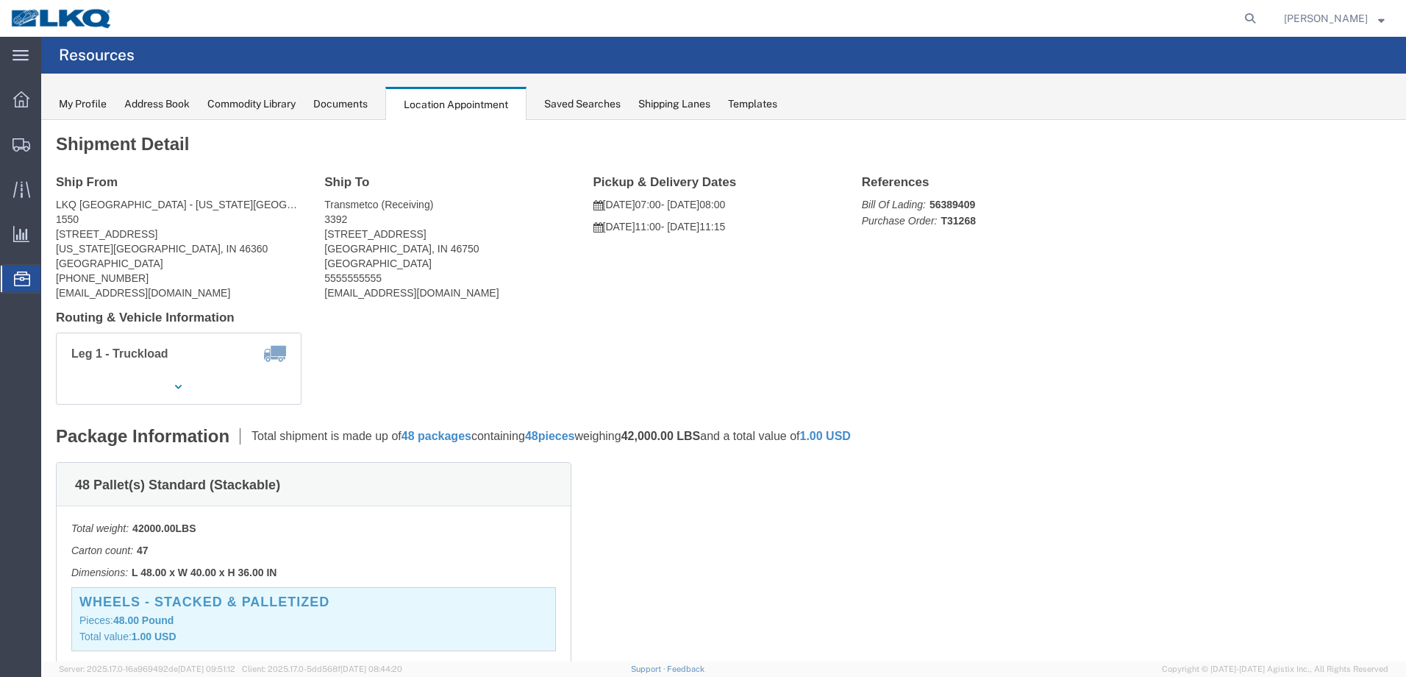
click at [19, 286] on icon at bounding box center [22, 278] width 16 height 15
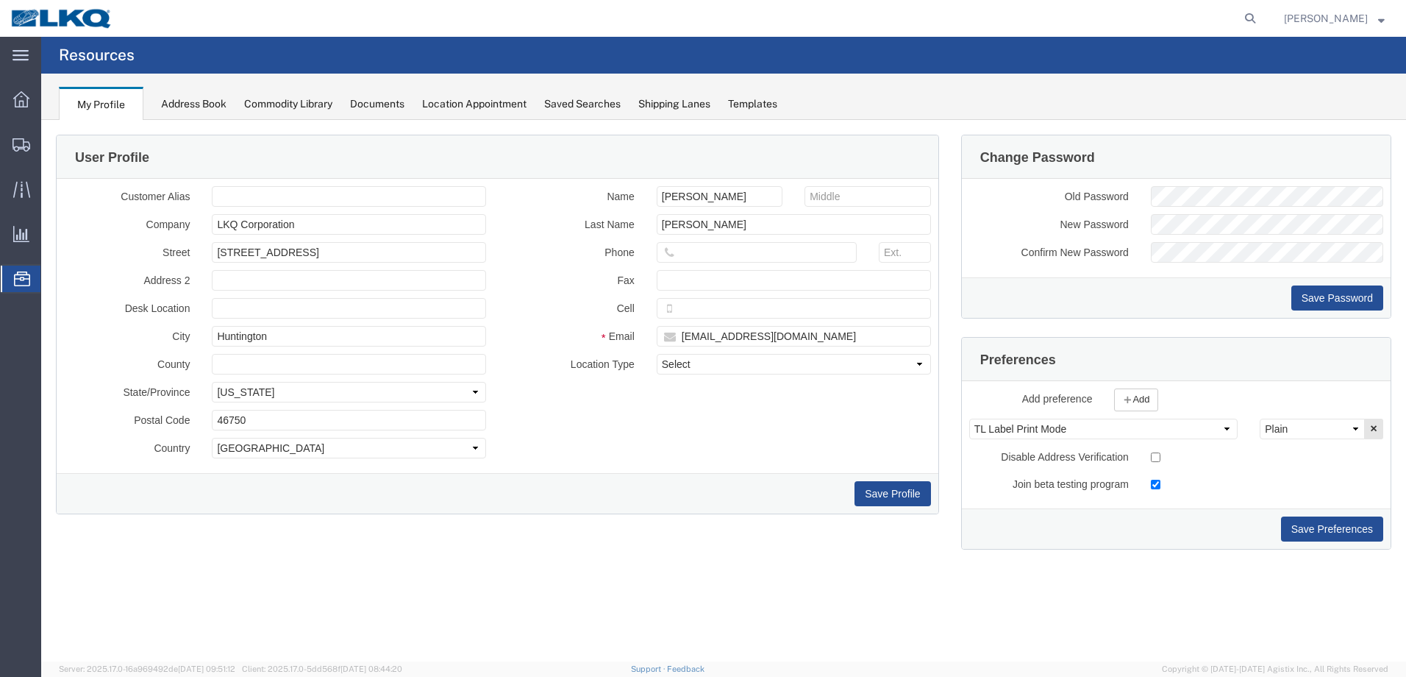
click at [465, 100] on div "Location Appointment" at bounding box center [474, 103] width 104 height 15
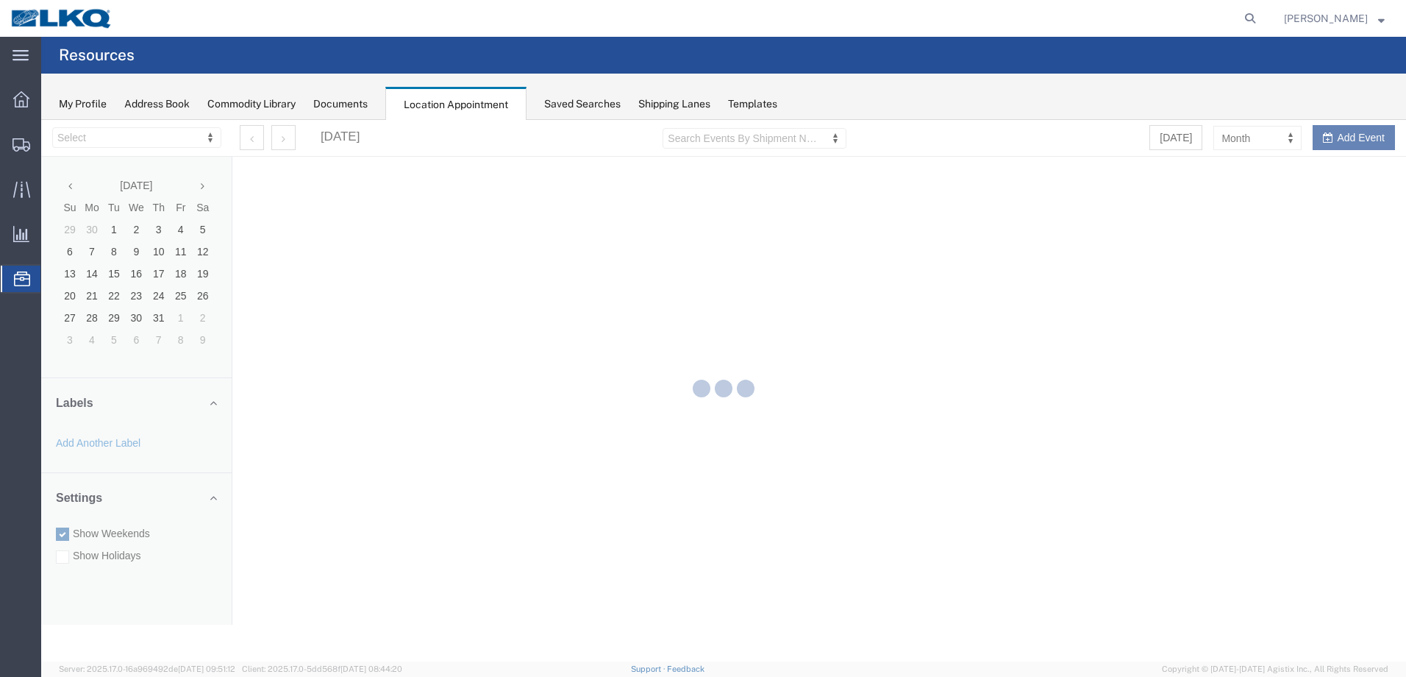
select select "28018"
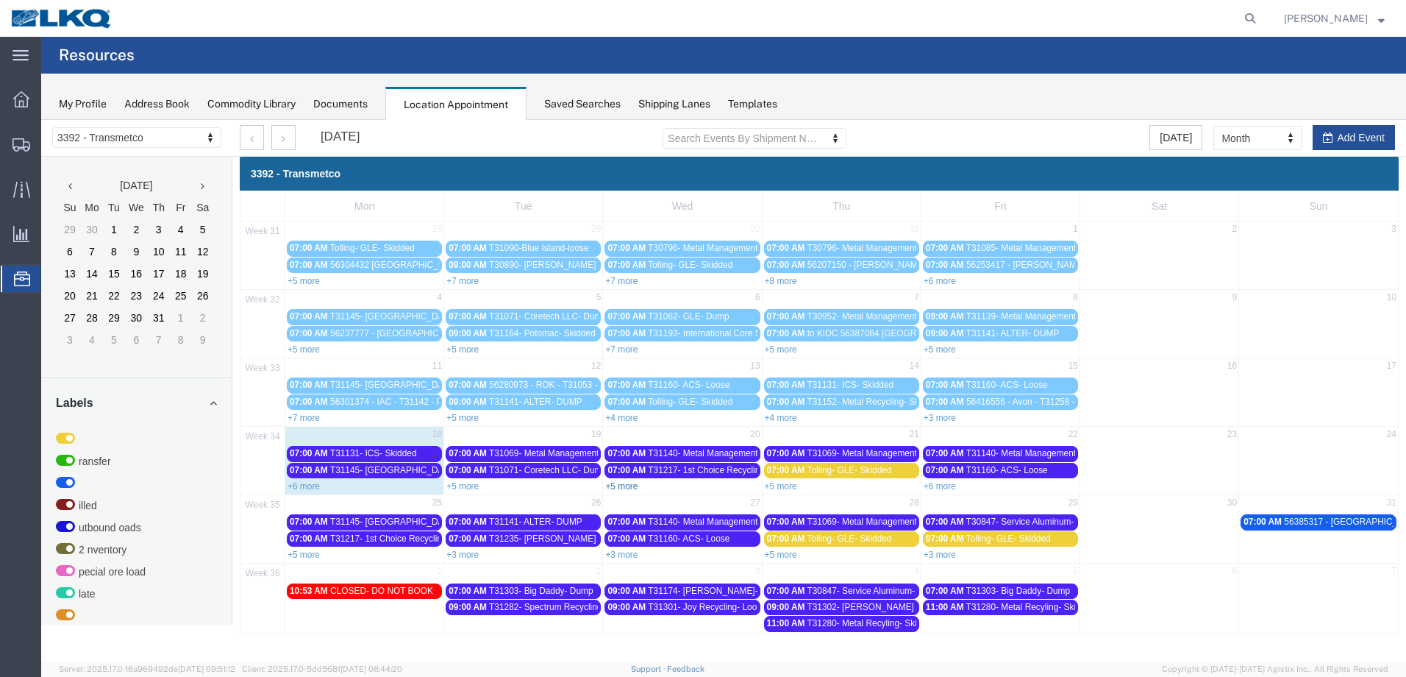
click at [625, 488] on link "+5 more" at bounding box center [621, 486] width 32 height 10
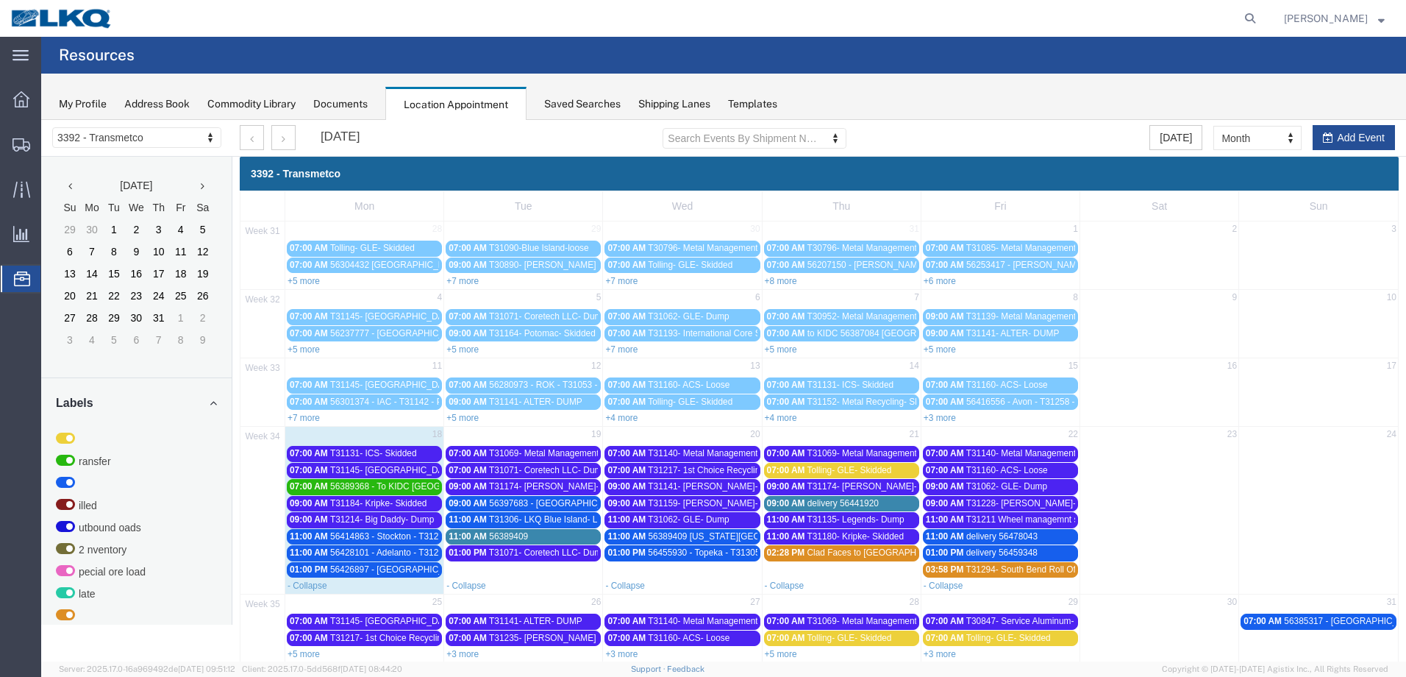
click at [723, 536] on span "56389409 Michigan City T31268 Skidded" at bounding box center [757, 536] width 216 height 10
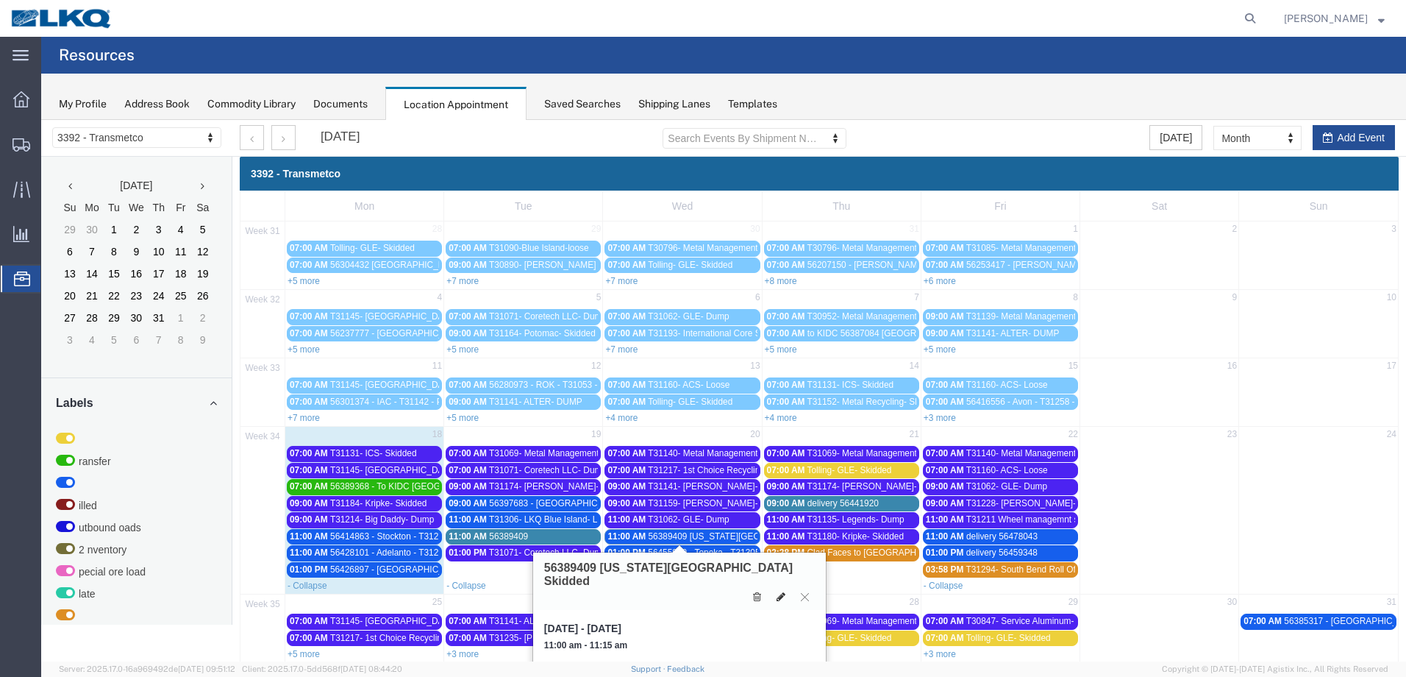
click at [780, 591] on icon at bounding box center [781, 596] width 9 height 10
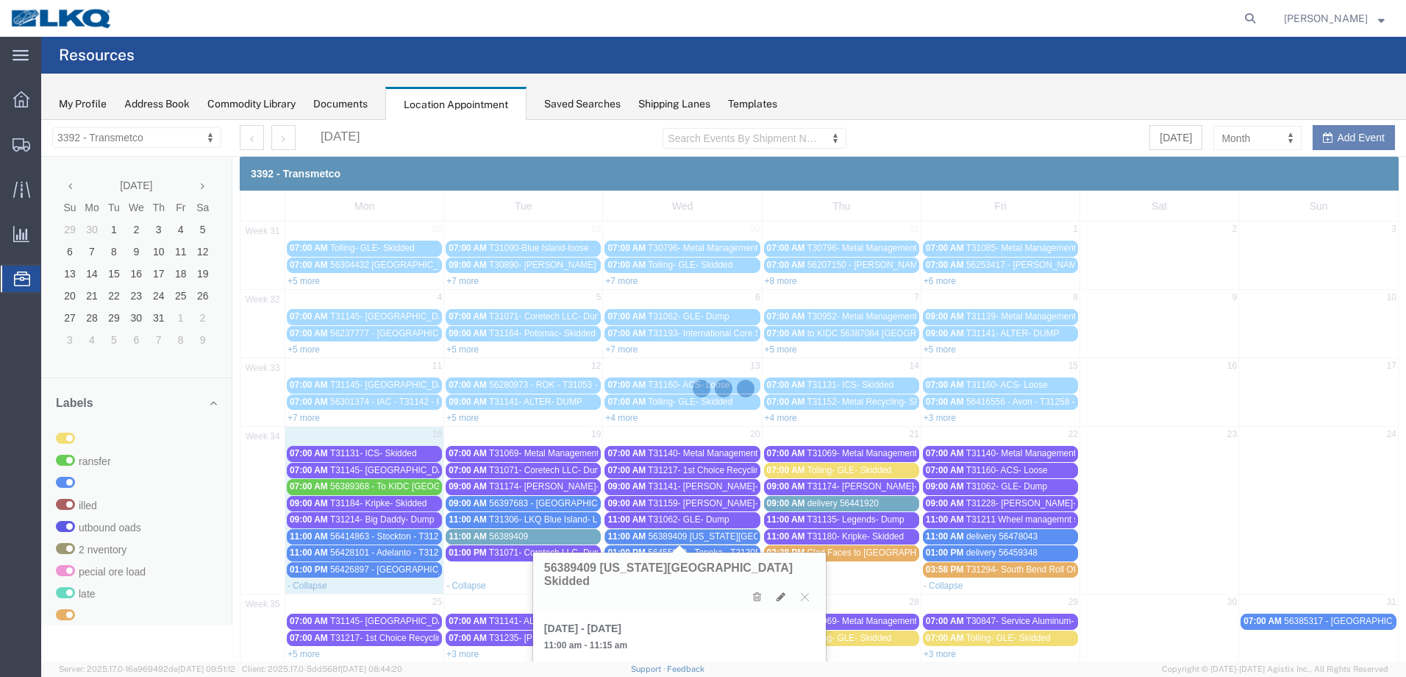
select select "1"
select select "22"
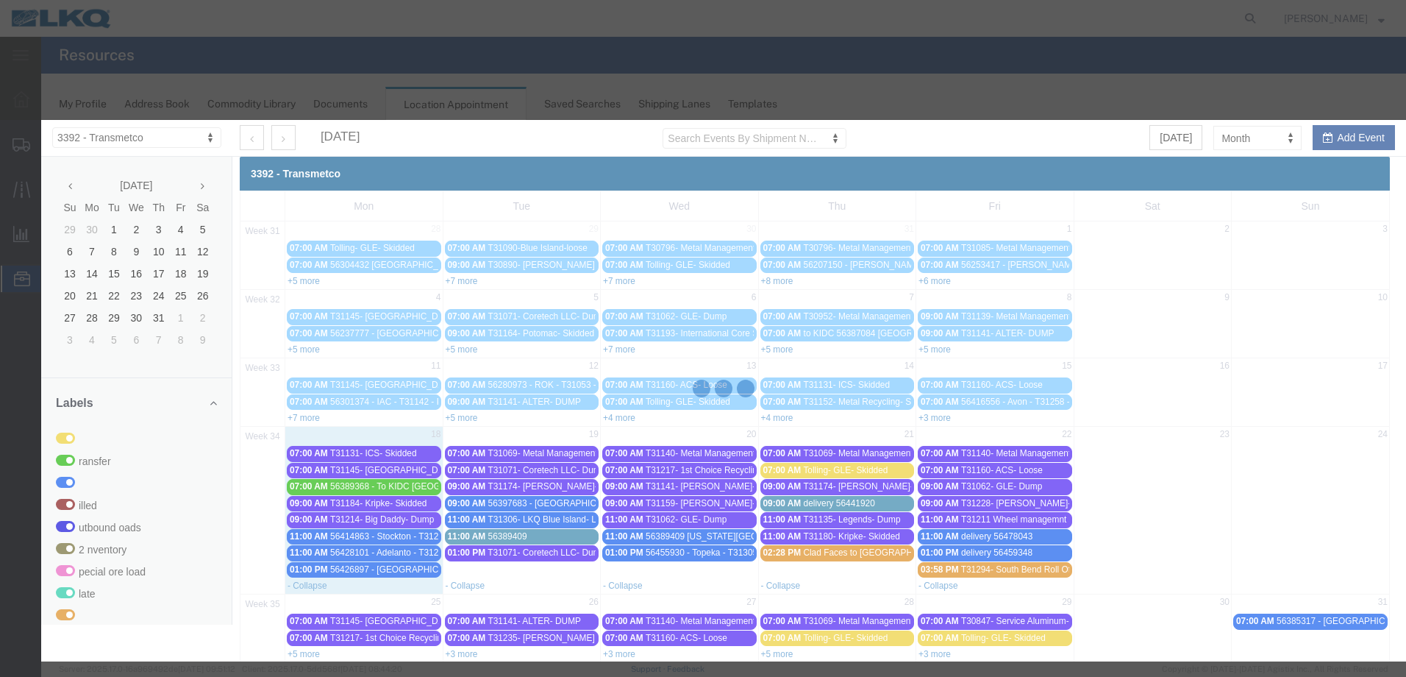
select select
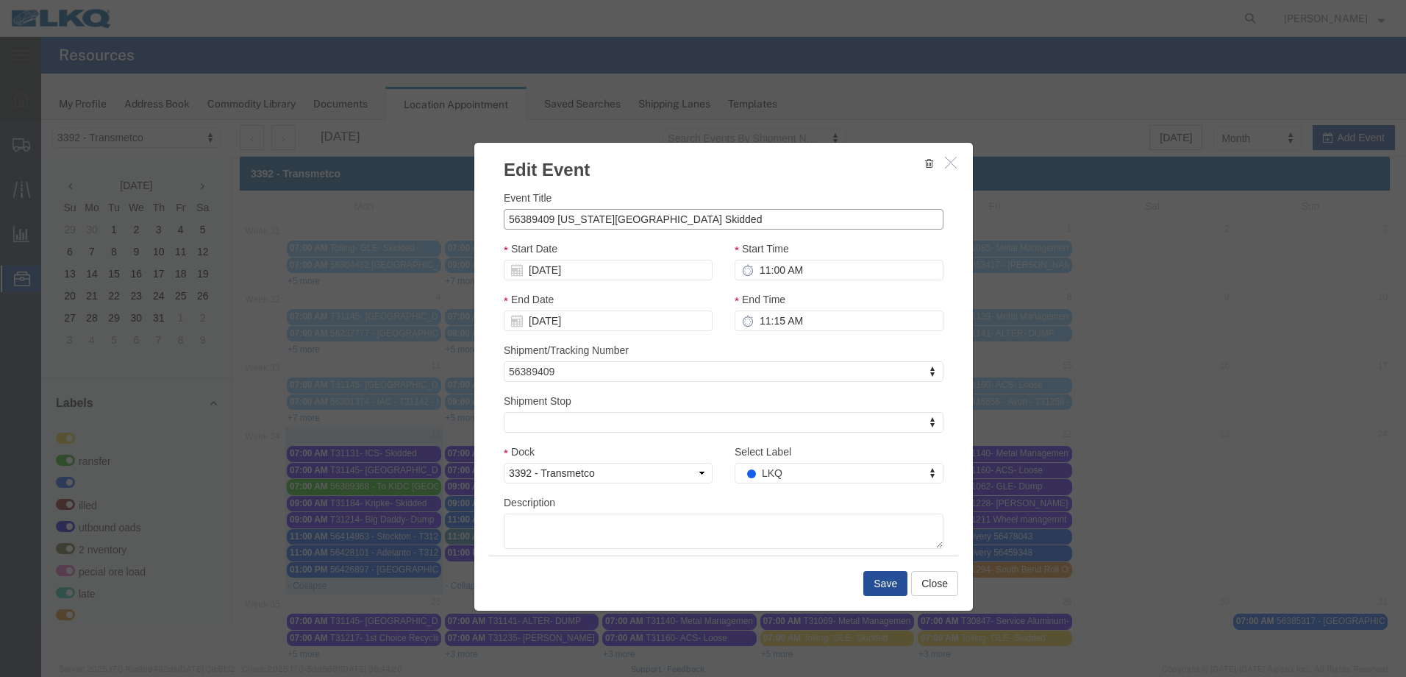
click at [550, 218] on input "56389409 Michigan City T31268 Skidded" at bounding box center [724, 219] width 440 height 21
type input "56389409- To [GEOGRAPHIC_DATA][US_STATE] Skidded"
click at [769, 222] on input "56389409- To [GEOGRAPHIC_DATA][US_STATE] Skidded" at bounding box center [724, 219] width 440 height 21
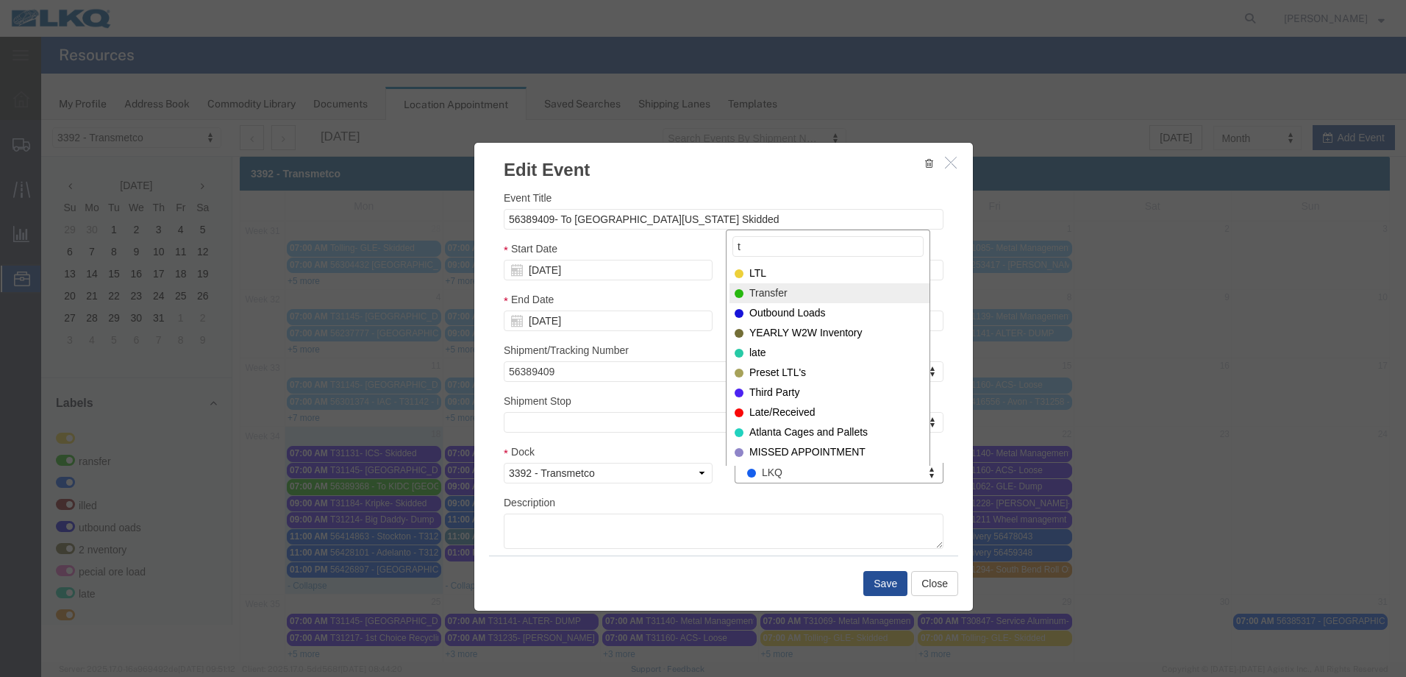
type input "t"
select select "21"
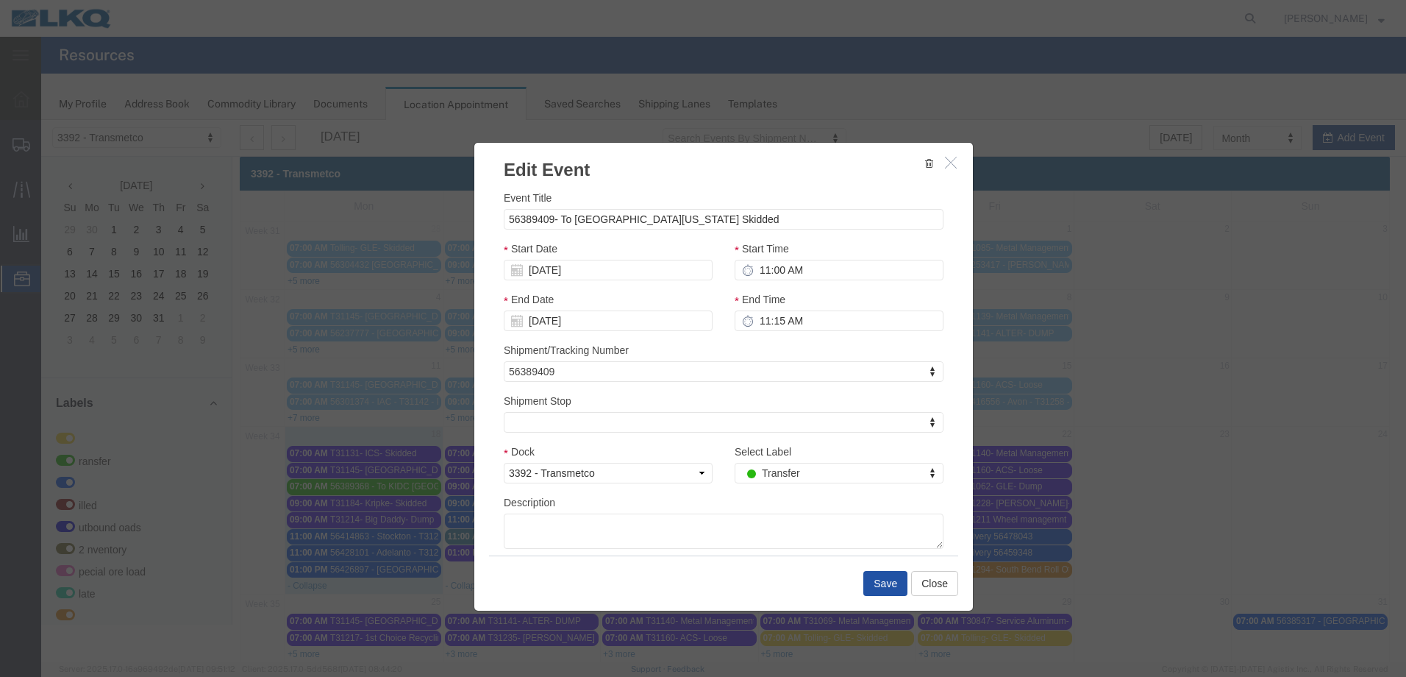
click at [874, 583] on button "Save" at bounding box center [886, 583] width 44 height 25
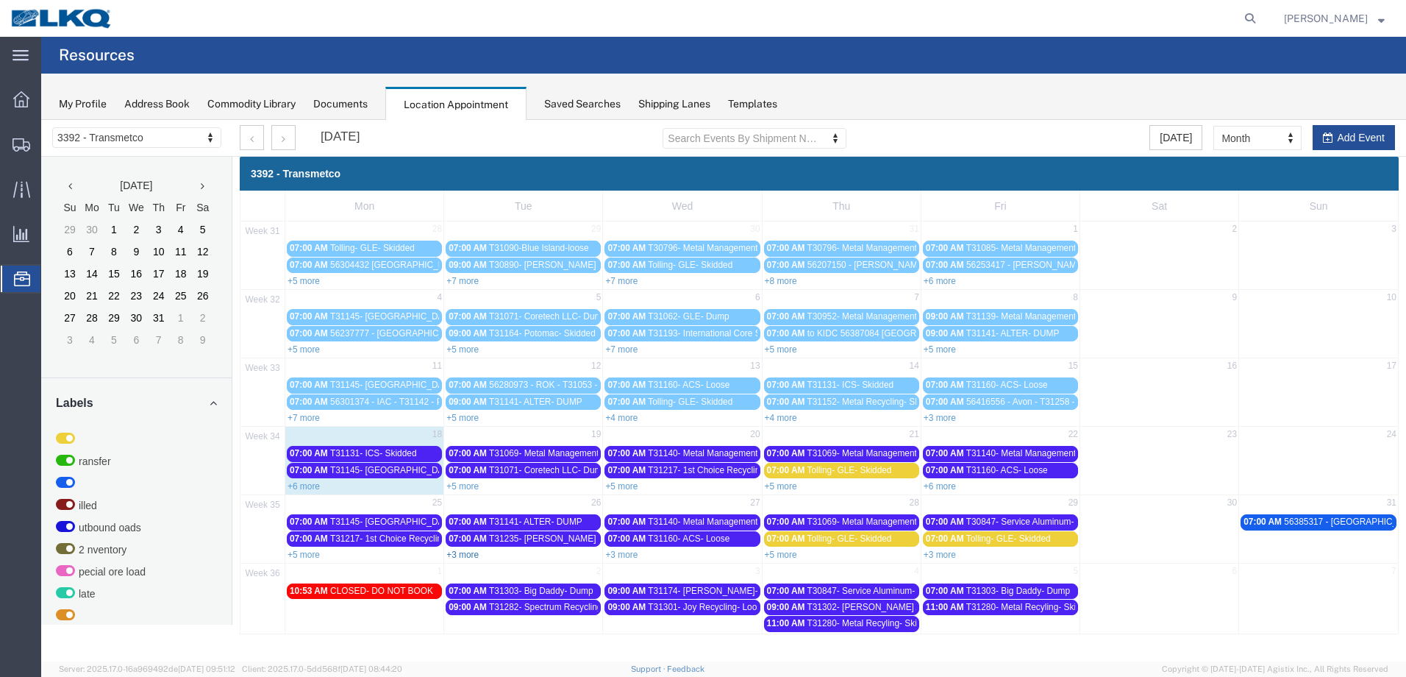
click at [466, 554] on link "+3 more" at bounding box center [463, 554] width 32 height 10
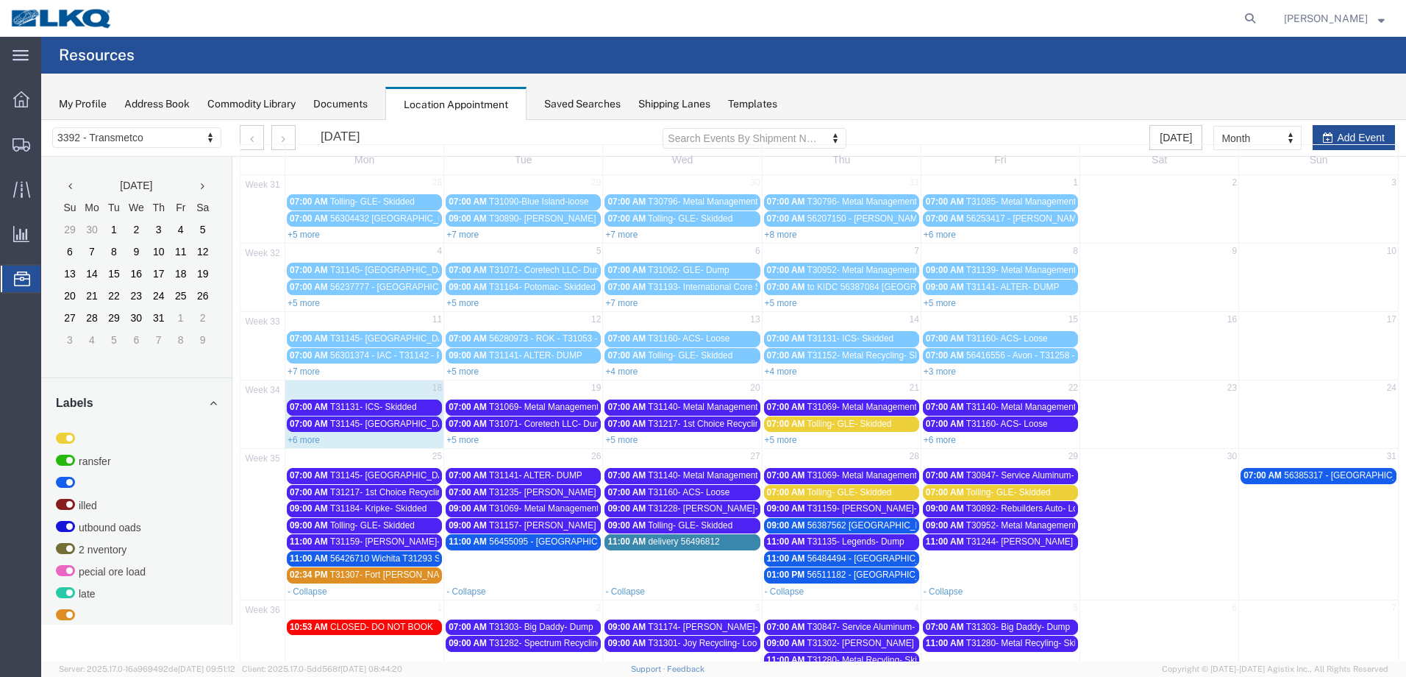
scroll to position [71, 0]
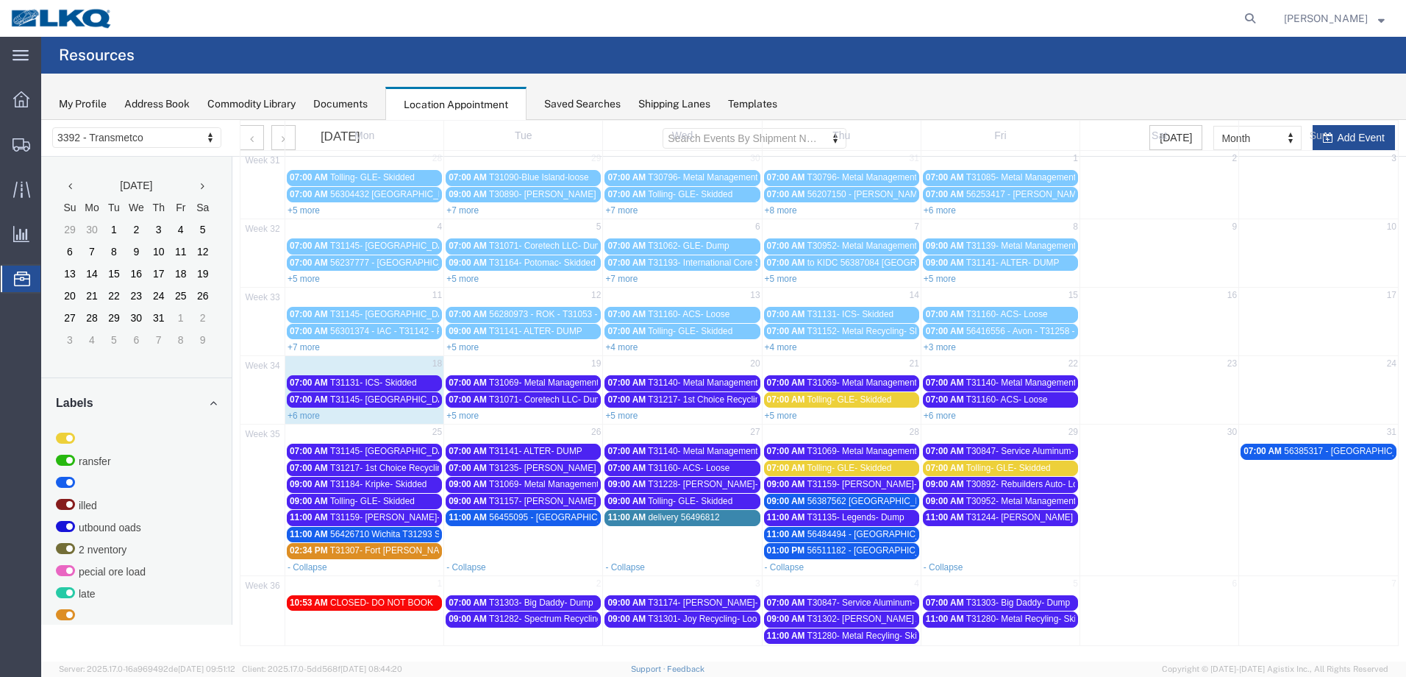
click at [541, 521] on span "56455095 - Janesville - T31312 - Palletized" at bounding box center [599, 517] width 221 height 10
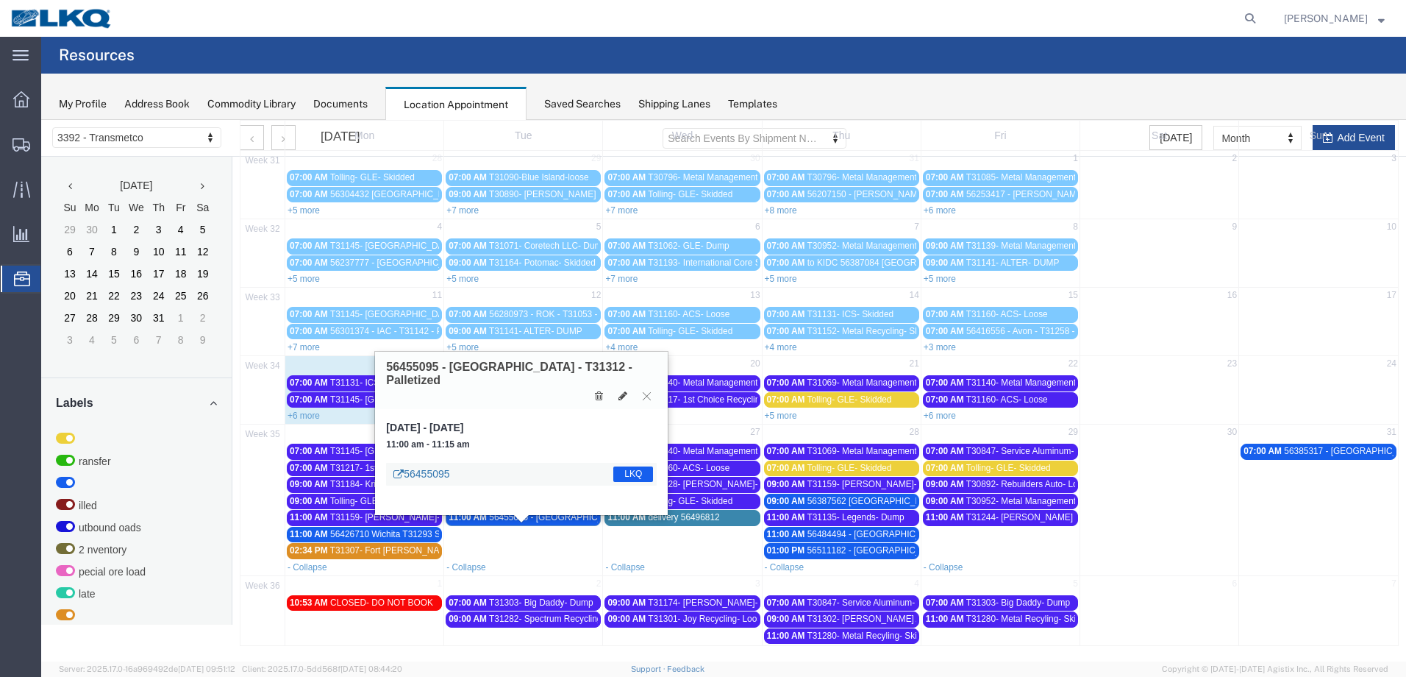
click at [435, 466] on link "56455095" at bounding box center [422, 473] width 56 height 15
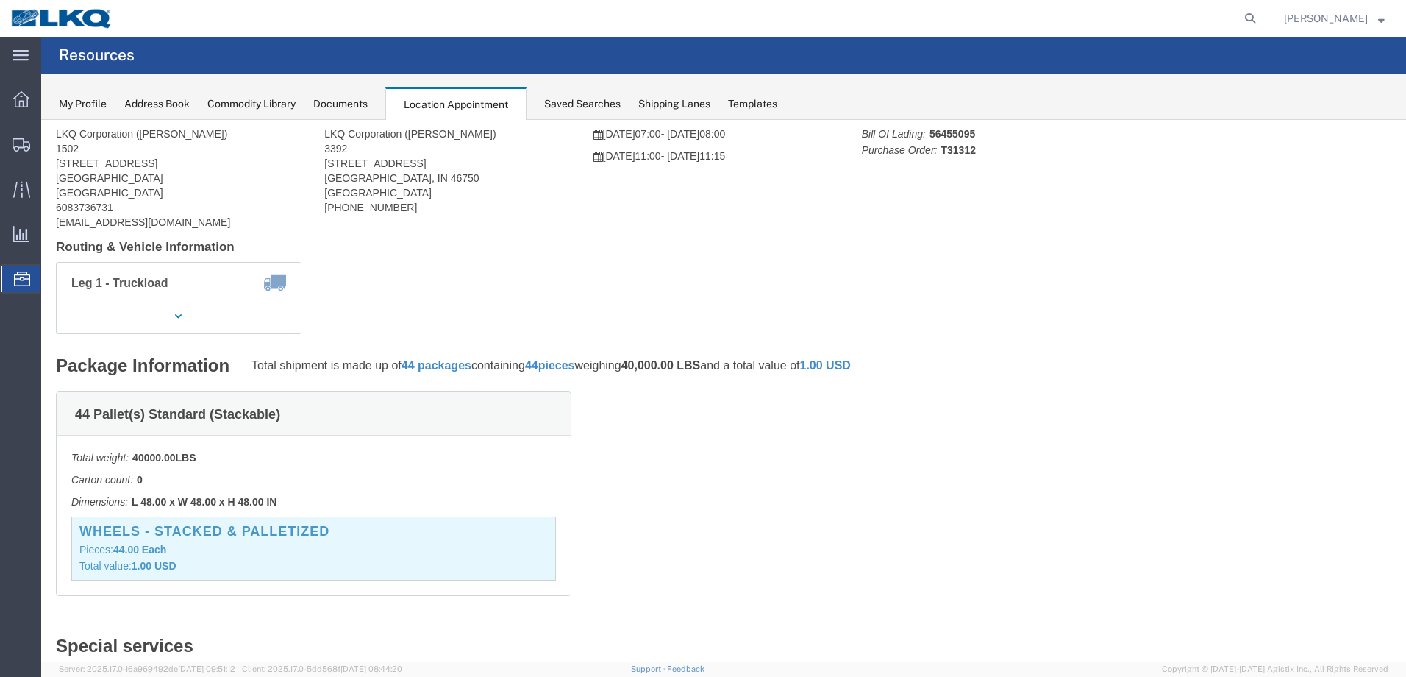
click at [466, 93] on div "Location Appointment" at bounding box center [455, 104] width 141 height 34
click at [22, 276] on icon at bounding box center [22, 278] width 16 height 15
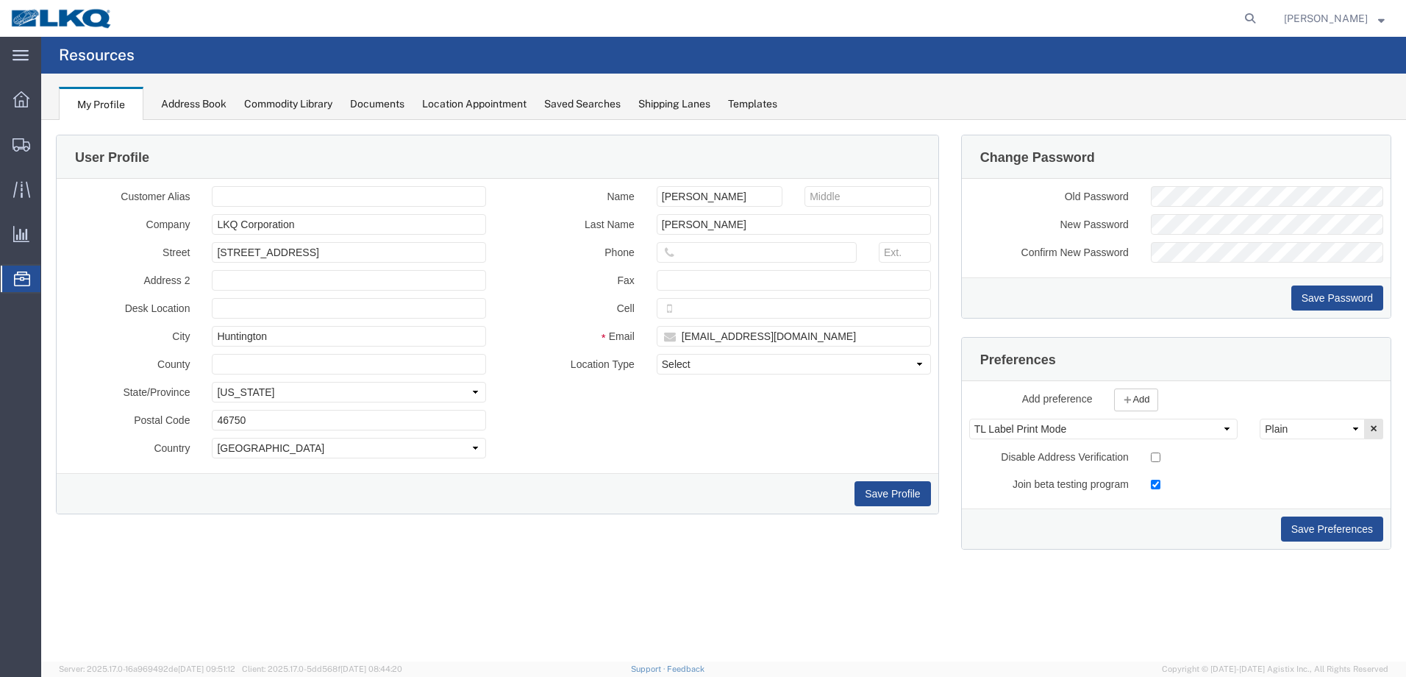
click at [490, 99] on div "Location Appointment" at bounding box center [474, 103] width 104 height 15
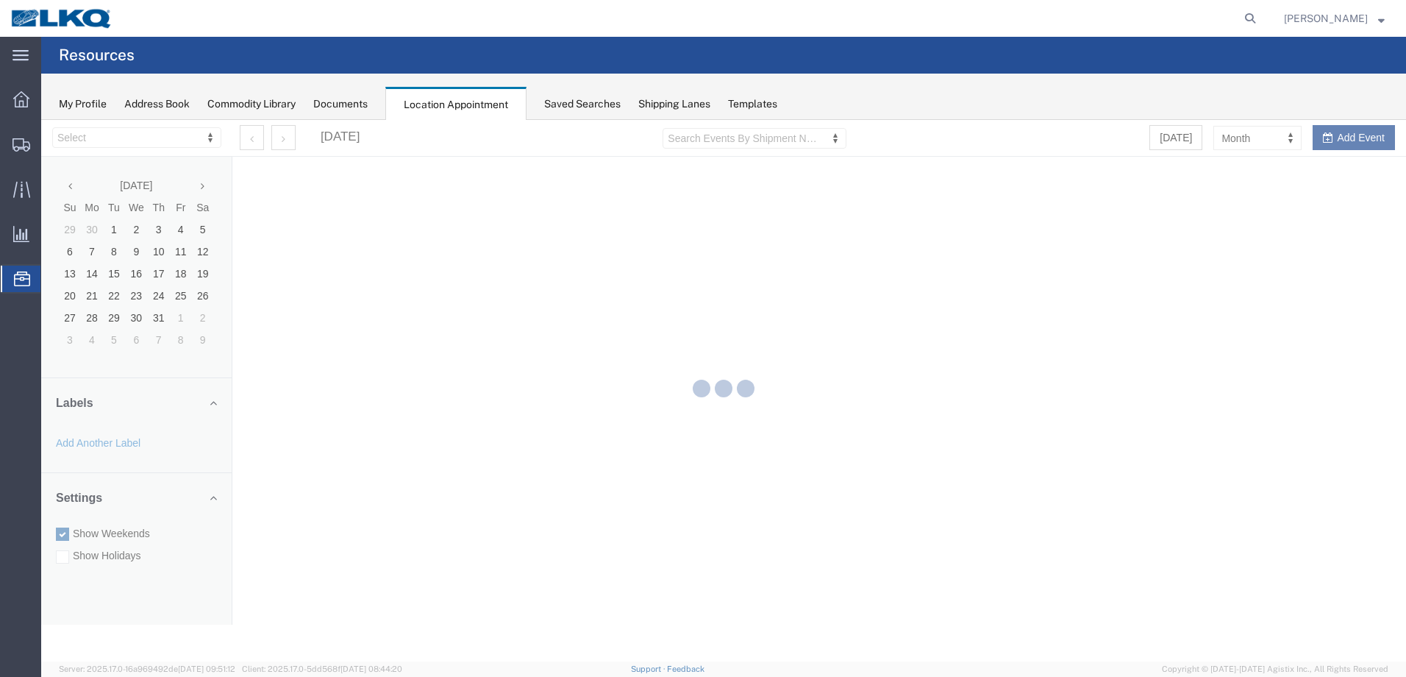
select select "28018"
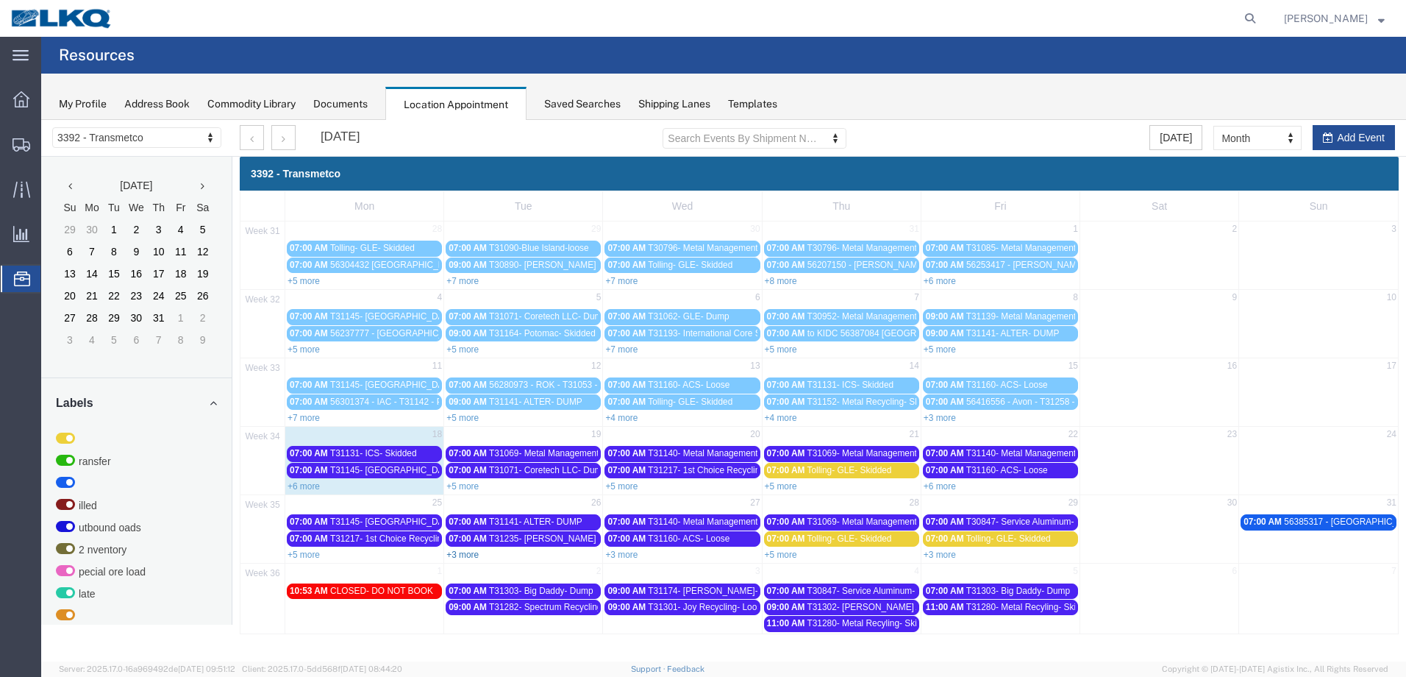
click at [469, 551] on link "+3 more" at bounding box center [463, 554] width 32 height 10
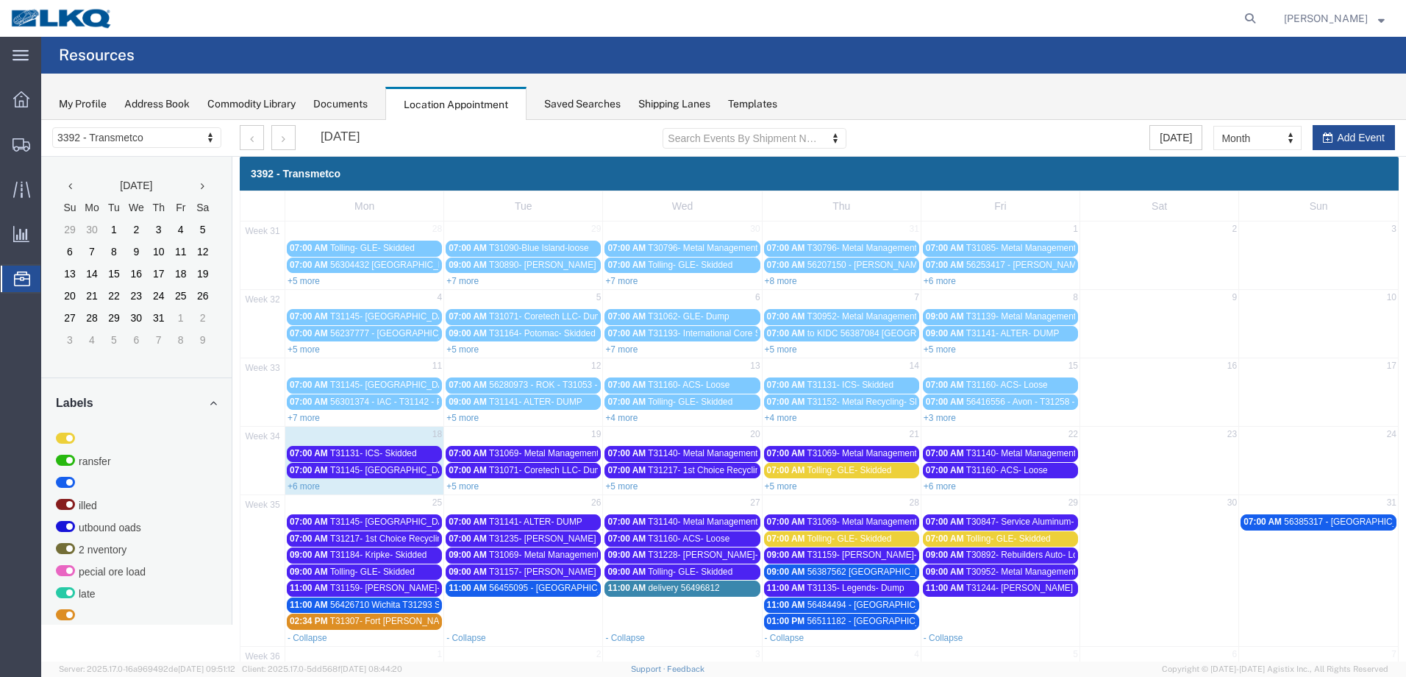
click at [494, 585] on span "56455095 - Janesville - T31312 - Palletized" at bounding box center [599, 588] width 221 height 10
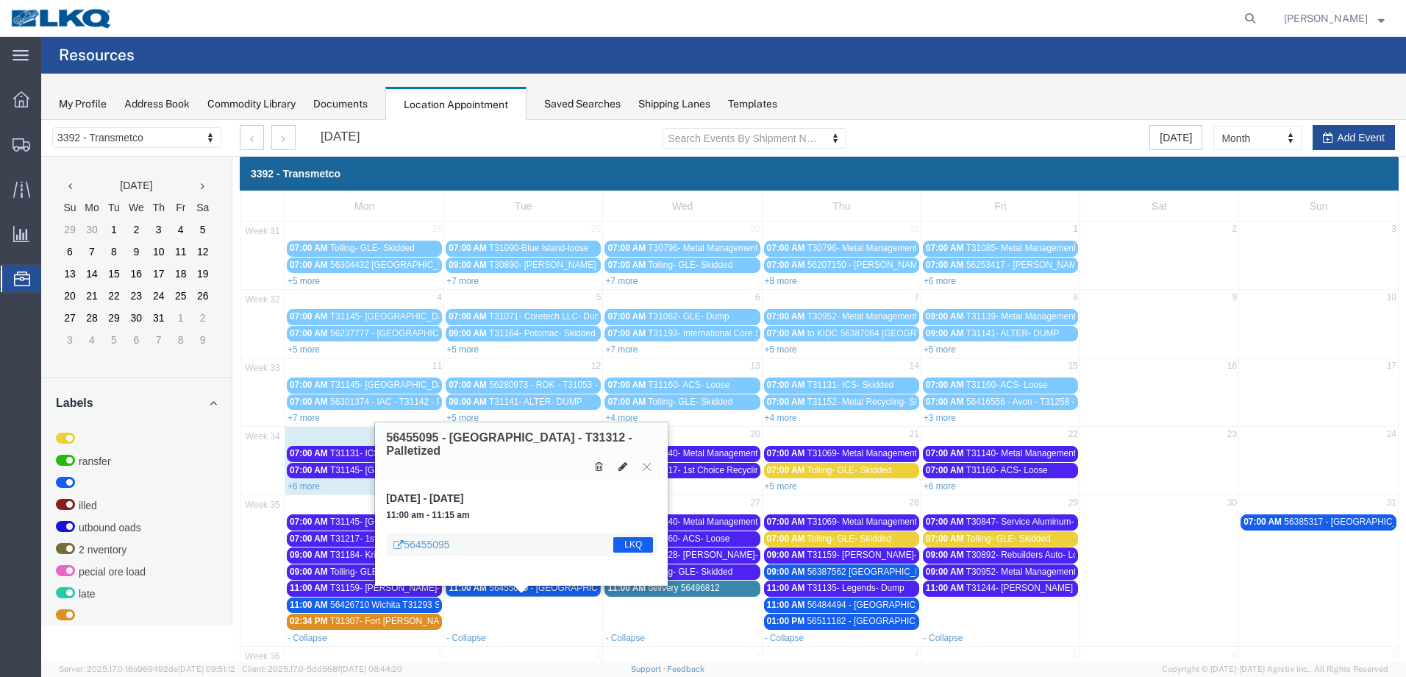
click at [621, 461] on icon at bounding box center [623, 466] width 9 height 10
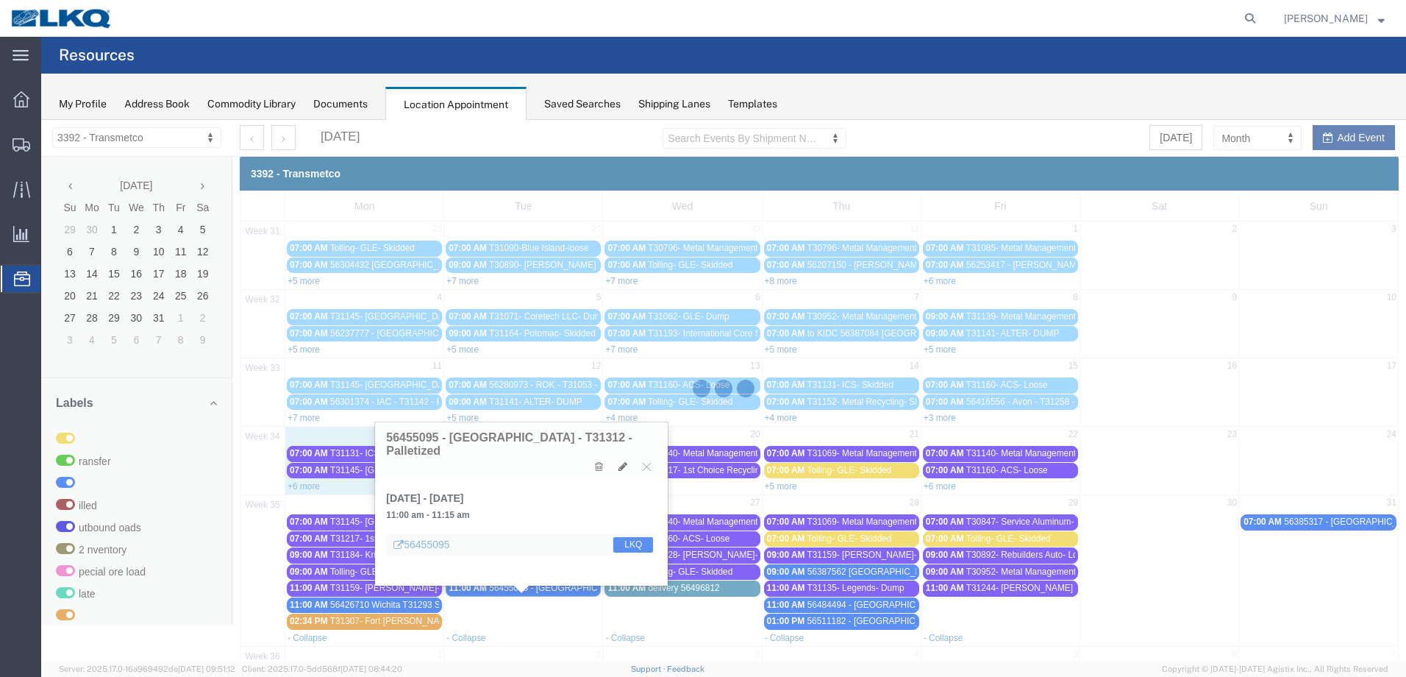
select select "1"
select select "22"
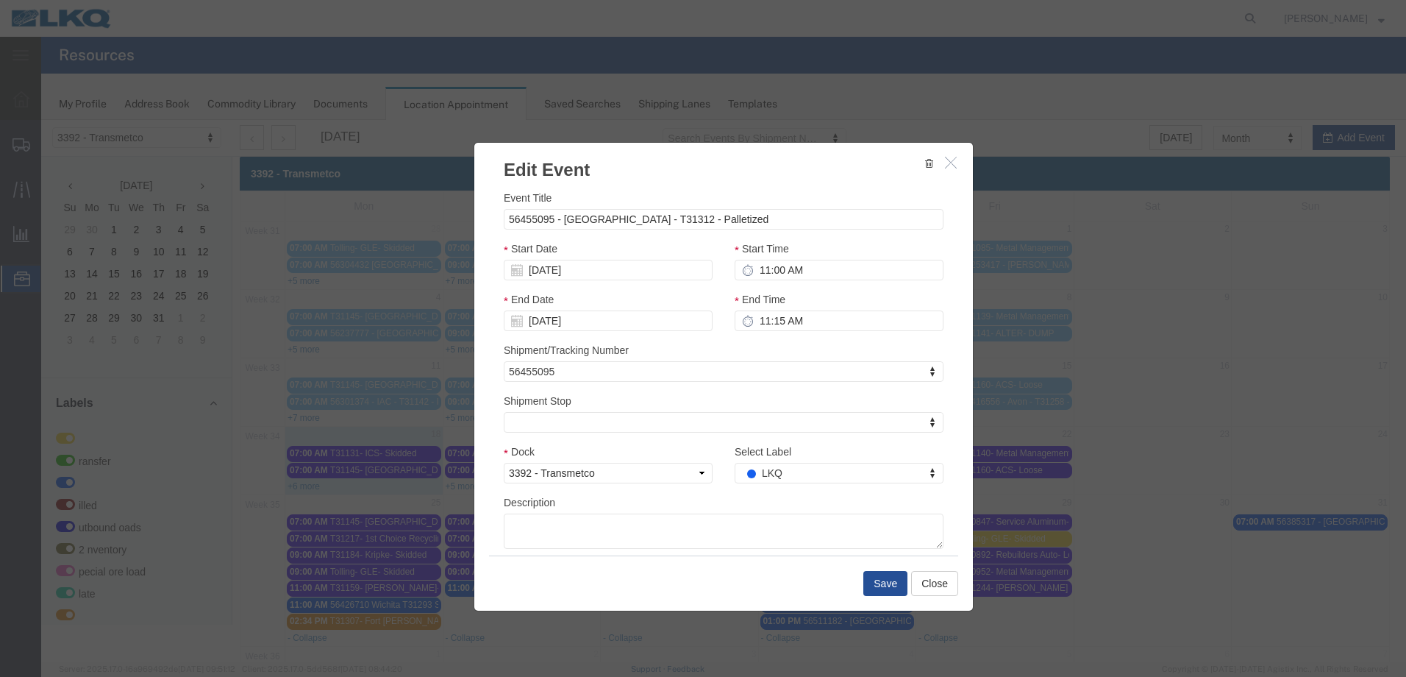
select select
click at [727, 217] on input "56455095 - Janesville - T31312 - Palletized" at bounding box center [724, 219] width 440 height 21
type input "56455095 - To KIDC Janesville - T31312 - Palletized"
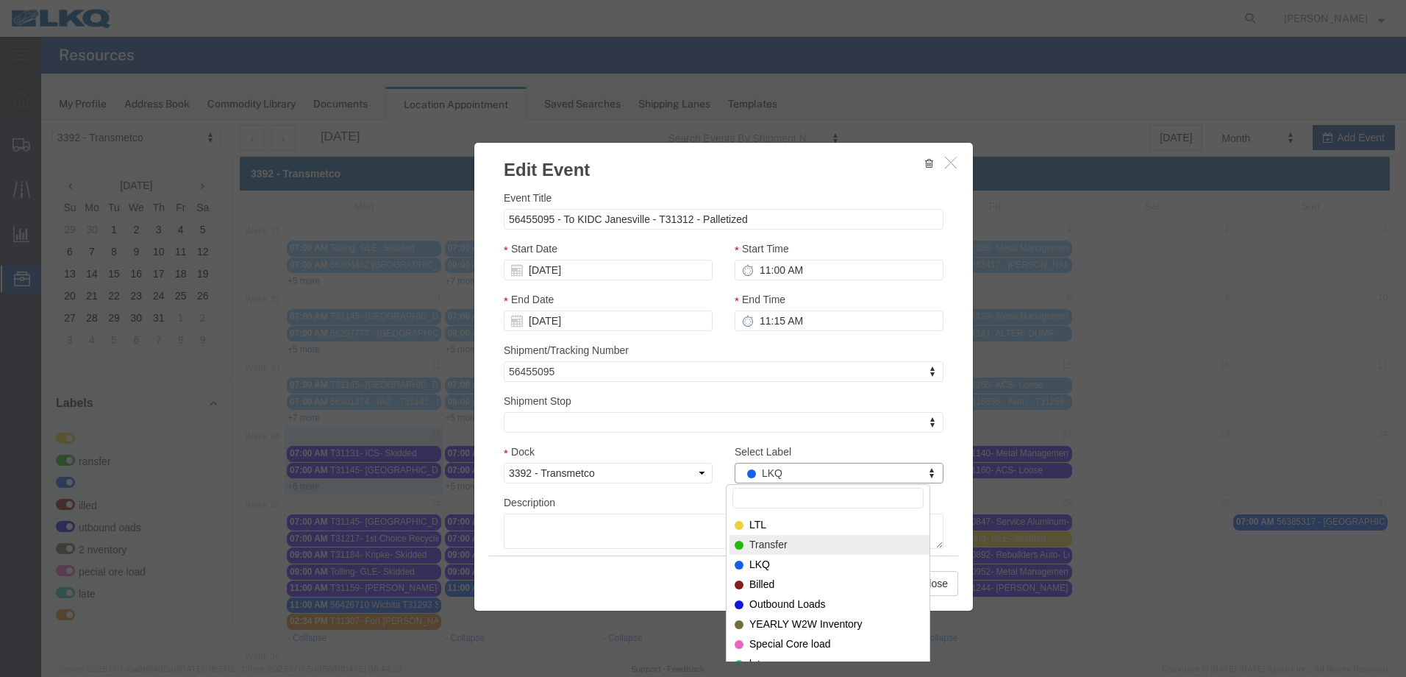
select select "21"
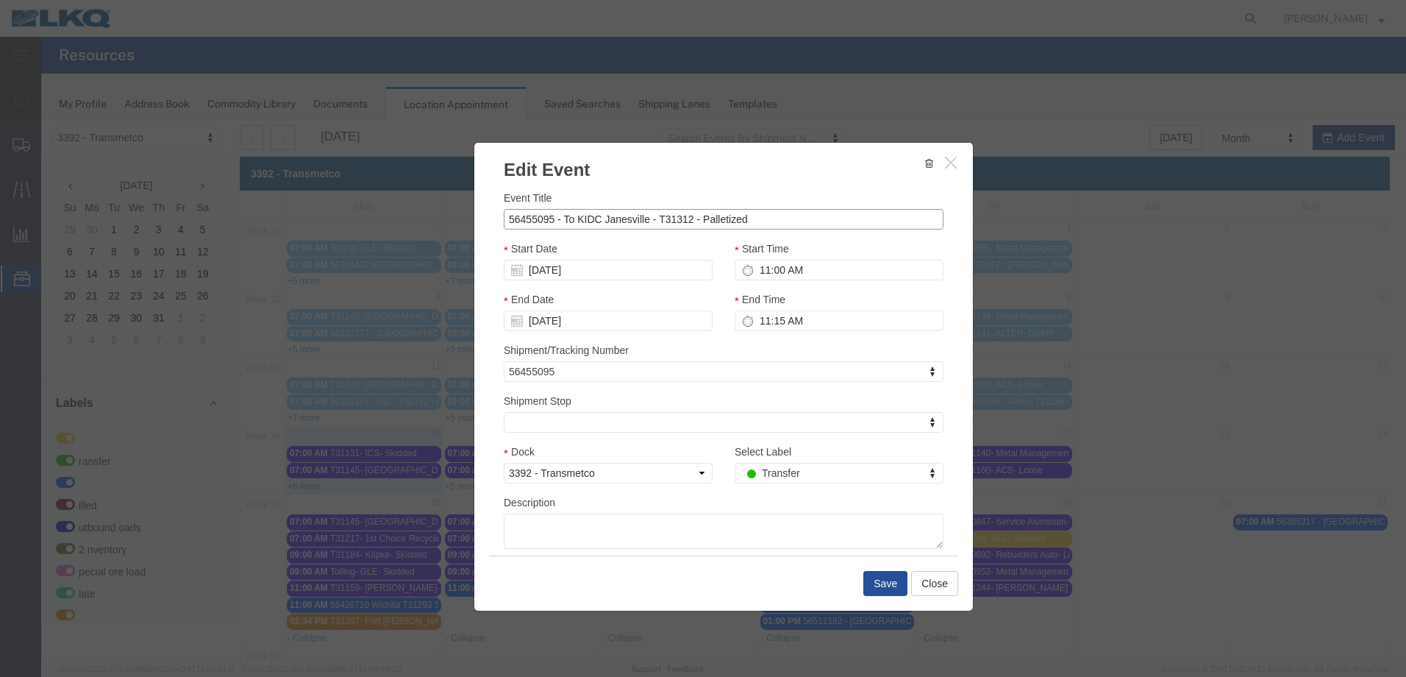
drag, startPoint x: 778, startPoint y: 217, endPoint x: 456, endPoint y: 228, distance: 321.6
click at [456, 228] on div "Edit Event Event Title 56455095 - To KIDC Janesville - T31312 - Palletized Star…" at bounding box center [723, 390] width 1365 height 541
click at [892, 585] on button "Save" at bounding box center [886, 583] width 44 height 25
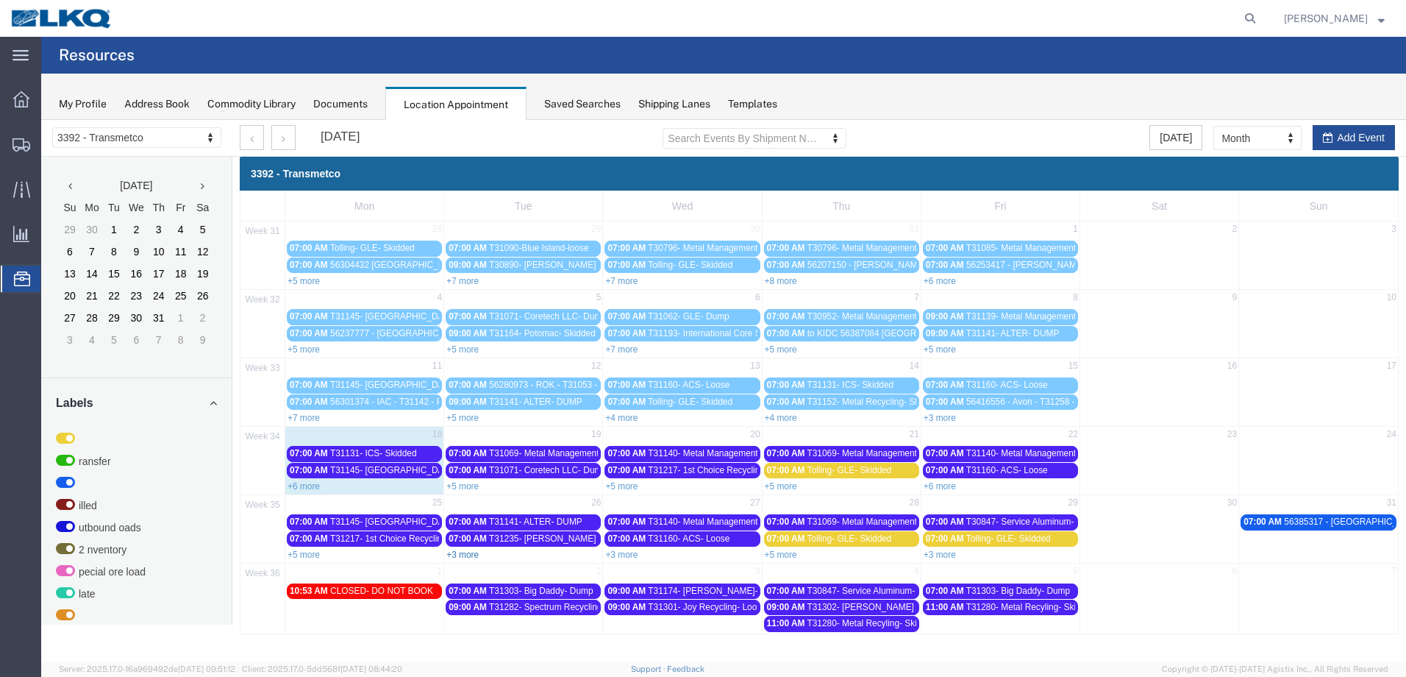
click at [472, 552] on link "+3 more" at bounding box center [463, 554] width 32 height 10
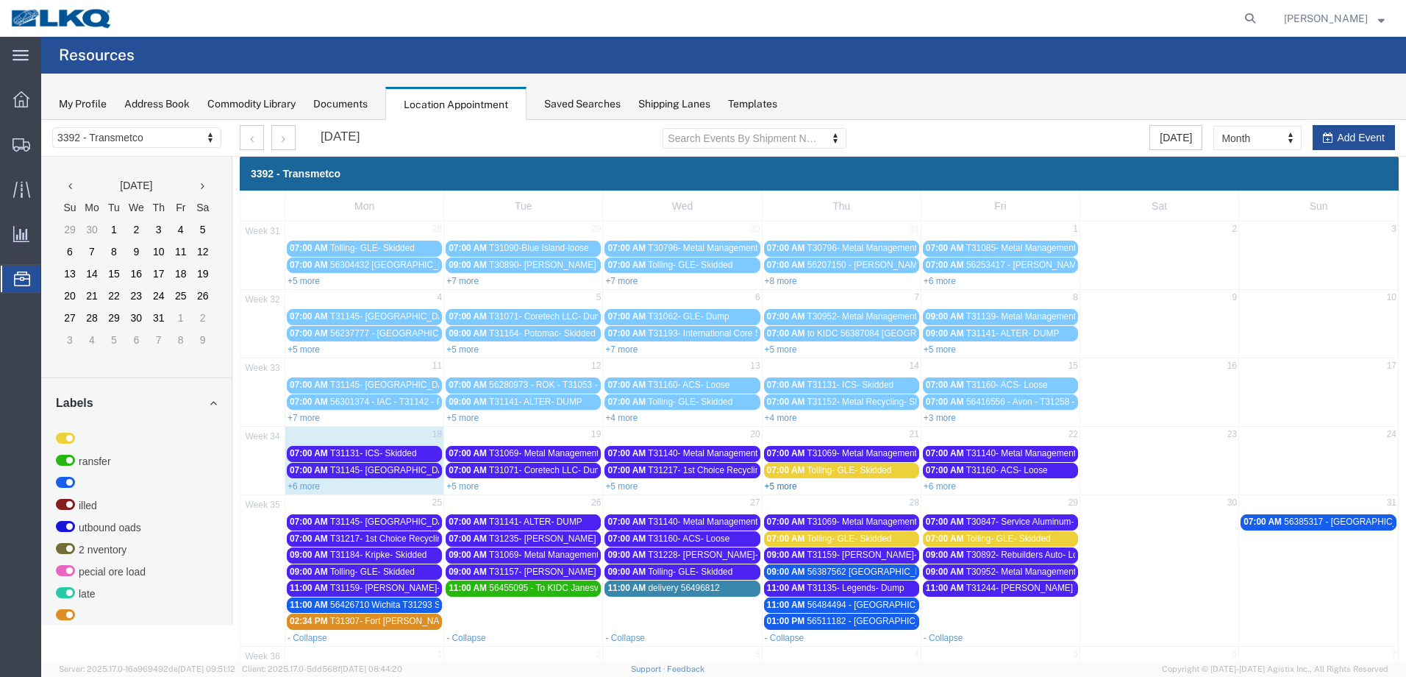
click at [786, 489] on link "+5 more" at bounding box center [781, 486] width 32 height 10
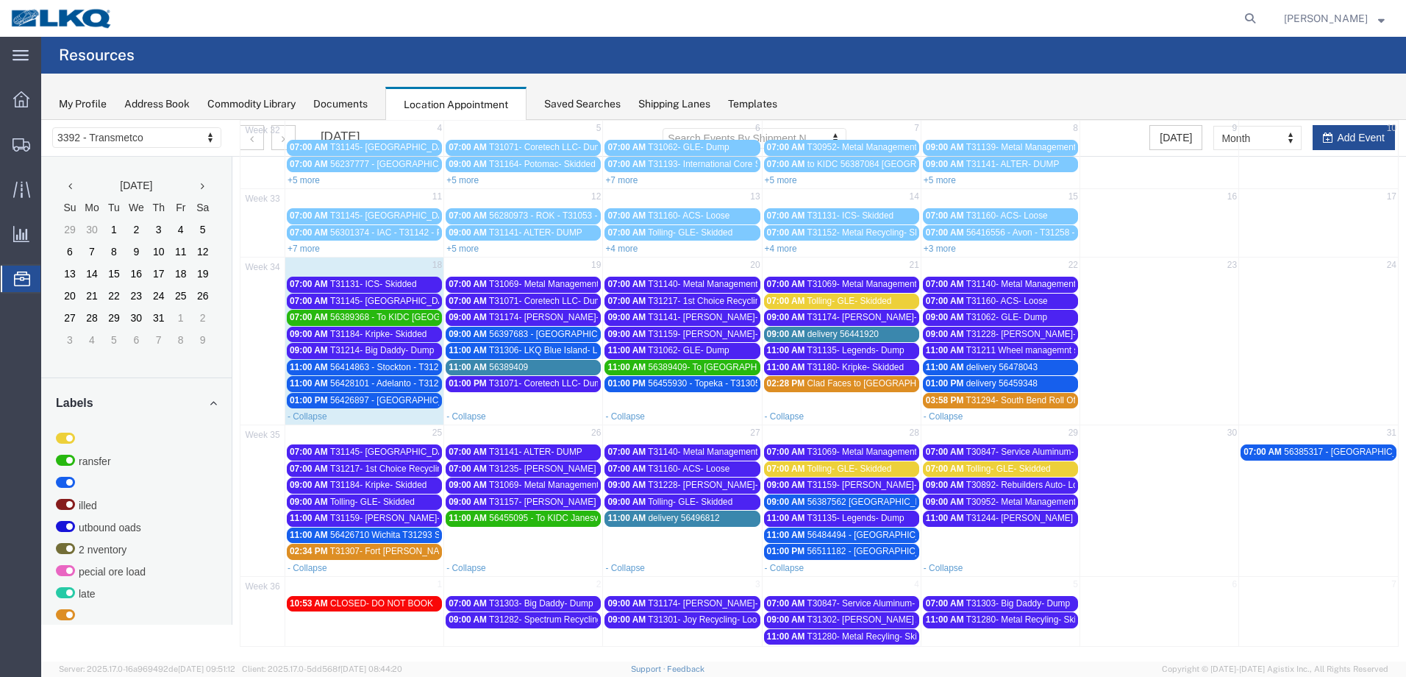
scroll to position [170, 0]
drag, startPoint x: 945, startPoint y: 245, endPoint x: 927, endPoint y: 241, distance: 18.9
click at [945, 246] on link "+3 more" at bounding box center [940, 248] width 32 height 10
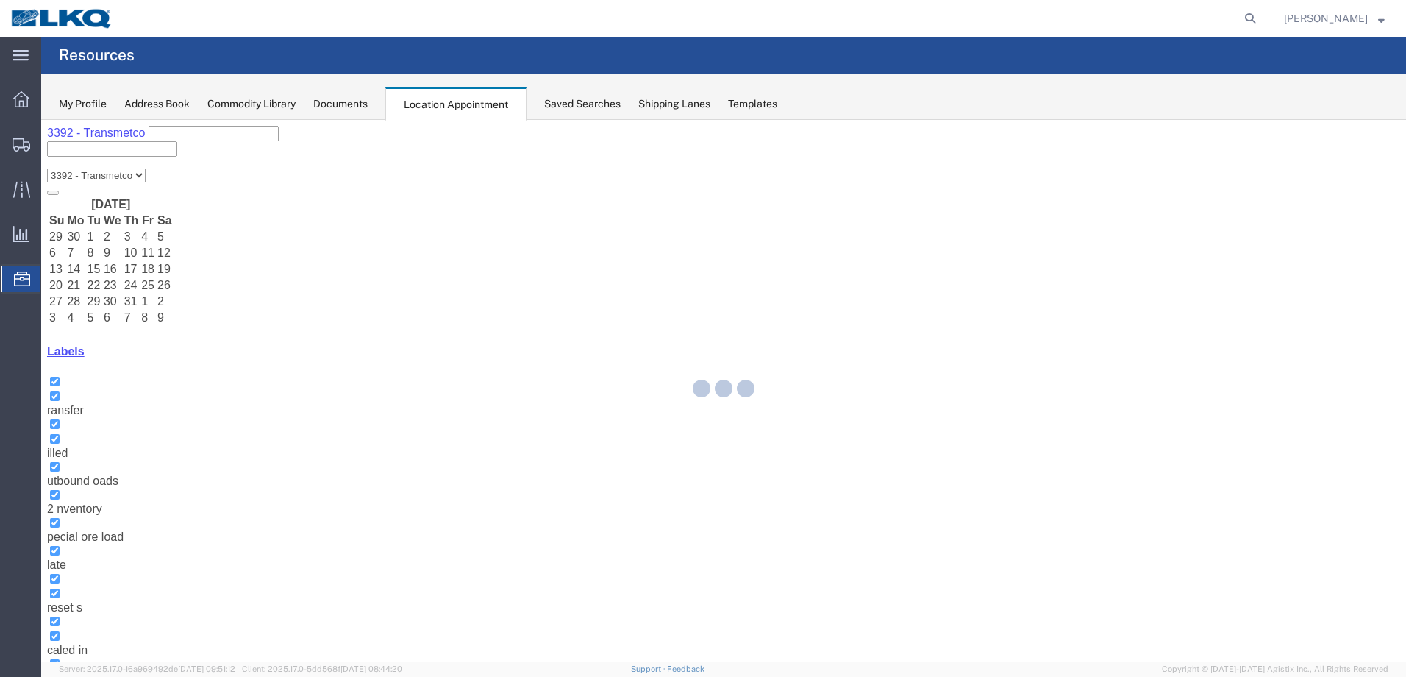
select select "28018"
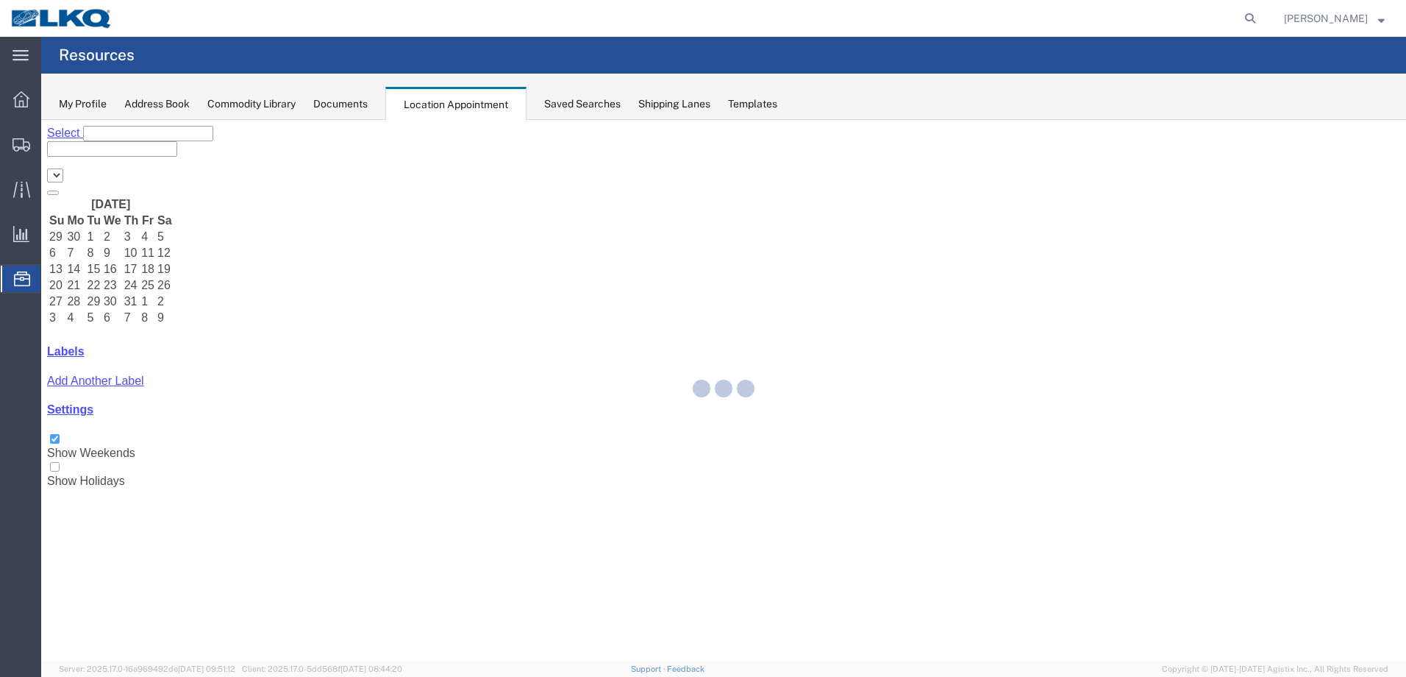
select select "28018"
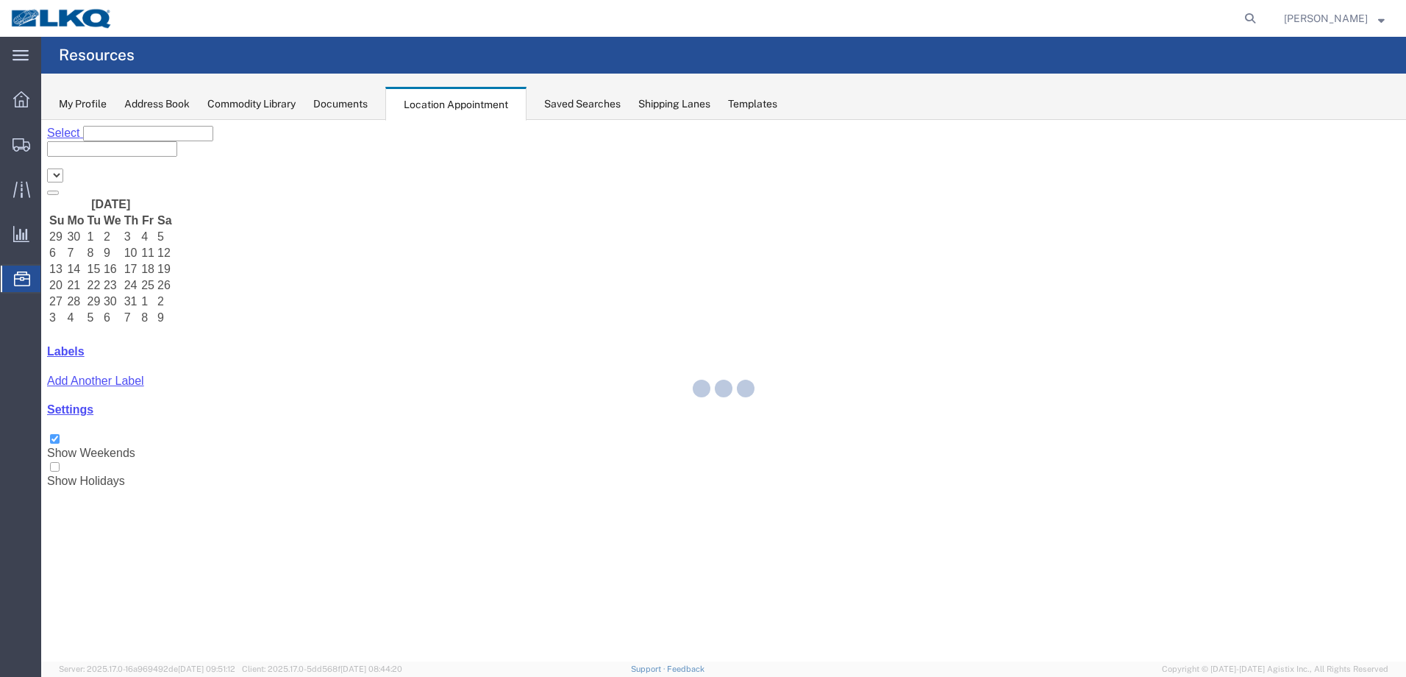
select select "28018"
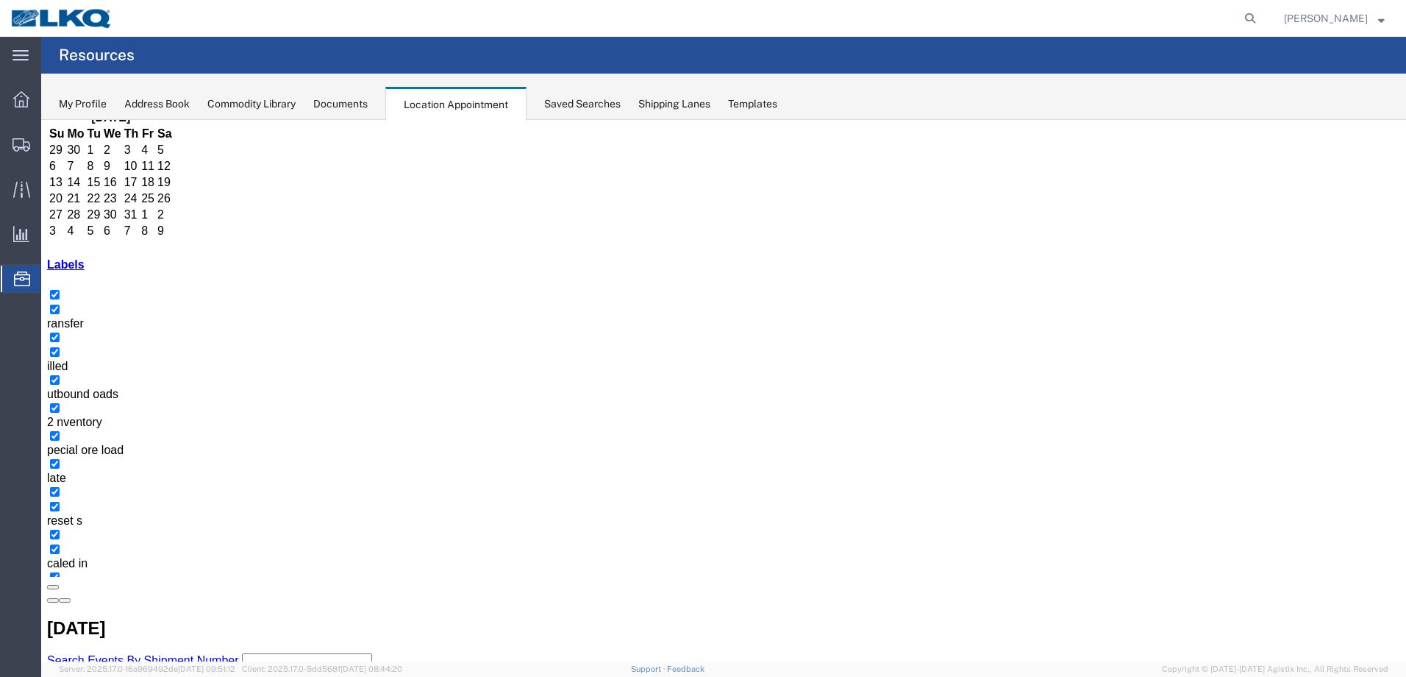
scroll to position [88, 0]
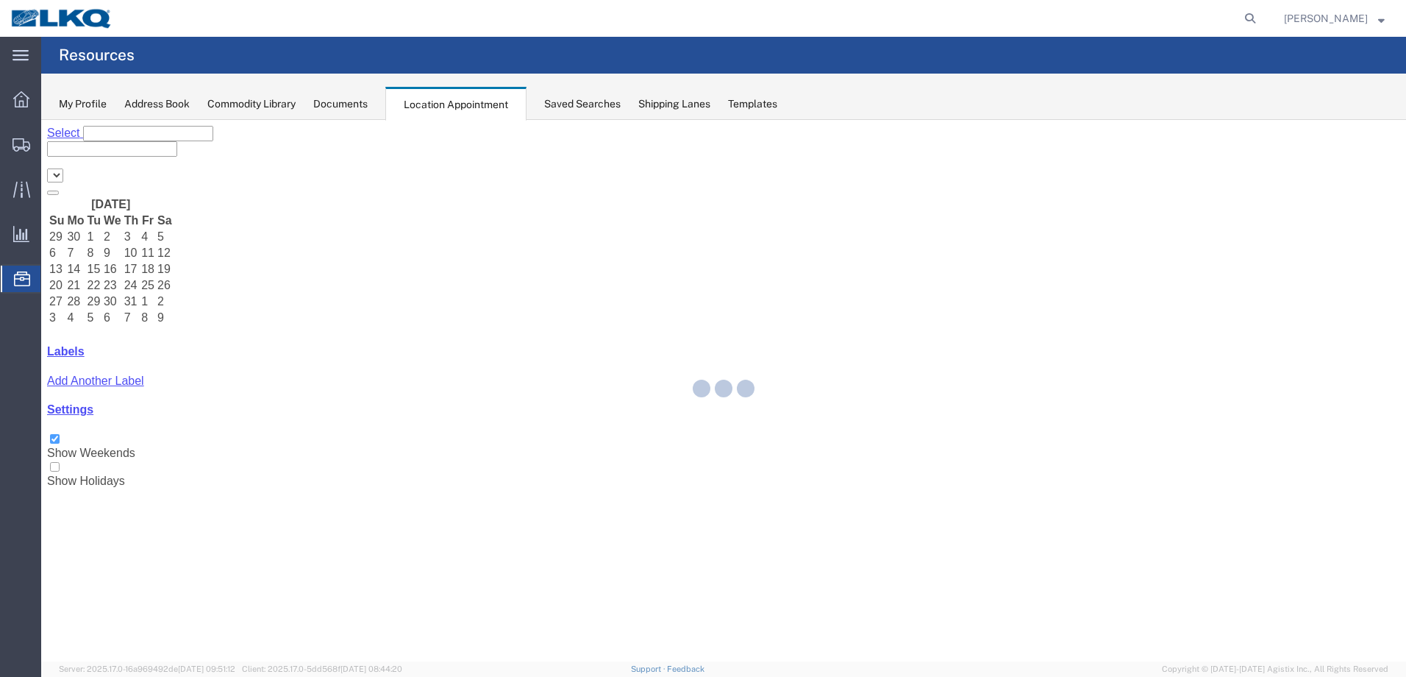
select select "28018"
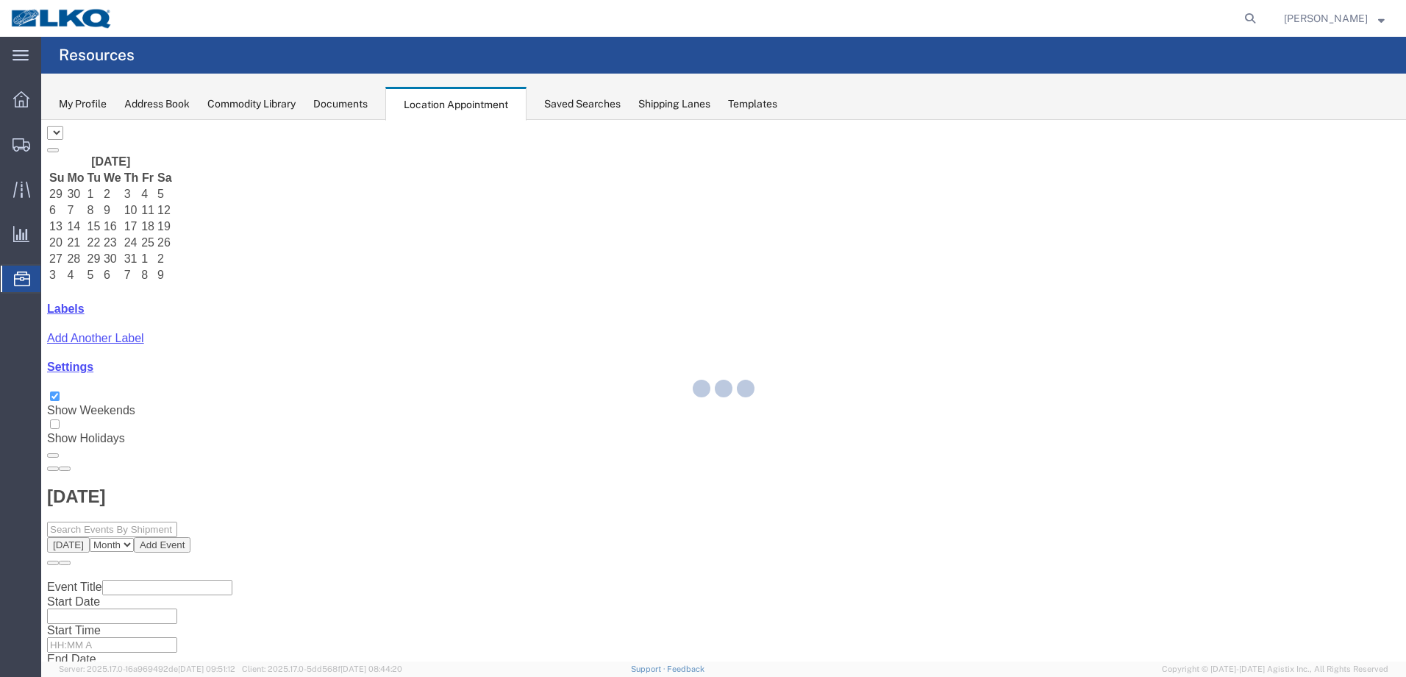
select select "28018"
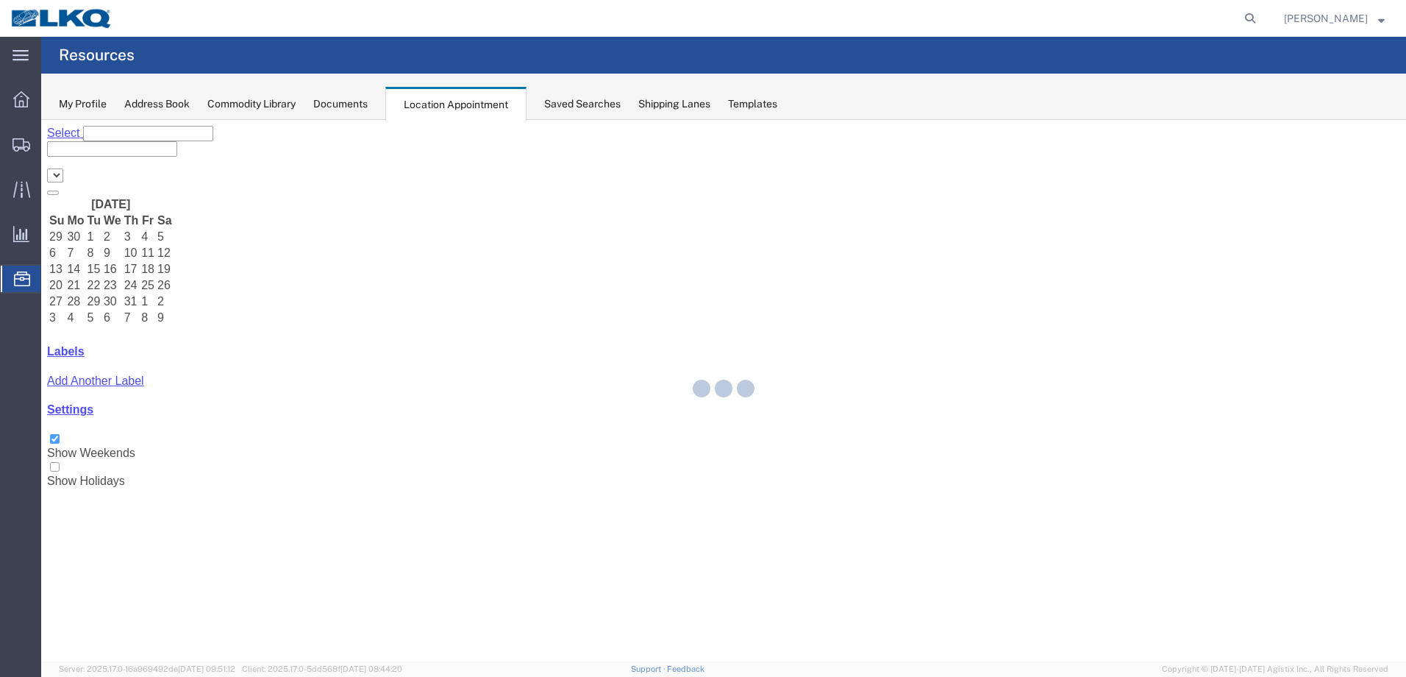
select select "28018"
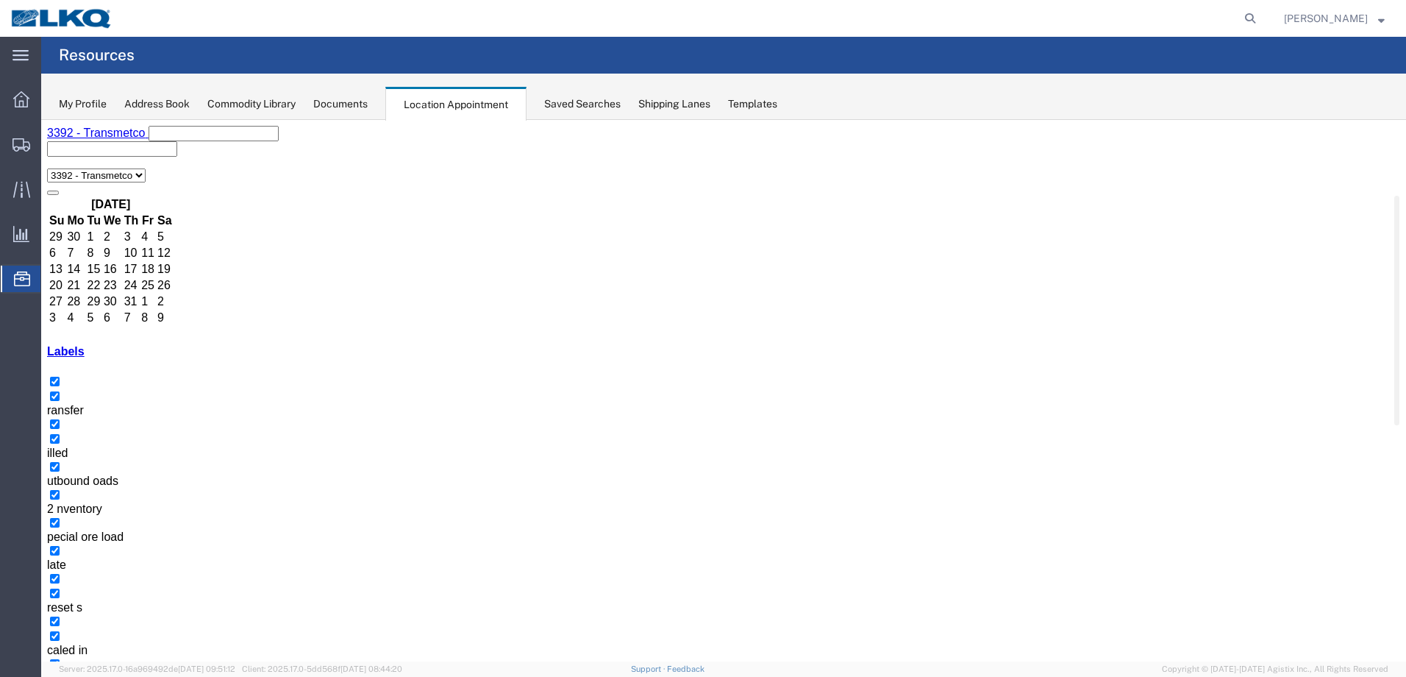
click at [1261, 21] on icon at bounding box center [1250, 18] width 21 height 21
click at [1216, 21] on input "search" at bounding box center [1016, 18] width 447 height 35
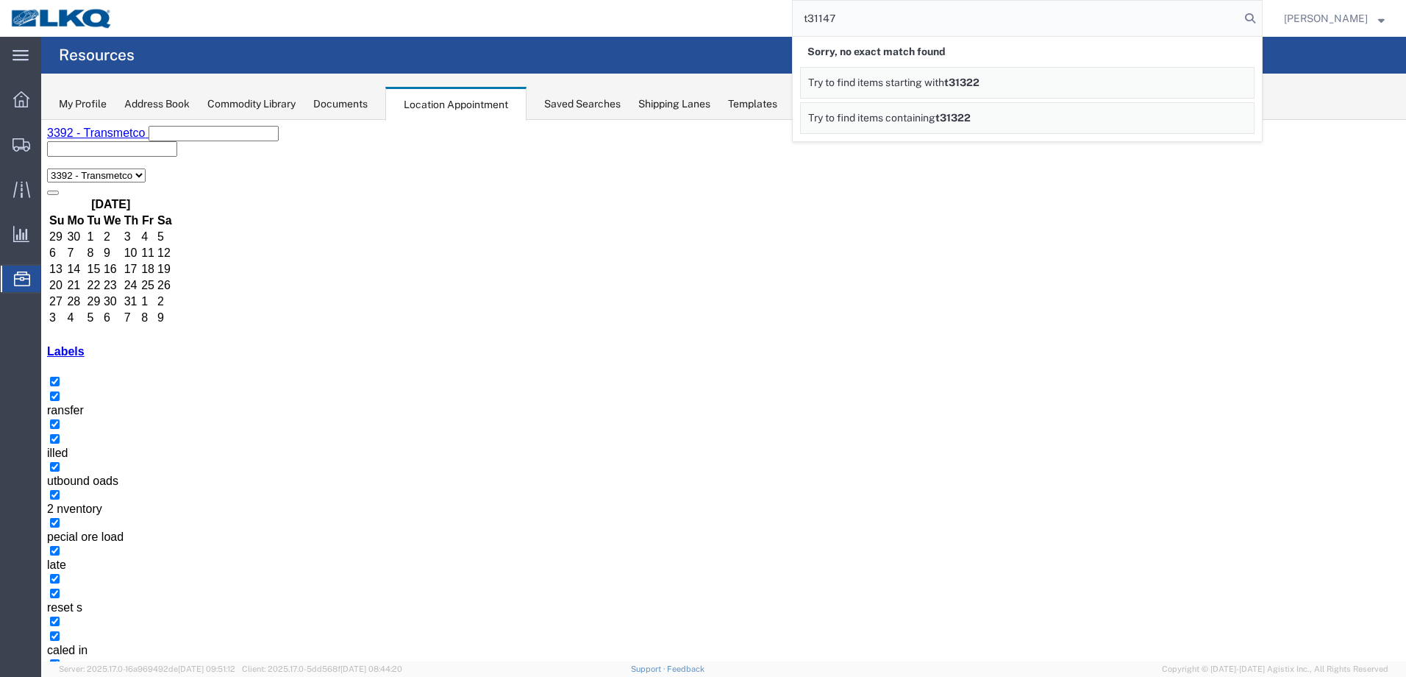
type input "t31147"
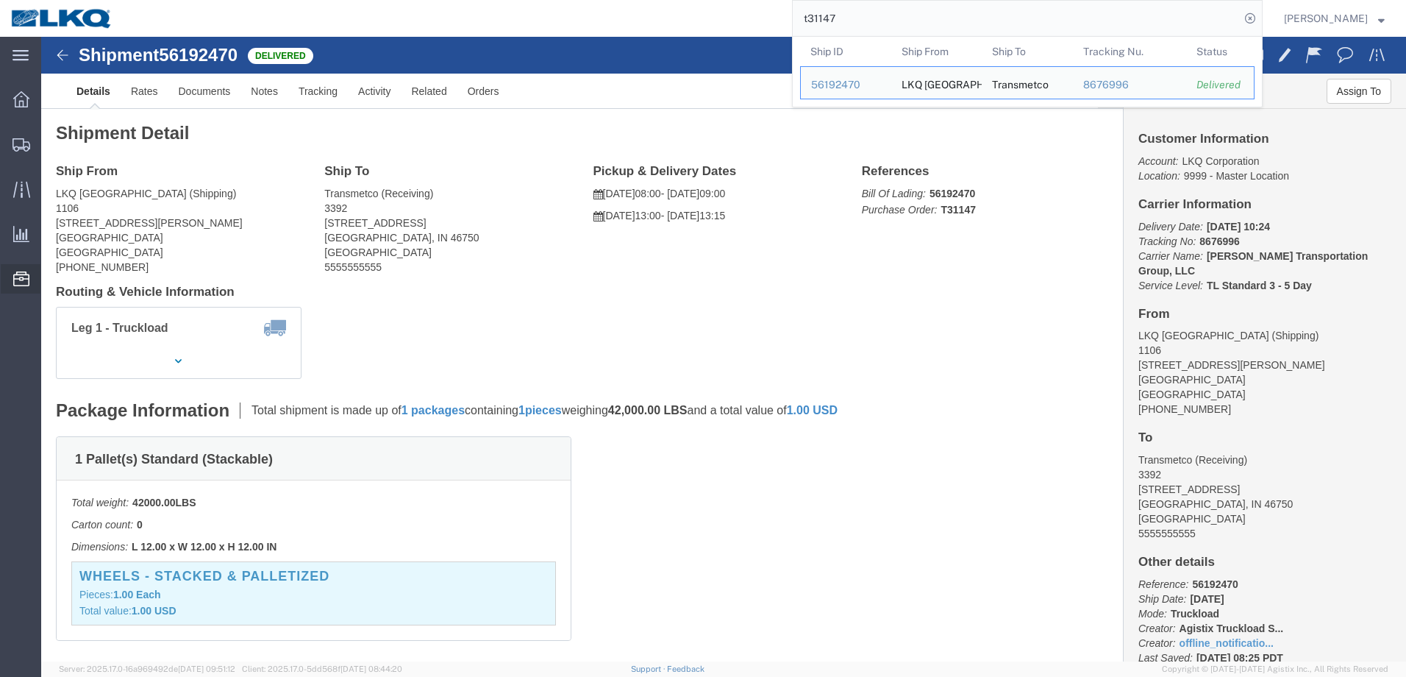
click at [23, 278] on icon at bounding box center [21, 278] width 16 height 15
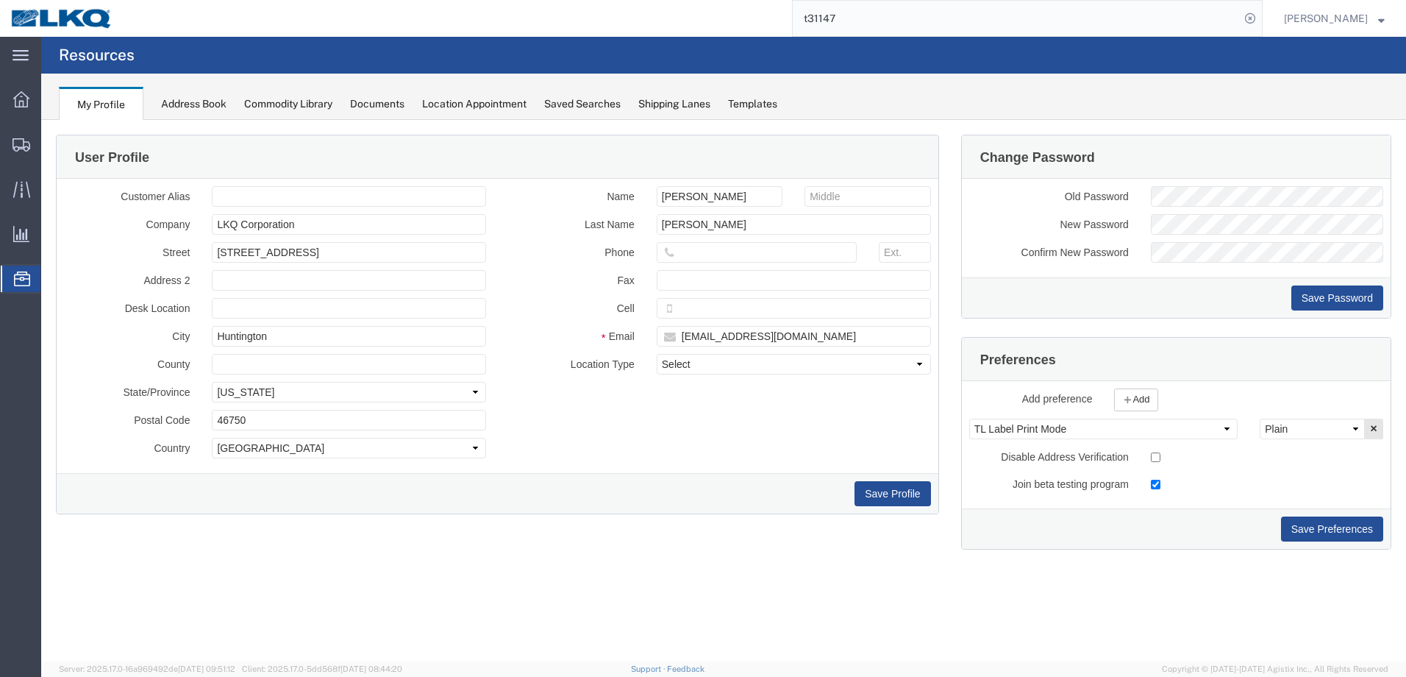
click at [490, 103] on div "Location Appointment" at bounding box center [474, 103] width 104 height 15
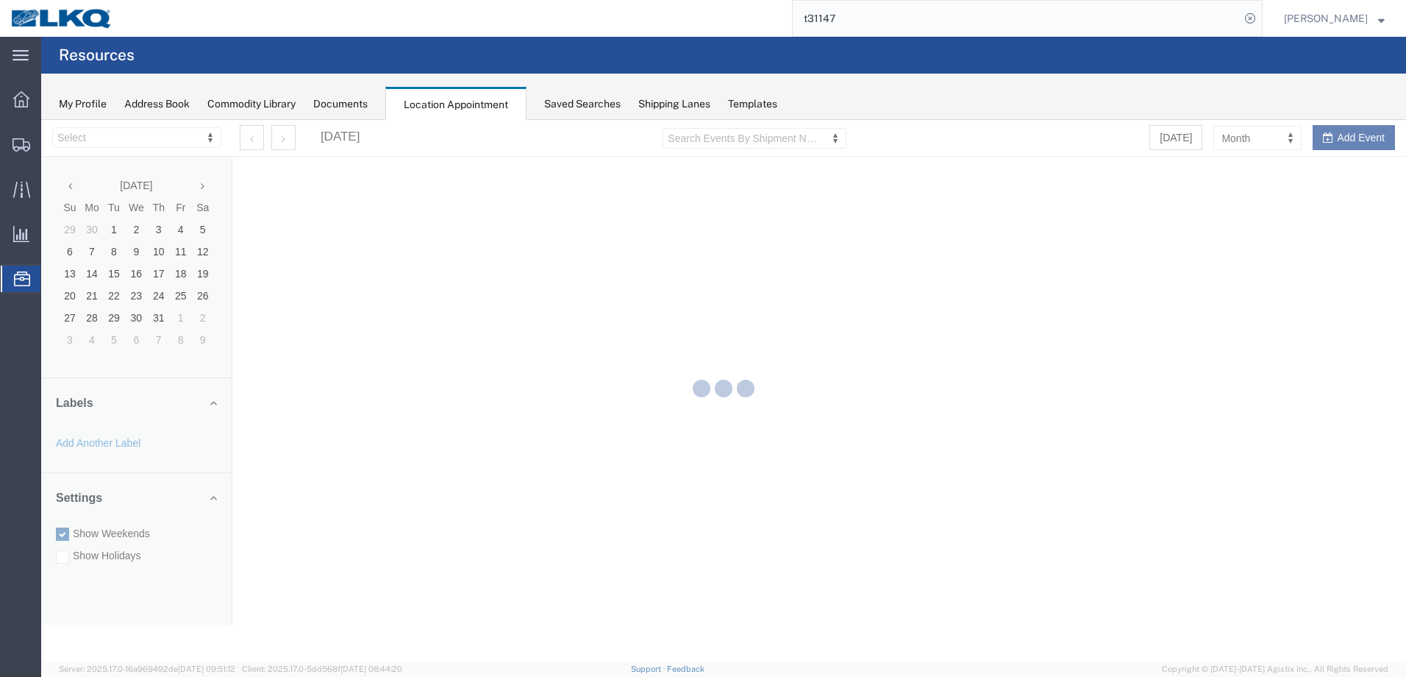
select select "28018"
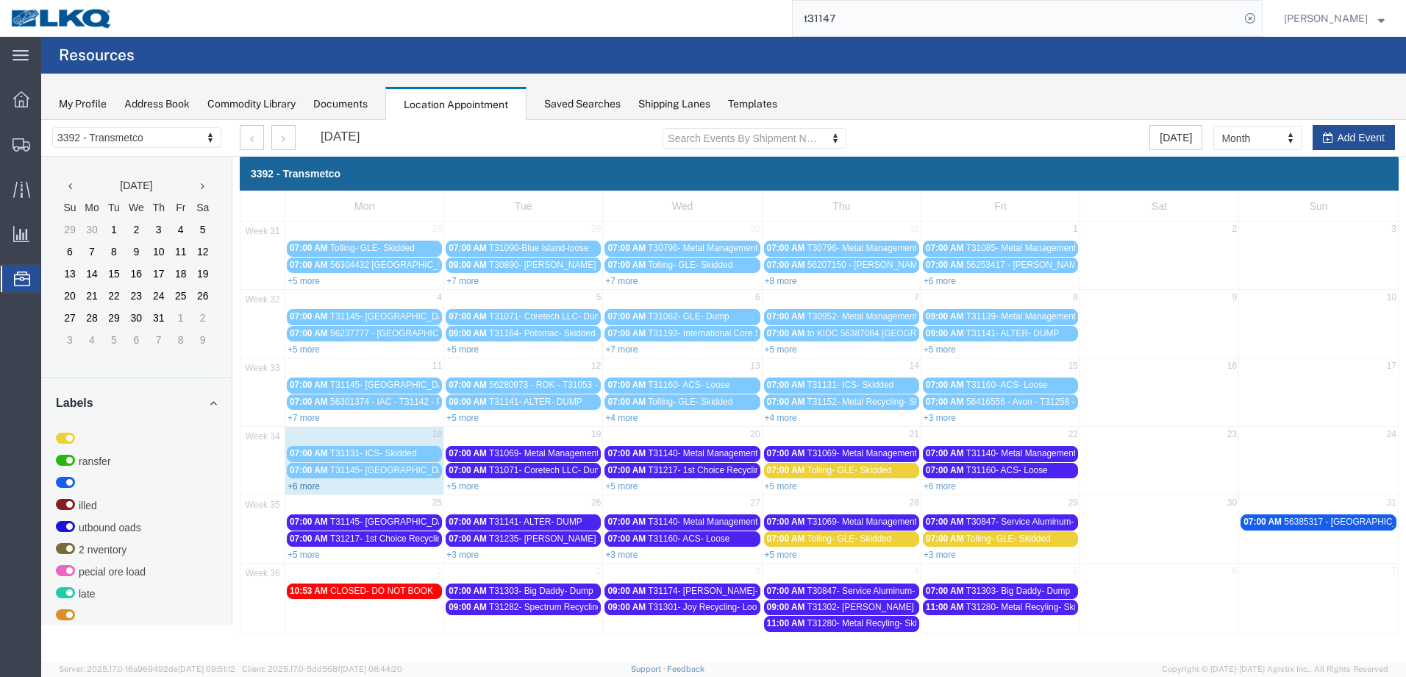
click at [308, 485] on link "+6 more" at bounding box center [304, 486] width 32 height 10
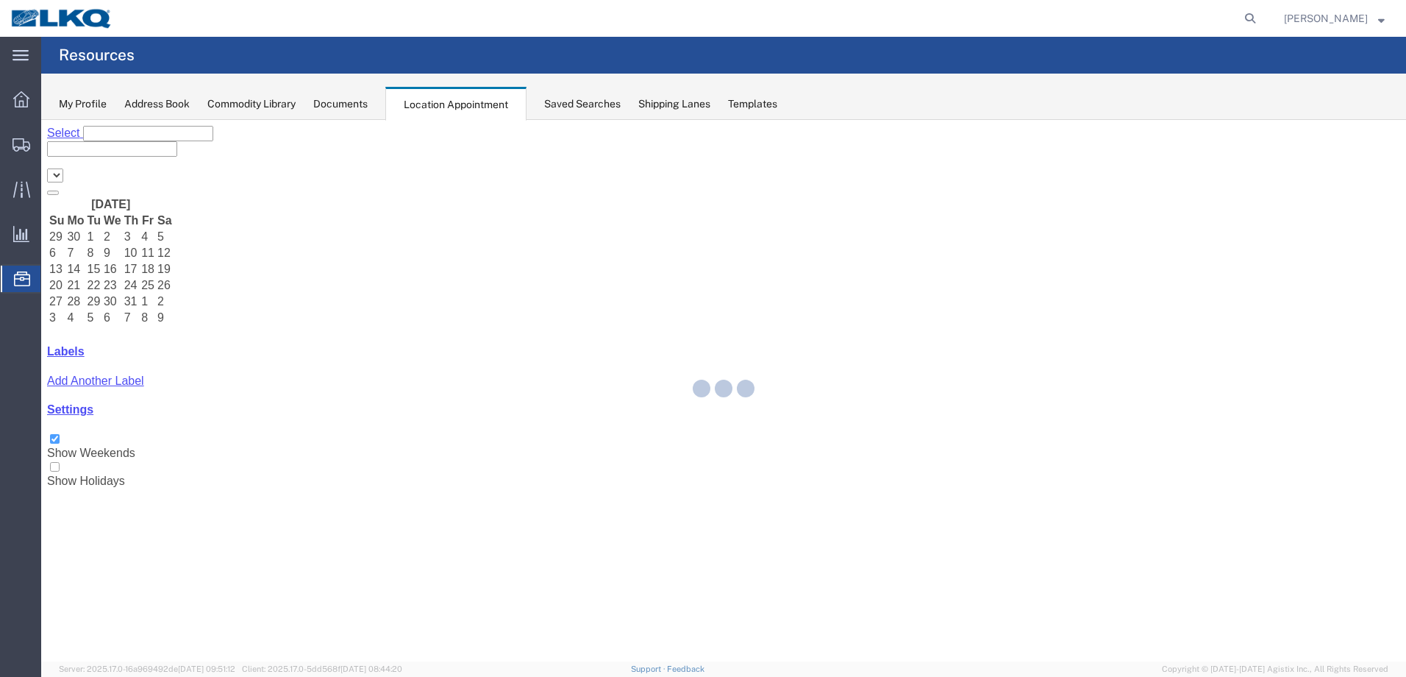
select select "28018"
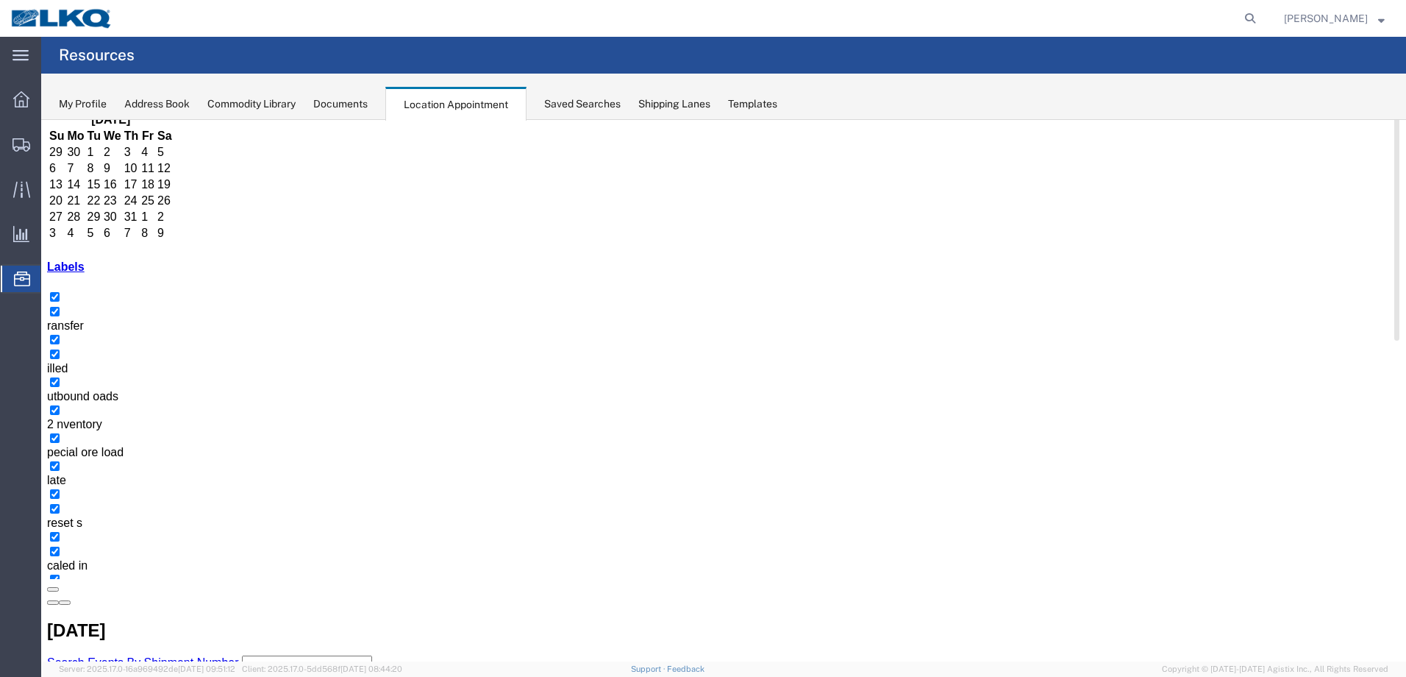
scroll to position [88, 0]
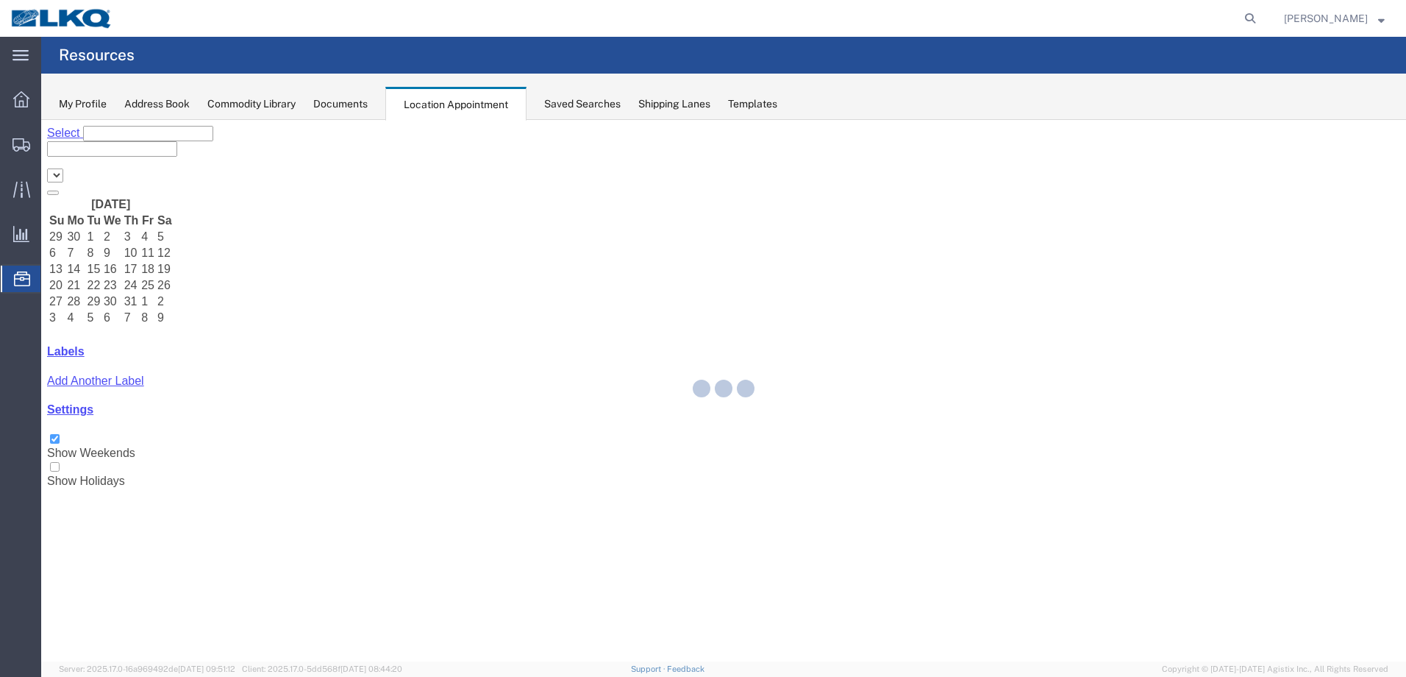
select select "28018"
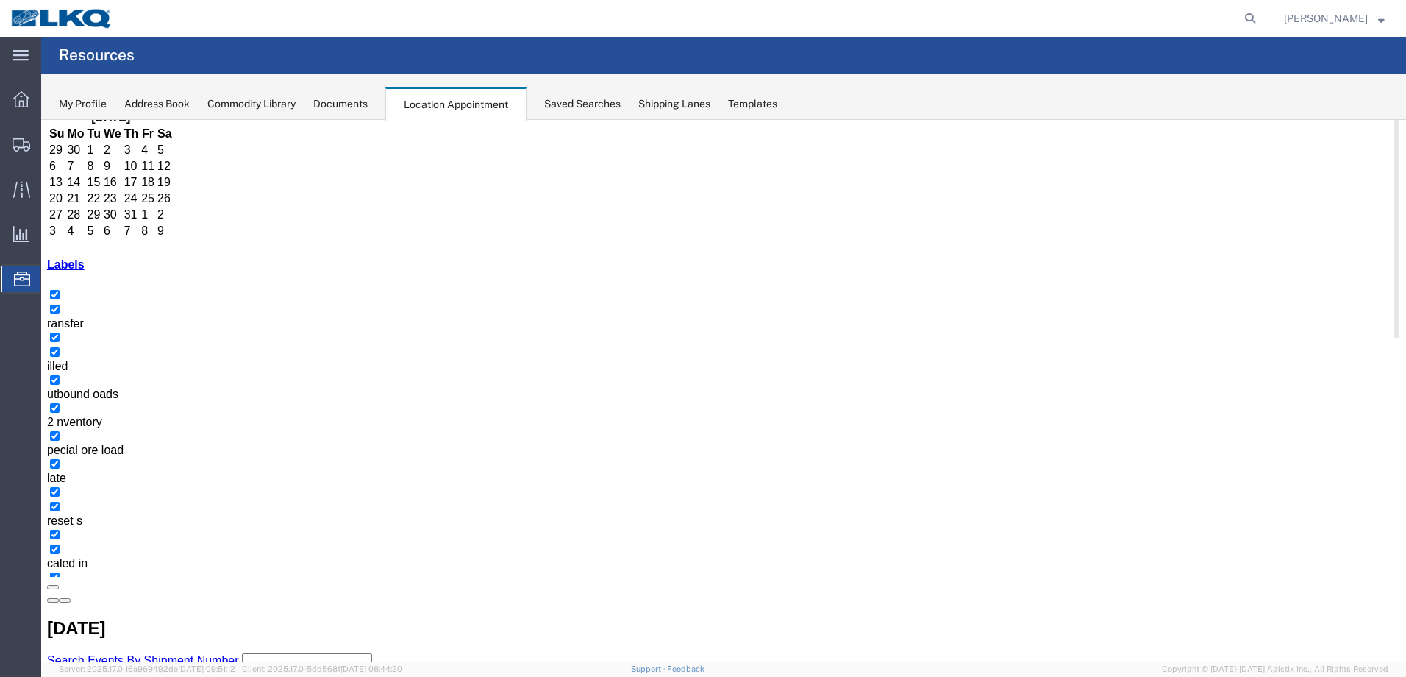
scroll to position [88, 0]
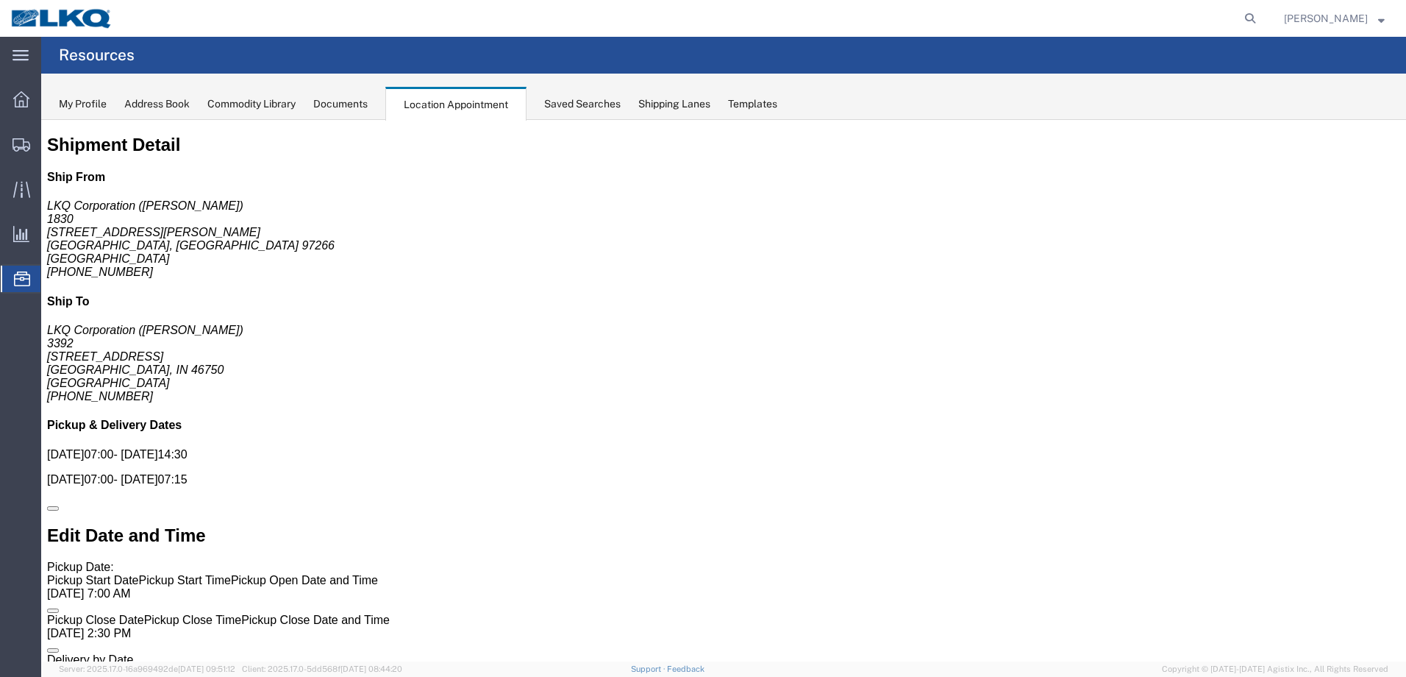
click at [460, 103] on div "Location Appointment" at bounding box center [455, 104] width 141 height 34
click at [459, 105] on div "Location Appointment" at bounding box center [455, 104] width 141 height 34
click at [23, 274] on icon at bounding box center [22, 278] width 16 height 15
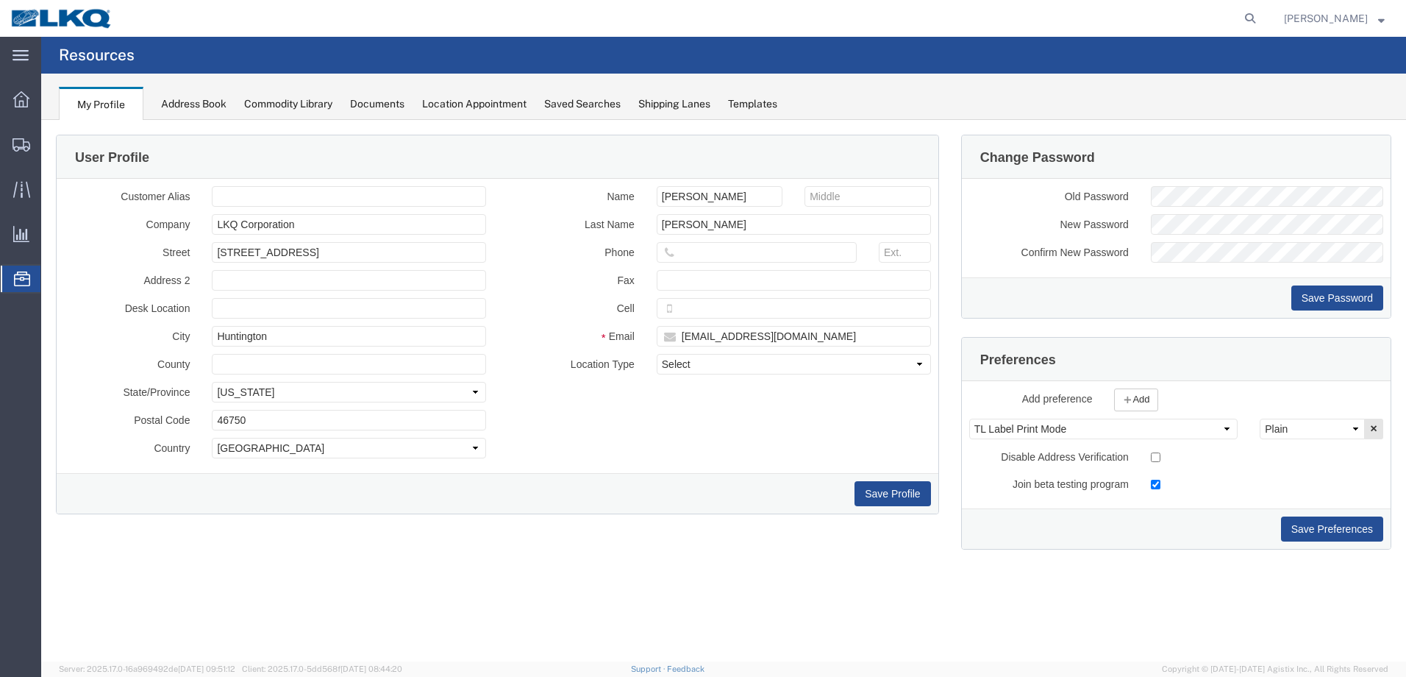
click at [453, 109] on div "Location Appointment" at bounding box center [474, 103] width 104 height 15
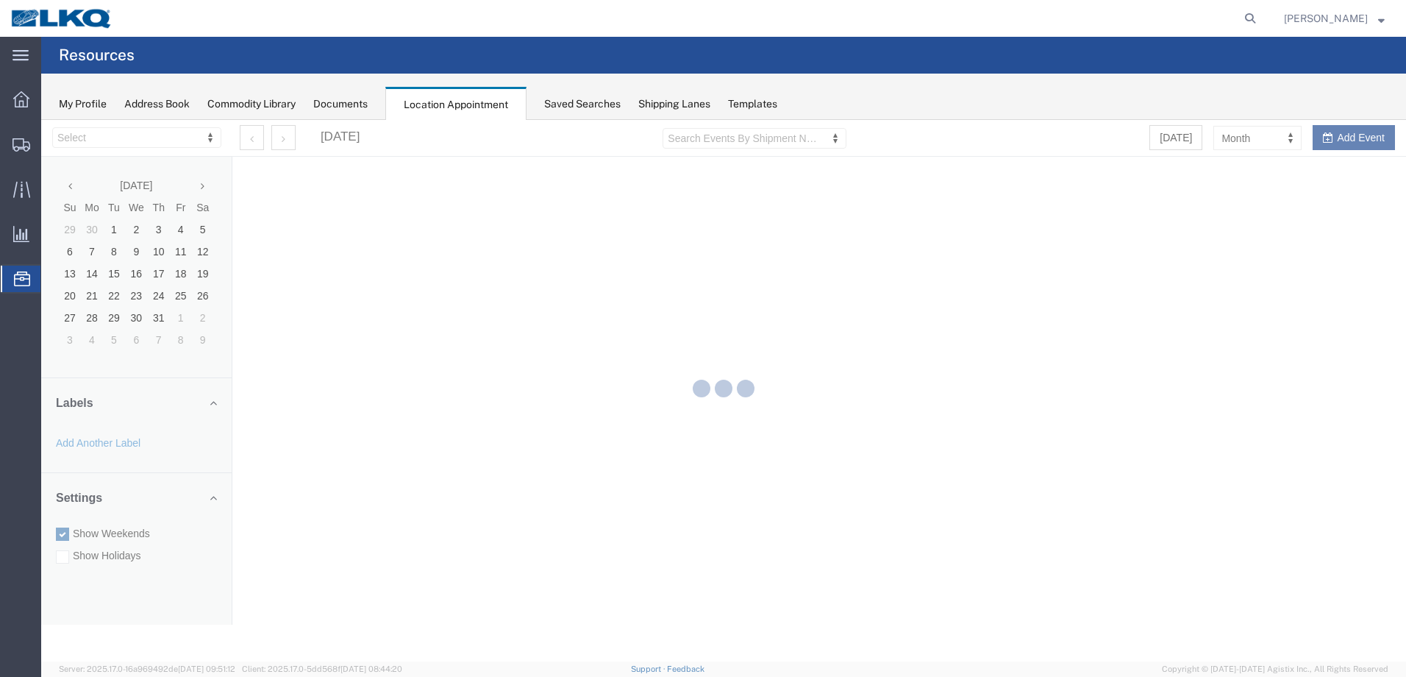
select select "28018"
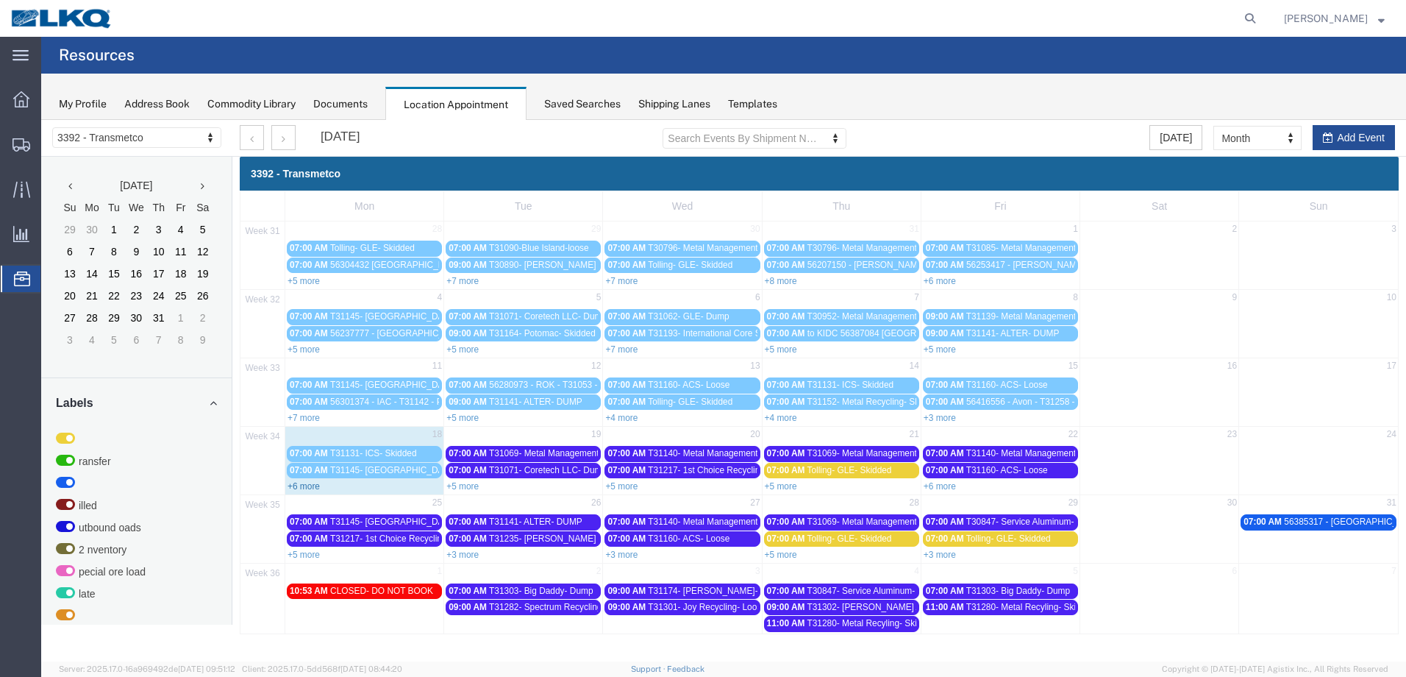
click at [305, 485] on link "+6 more" at bounding box center [304, 486] width 32 height 10
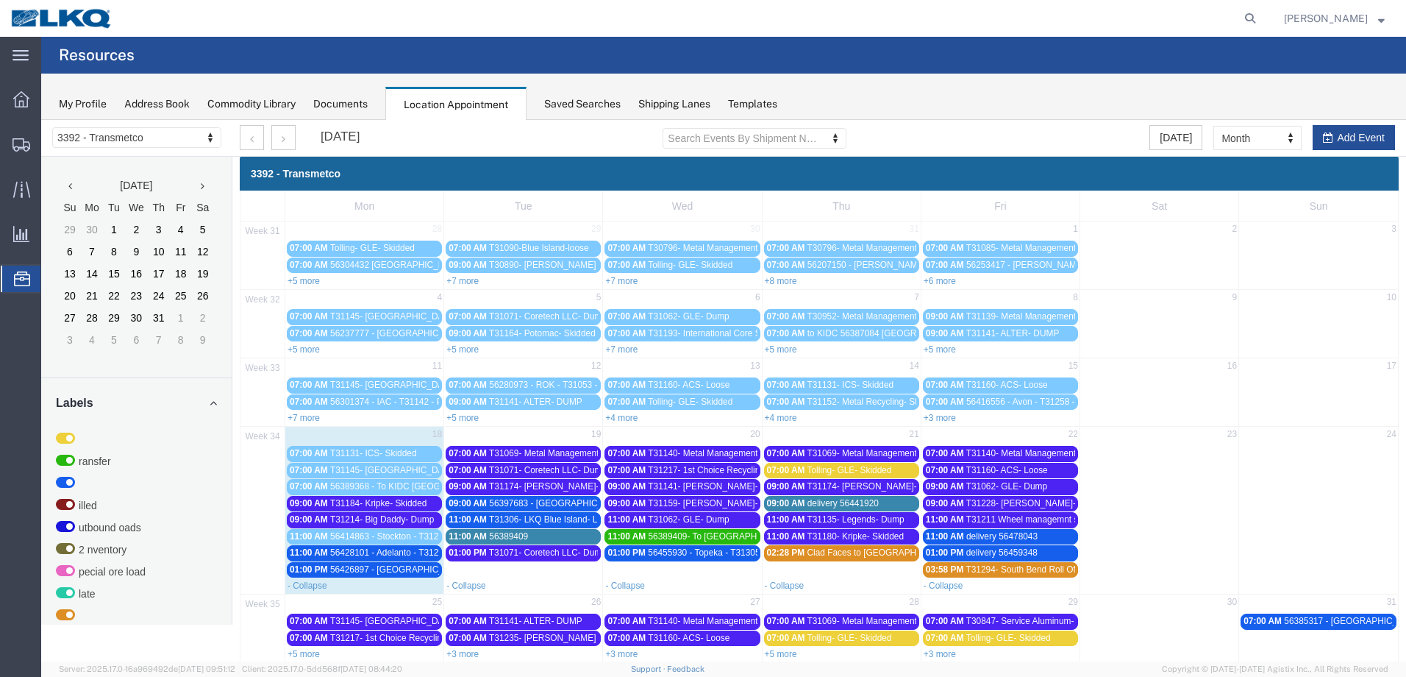
click at [414, 541] on div "11:00 AM 56414863 - Stockton - T31279 - Palletized" at bounding box center [364, 536] width 149 height 11
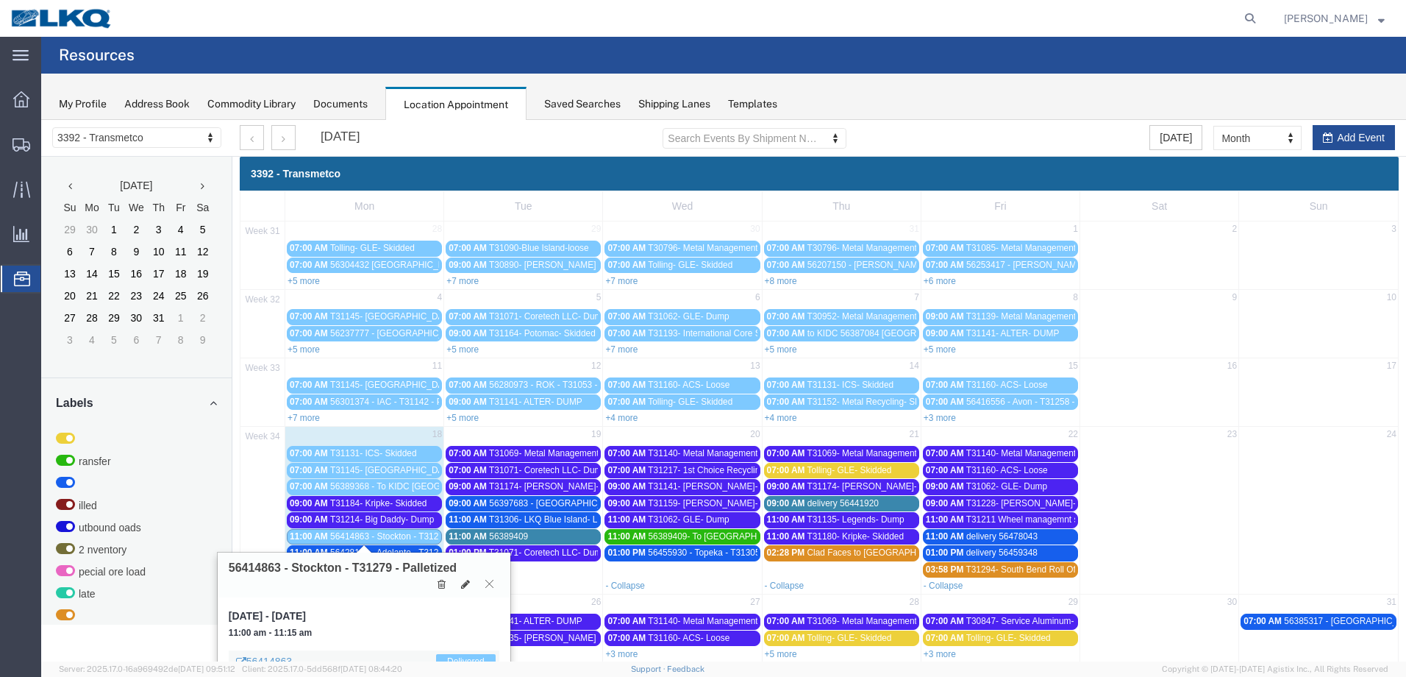
click at [489, 577] on button at bounding box center [490, 584] width 20 height 14
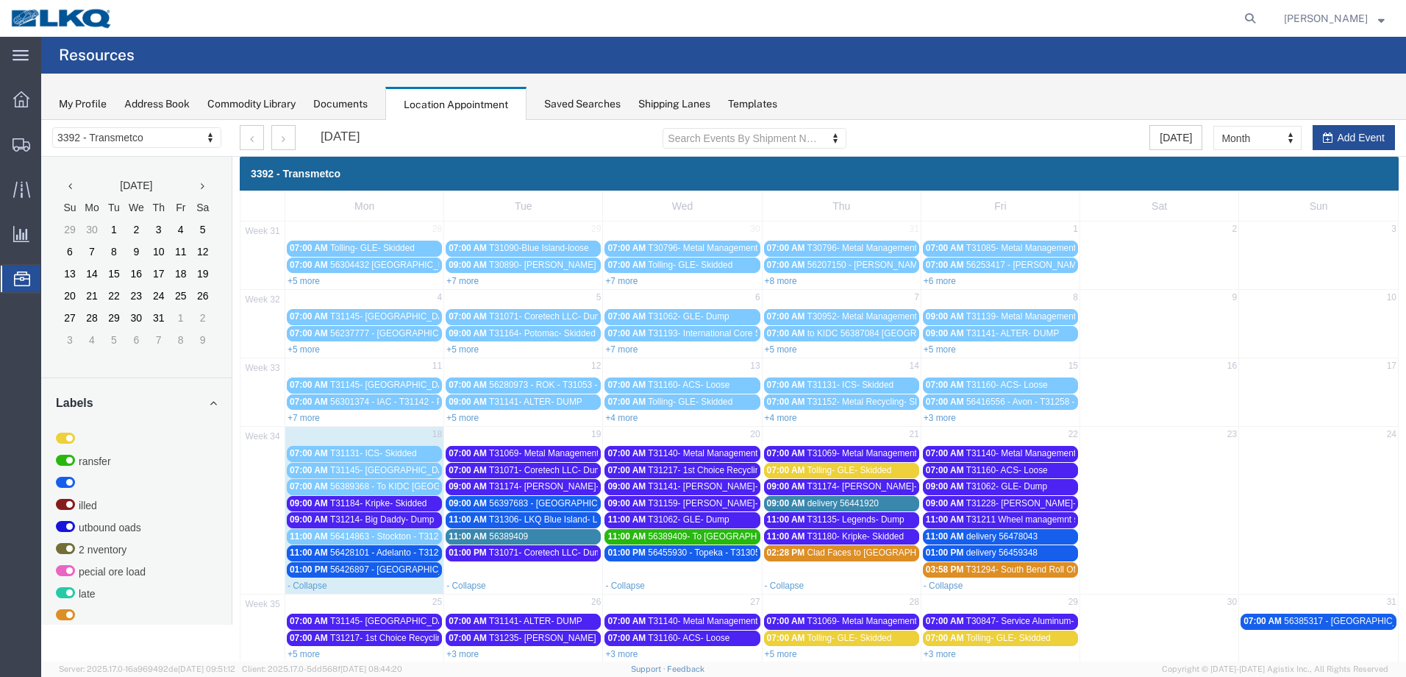
click at [689, 541] on span "56389409- To [GEOGRAPHIC_DATA][US_STATE] Skidded" at bounding box center [764, 536] width 230 height 10
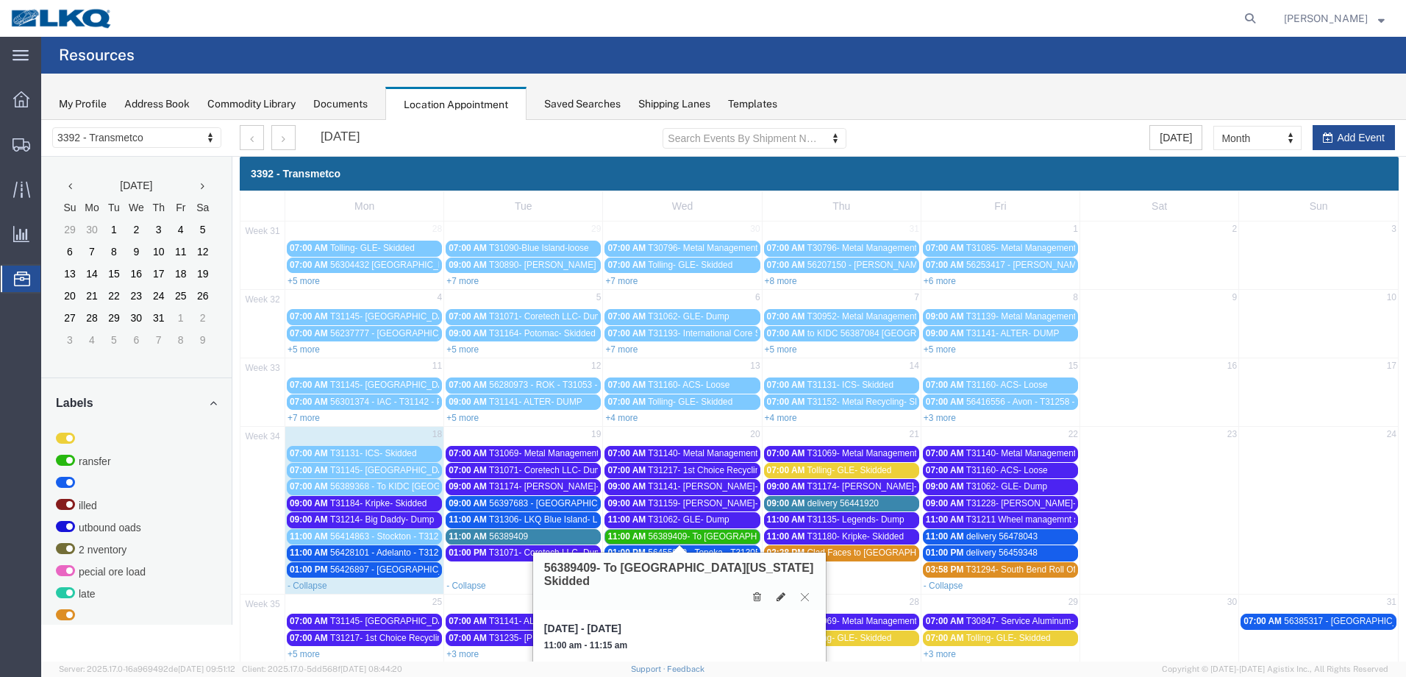
click at [804, 598] on icon at bounding box center [805, 596] width 8 height 9
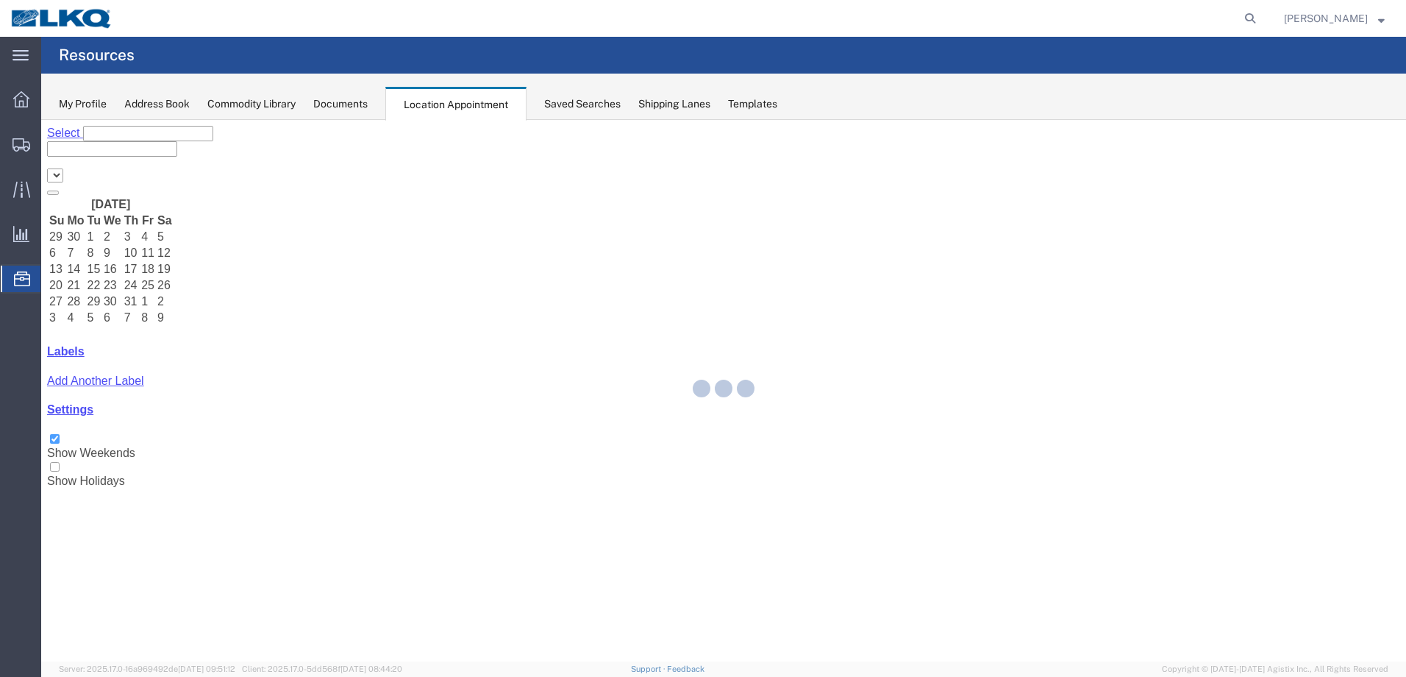
select select "28018"
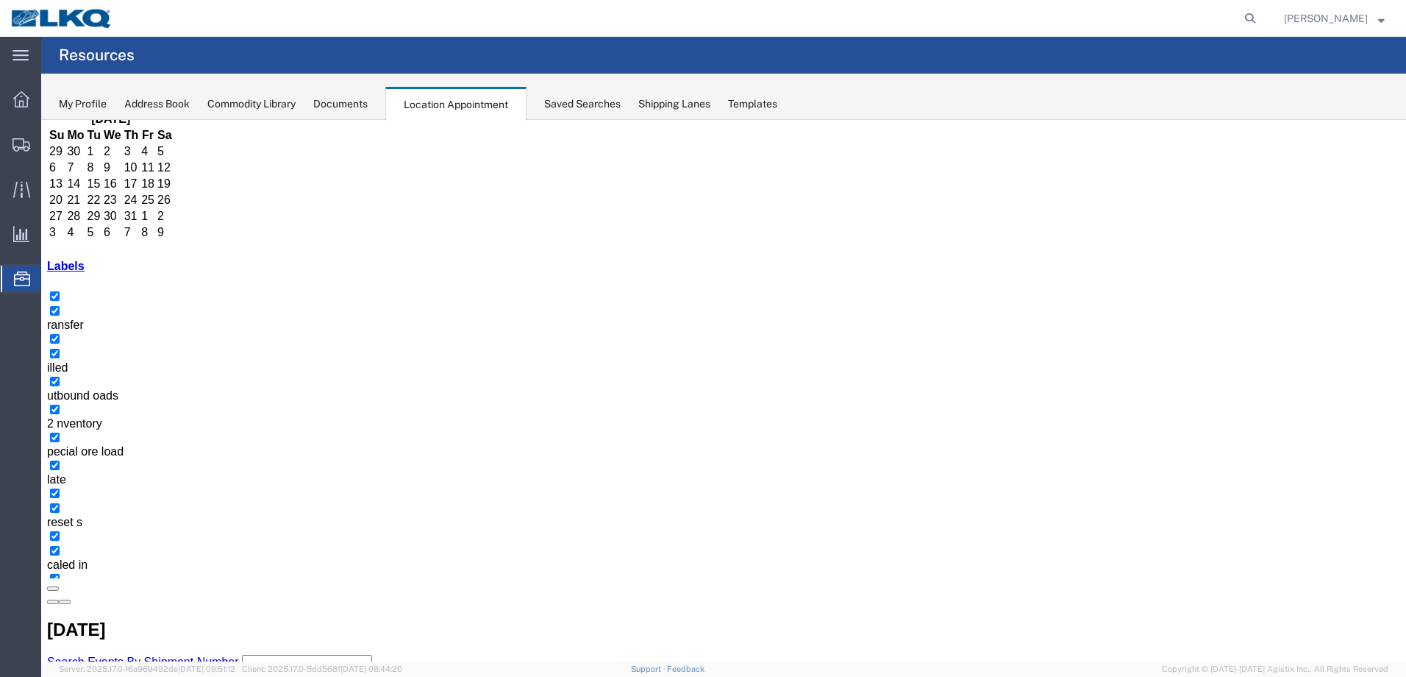
scroll to position [88, 0]
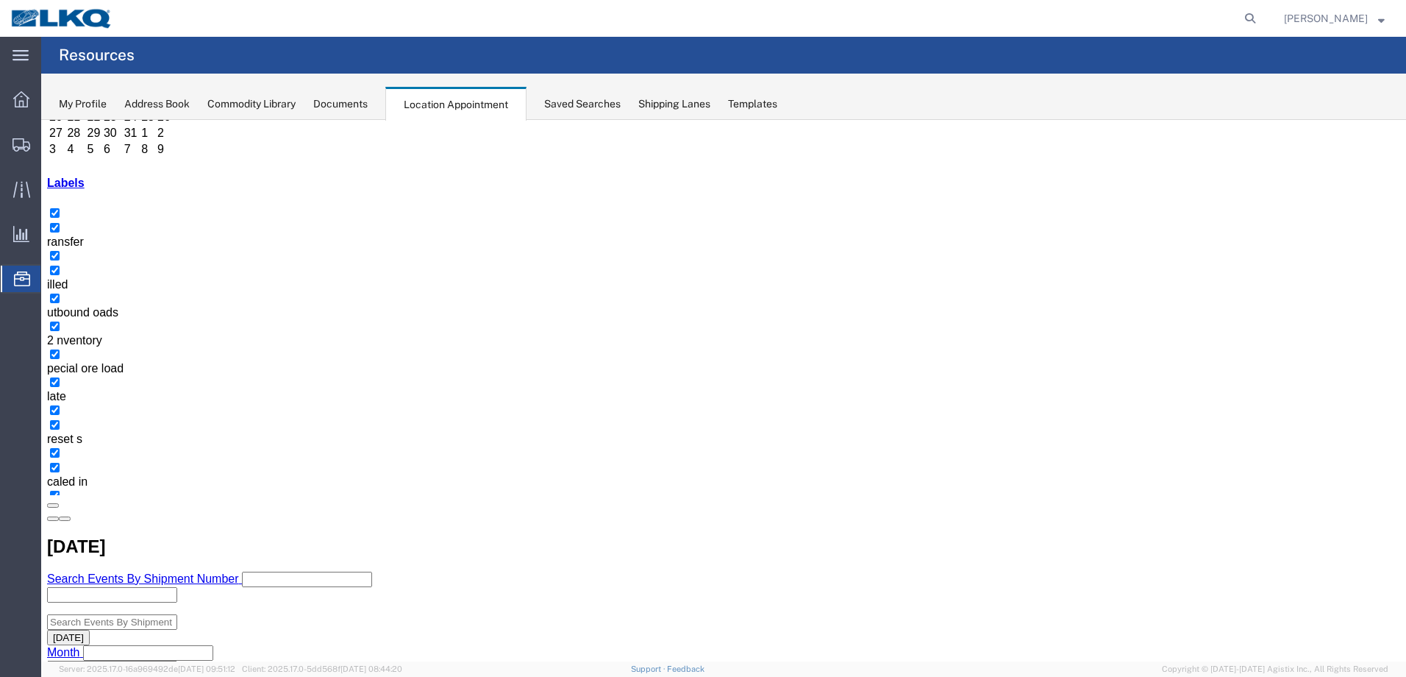
scroll to position [170, 0]
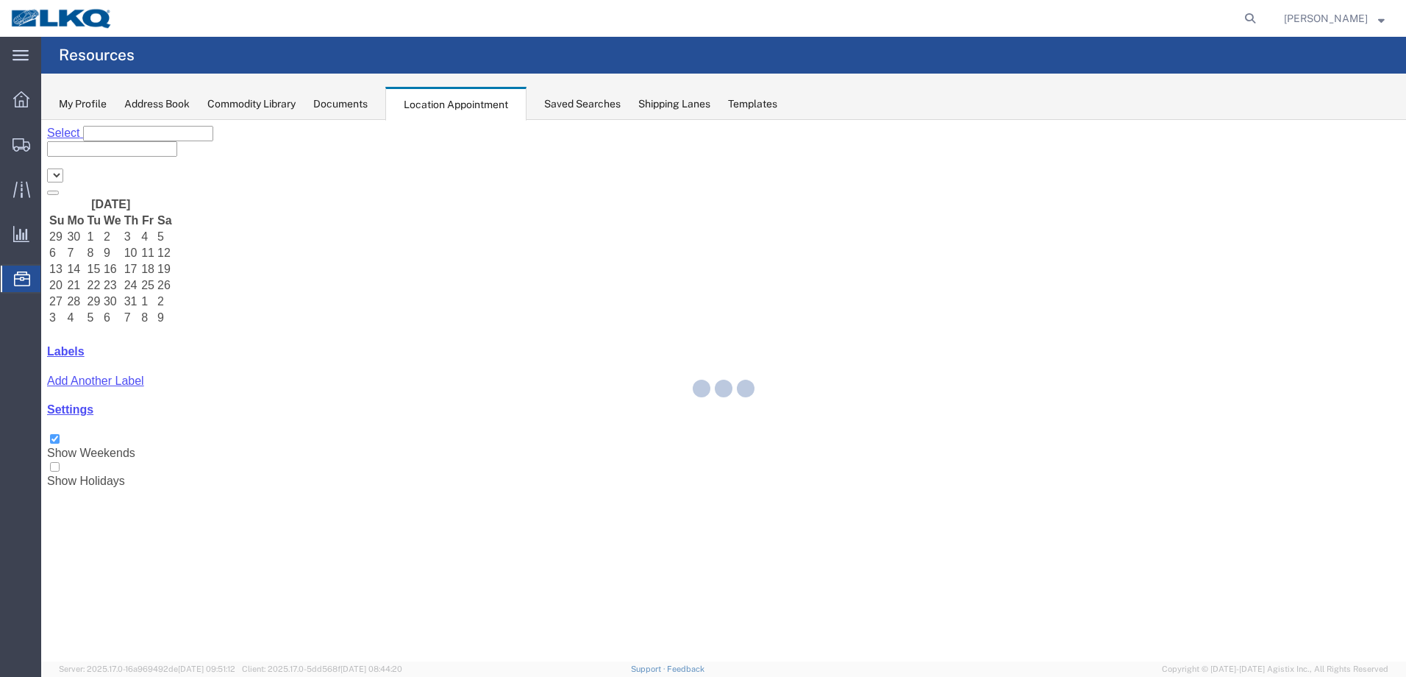
select select "28018"
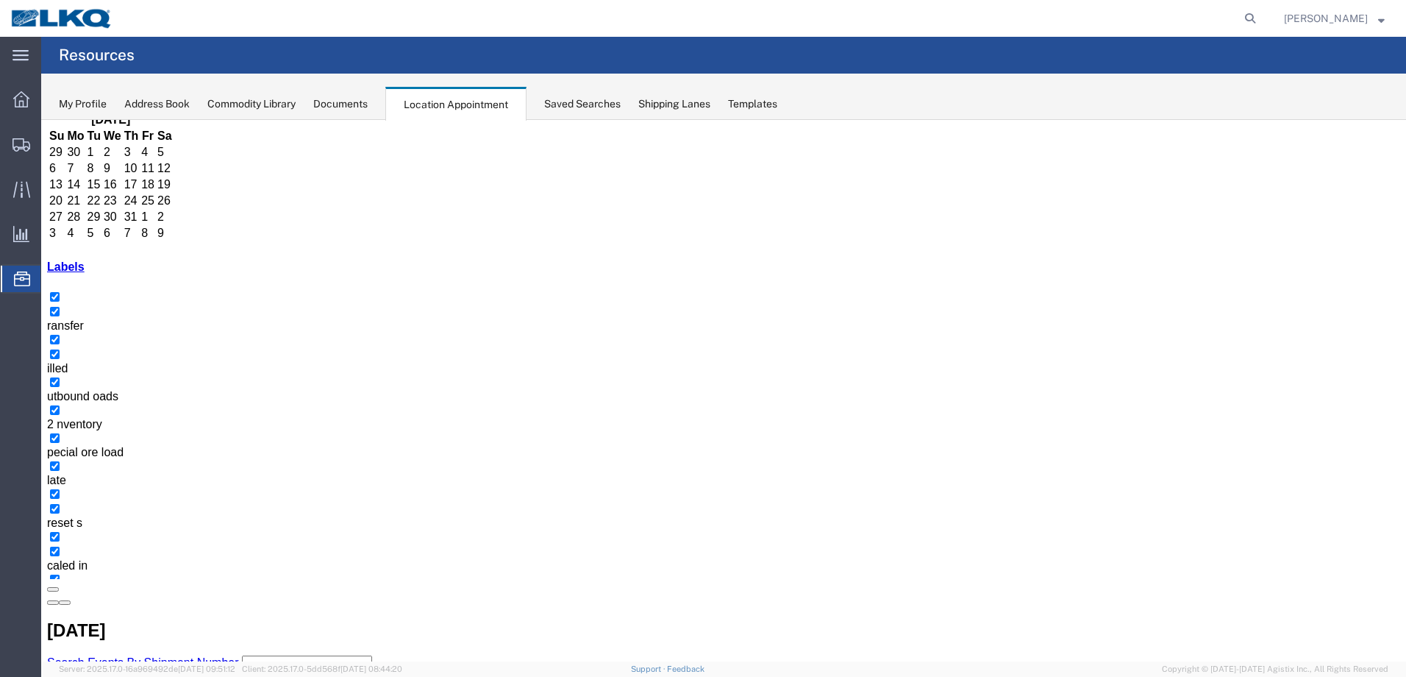
scroll to position [88, 0]
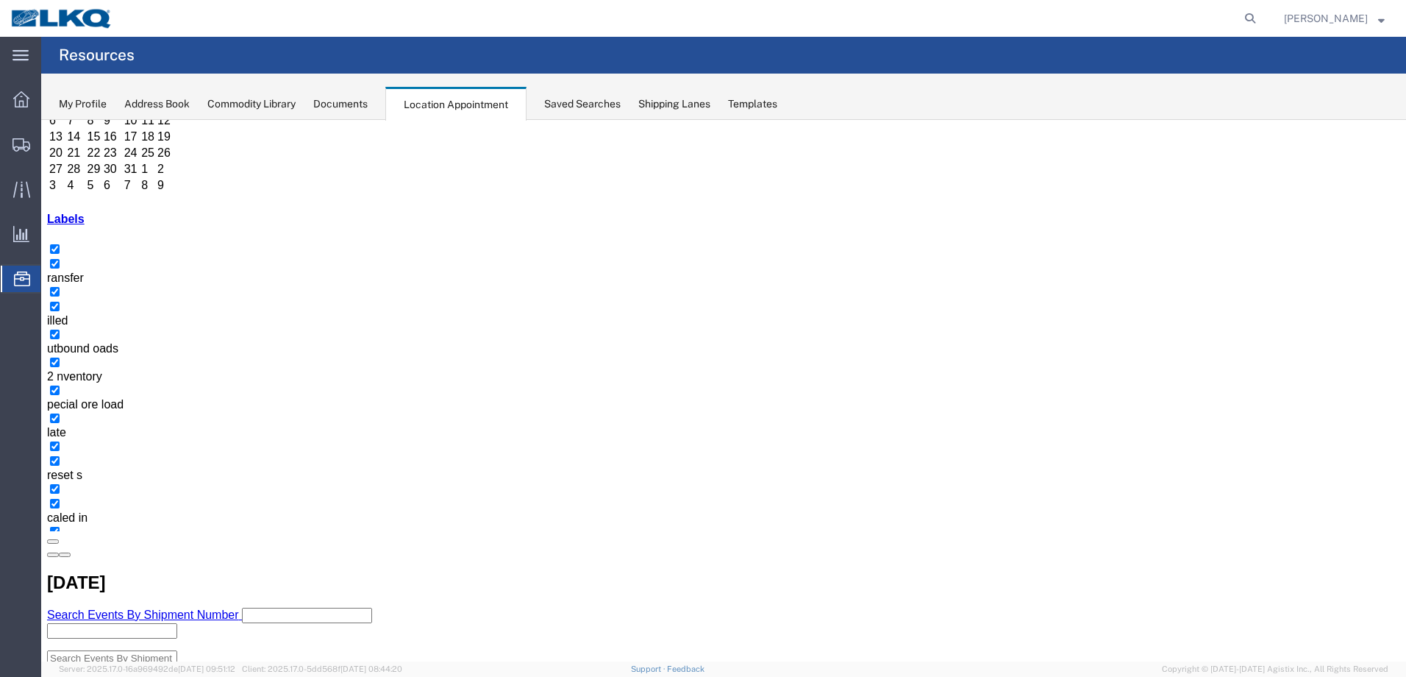
scroll to position [170, 0]
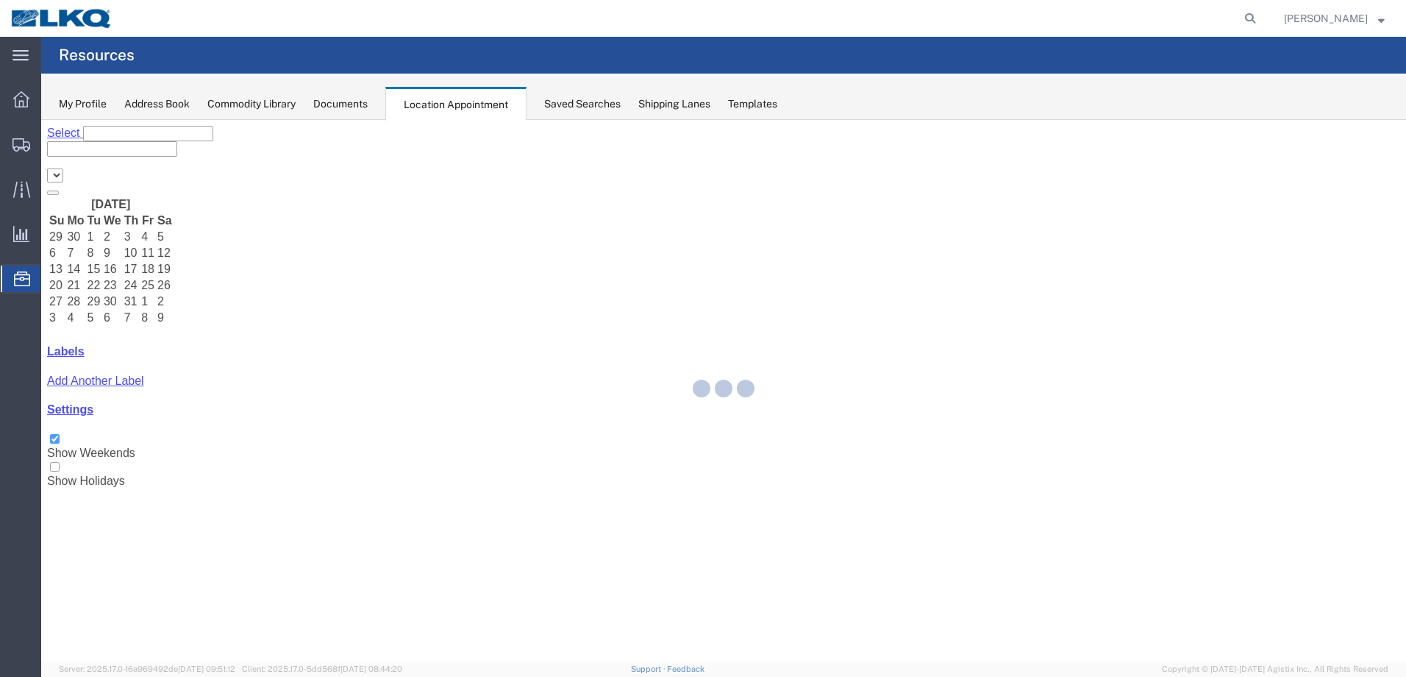
select select "28018"
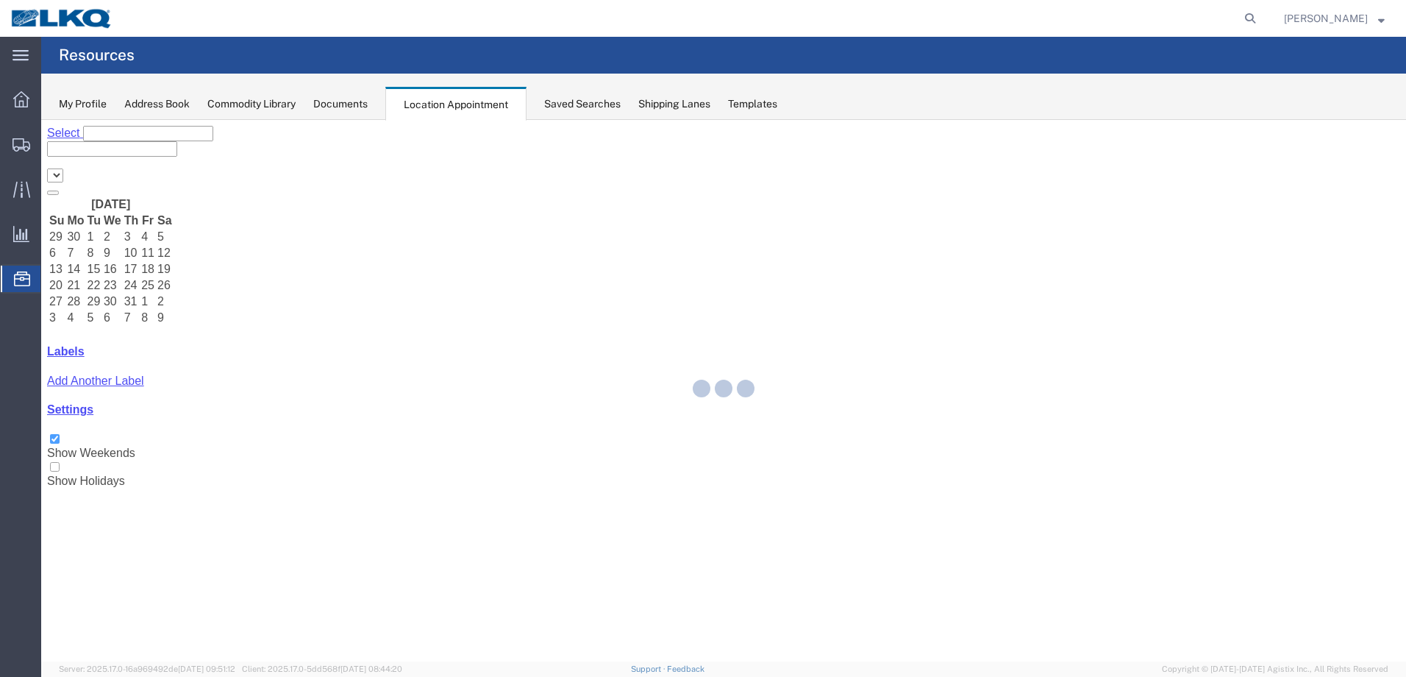
select select "28018"
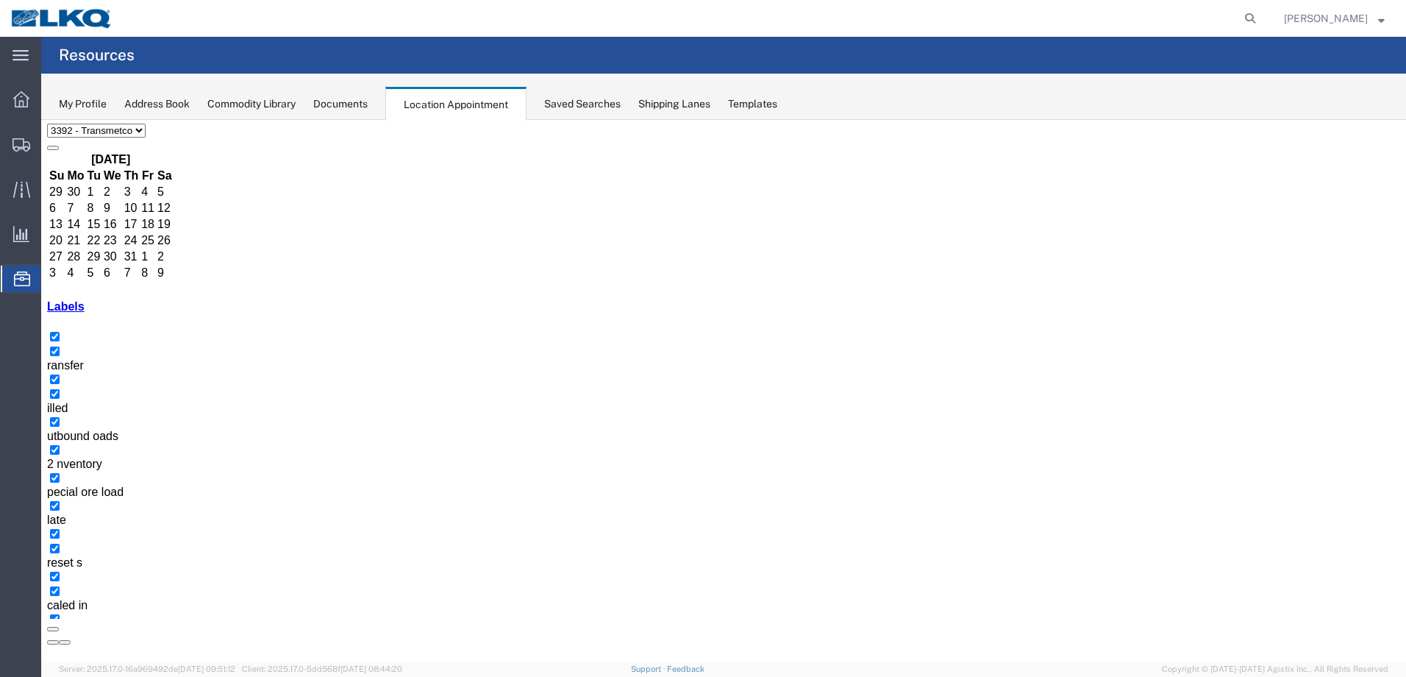
scroll to position [88, 0]
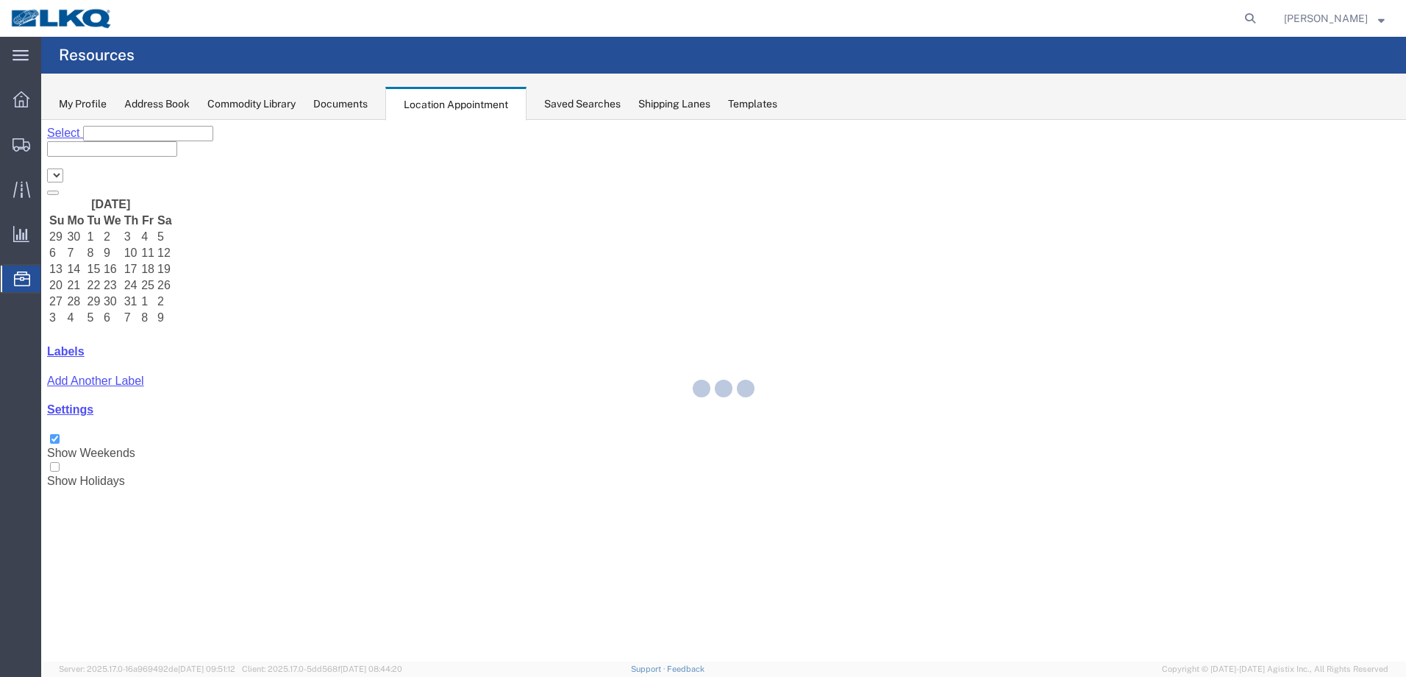
select select "28018"
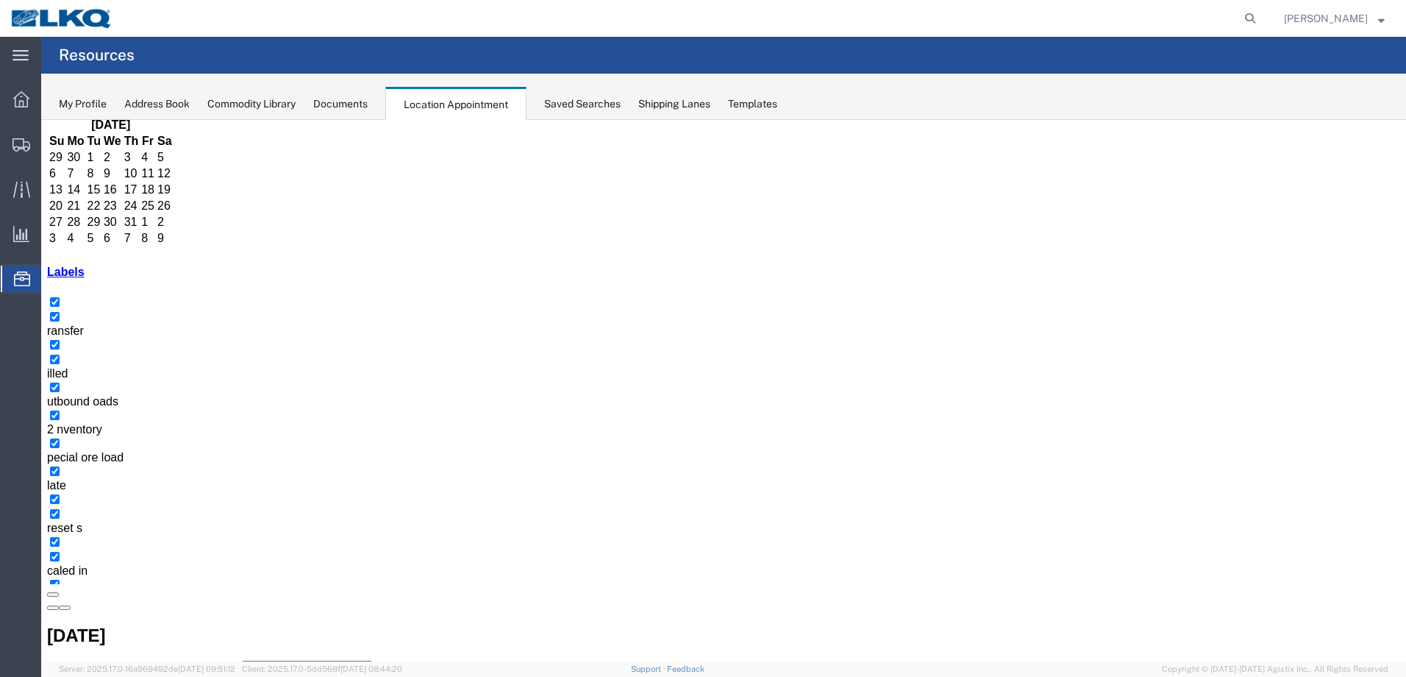
scroll to position [88, 0]
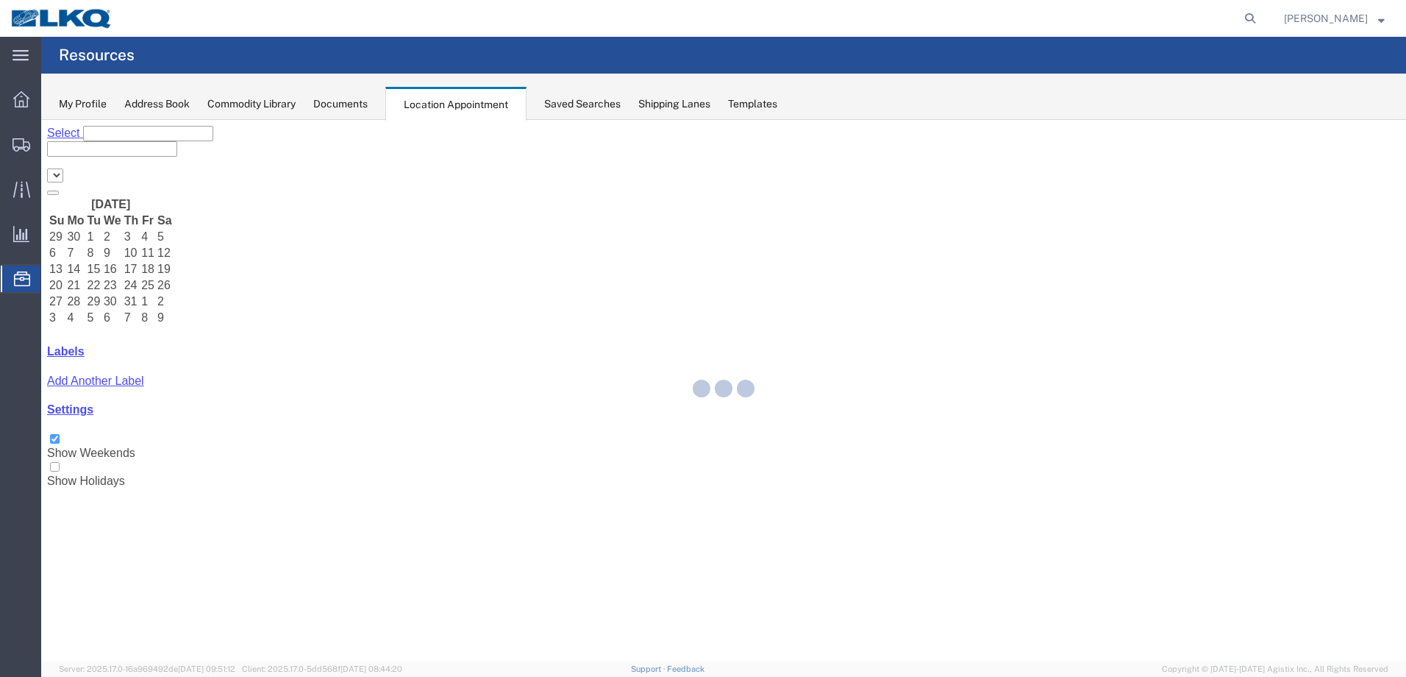
select select "28018"
